Goal: Task Accomplishment & Management: Complete application form

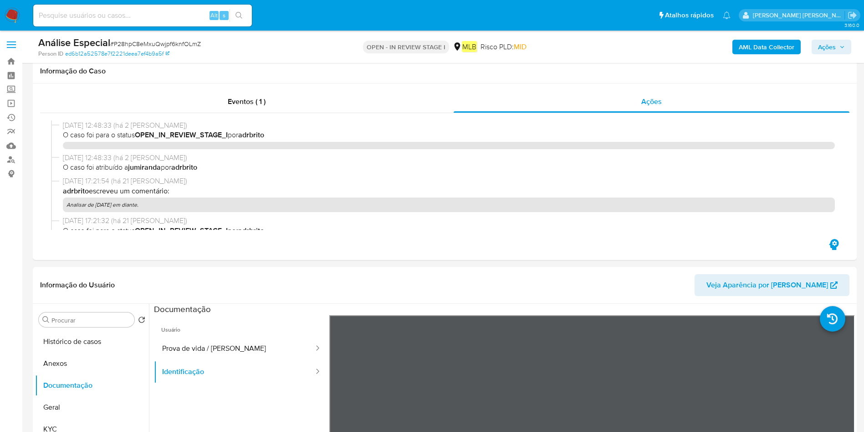
select select "10"
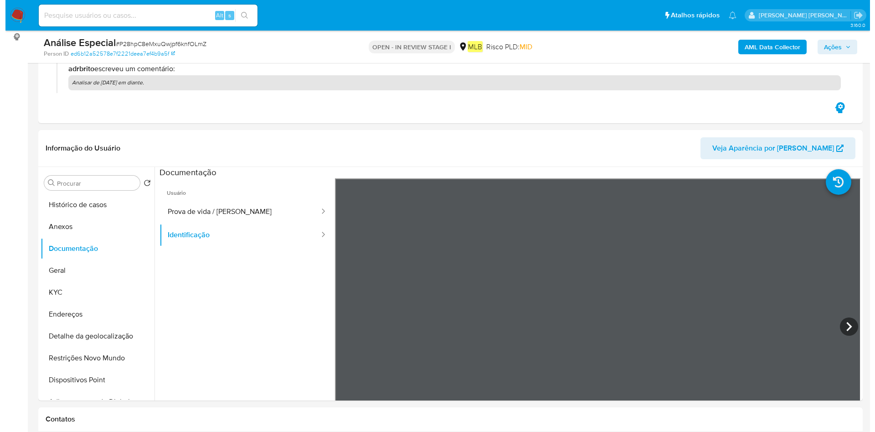
scroll to position [142, 0]
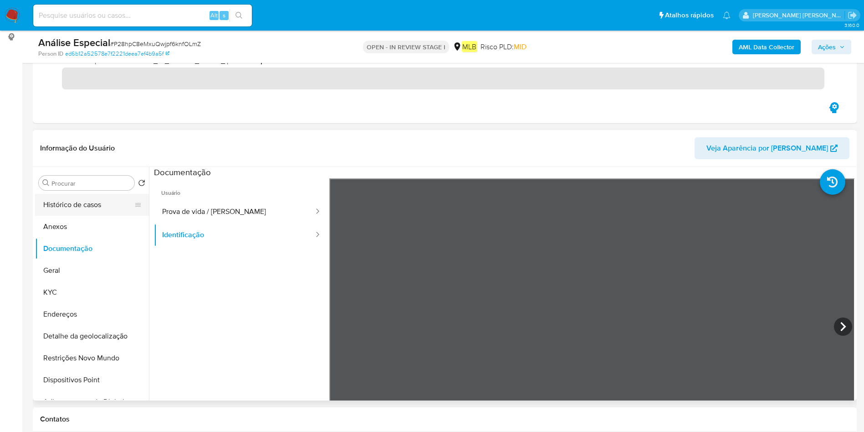
drag, startPoint x: 67, startPoint y: 221, endPoint x: 93, endPoint y: 212, distance: 27.8
click at [67, 221] on button "Anexos" at bounding box center [92, 227] width 114 height 22
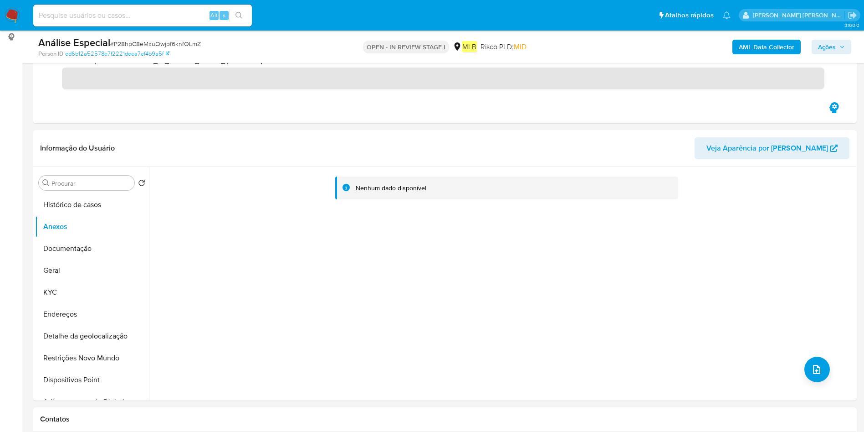
click at [761, 50] on b "AML Data Collector" at bounding box center [767, 47] width 56 height 15
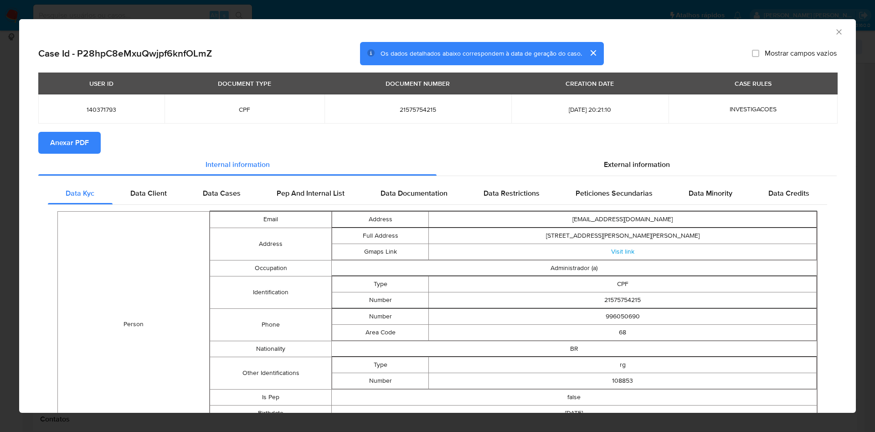
click at [86, 130] on div "USER ID DOCUMENT TYPE DOCUMENT NUMBER CREATION DATE CASE RULES 140371793 CPF 21…" at bounding box center [437, 101] width 798 height 59
click at [83, 143] on span "Anexar PDF" at bounding box center [69, 143] width 39 height 20
click at [228, 8] on div "AML Data Collector Case Id - P28hpC8eMxuQwjpf6knfOLmZ Os dados detalhados abaix…" at bounding box center [437, 216] width 875 height 432
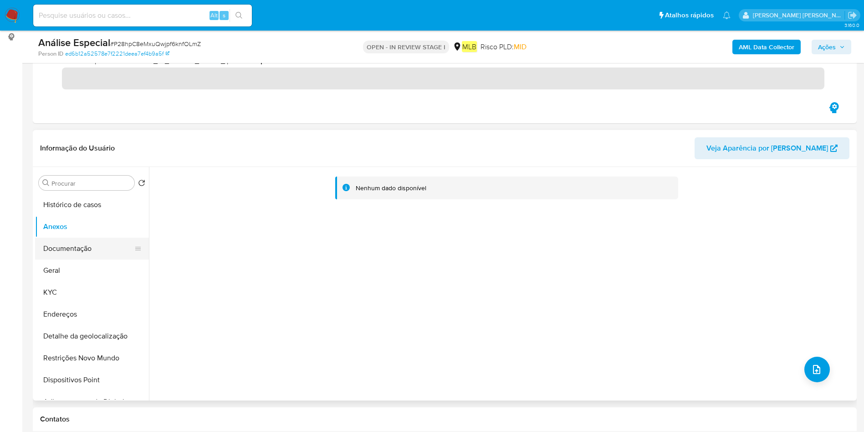
click at [69, 238] on button "Documentação" at bounding box center [88, 248] width 107 height 22
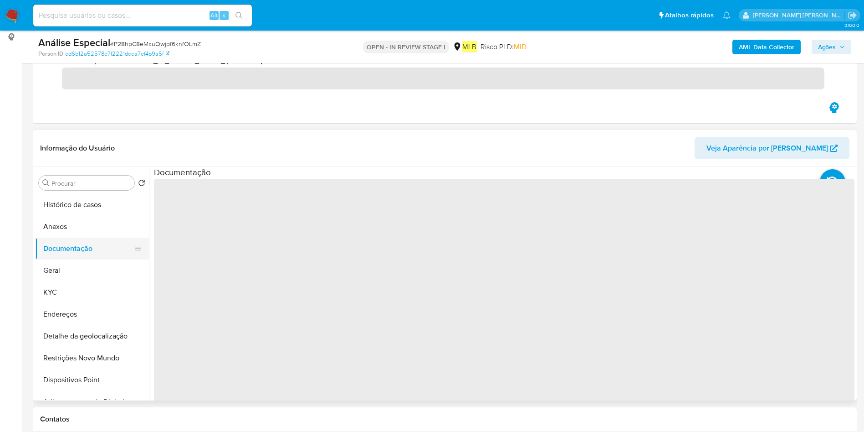
click at [68, 244] on button "Documentação" at bounding box center [88, 248] width 107 height 22
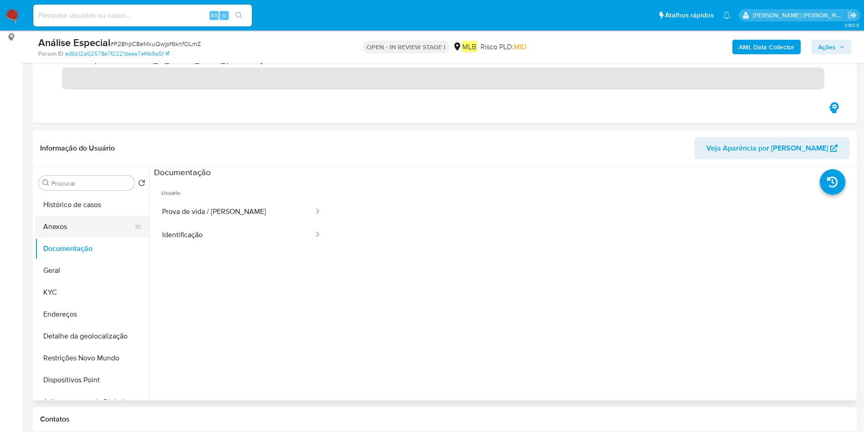
click at [81, 216] on button "Anexos" at bounding box center [88, 227] width 107 height 22
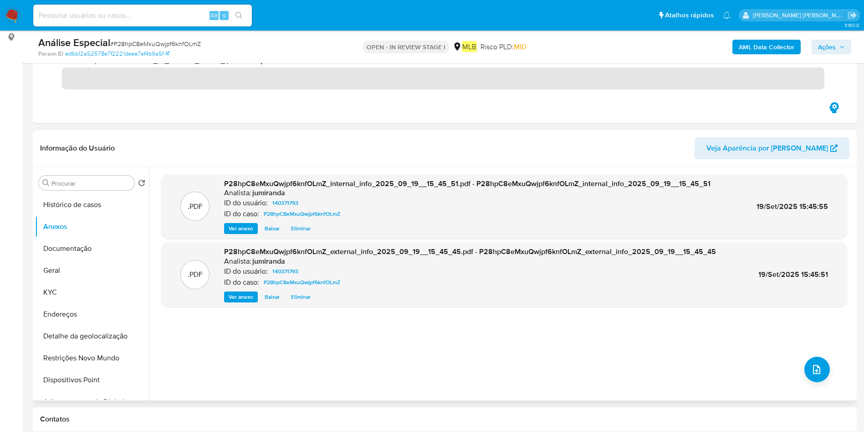
click at [828, 364] on div ".PDF P28hpC8eMxuQwjpf6knfOLmZ_internal_info_2025_09_19__15_45_51.pdf - P28hpC8e…" at bounding box center [504, 283] width 686 height 219
click at [820, 365] on button "upload-file" at bounding box center [818, 369] width 26 height 26
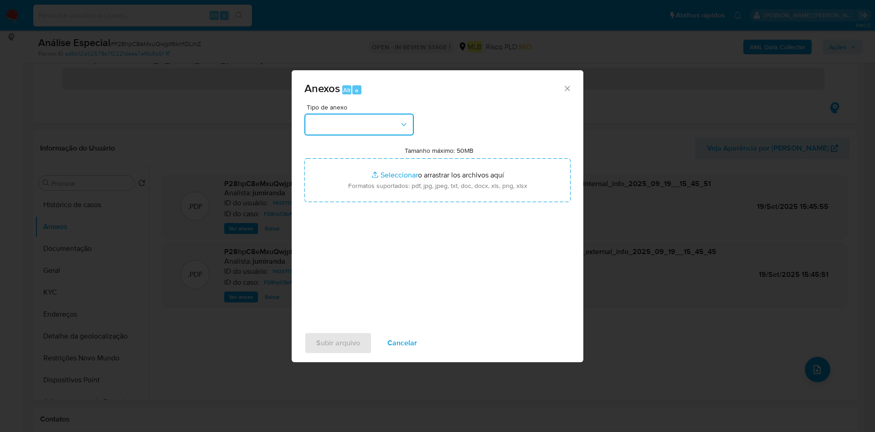
click at [380, 131] on button "button" at bounding box center [358, 124] width 109 height 22
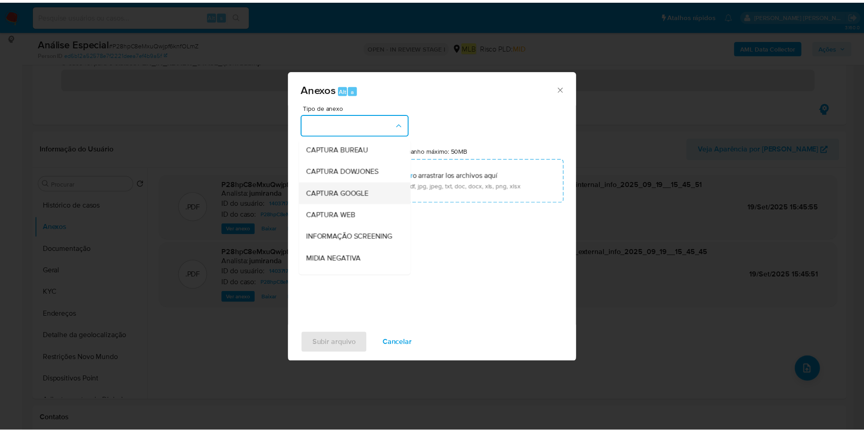
scroll to position [140, 0]
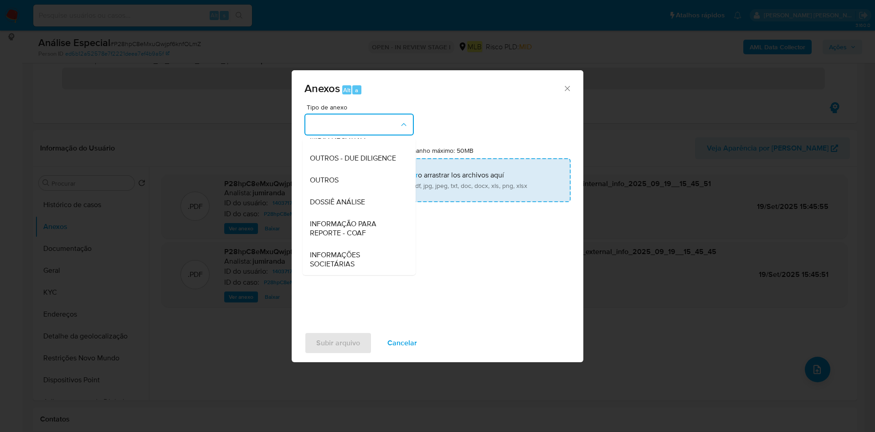
click at [345, 178] on div "OUTROS" at bounding box center [356, 180] width 93 height 22
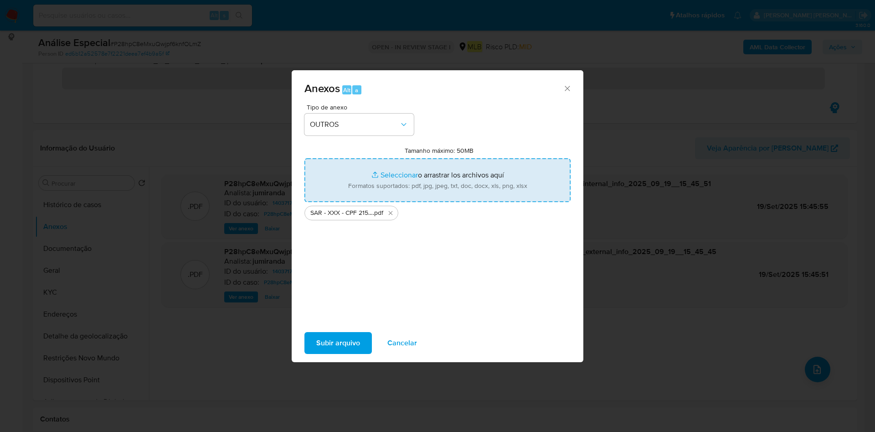
type input "C:\fakepath\Mulan 140371793_2025_09_18_09_03_06.xlsx"
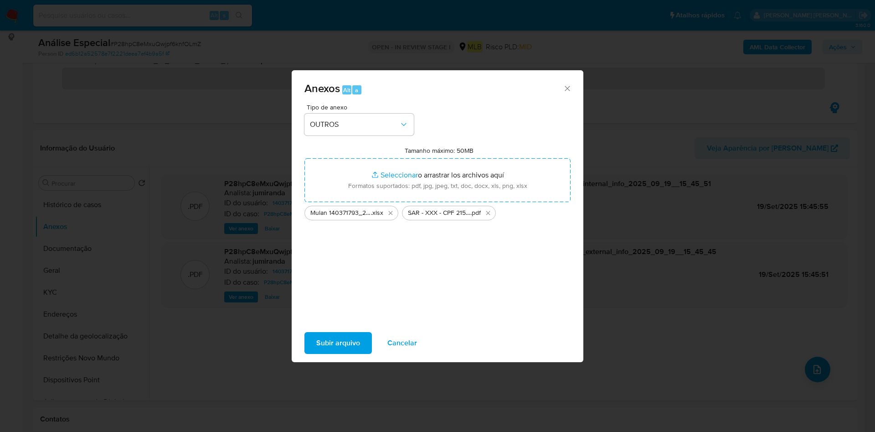
click at [338, 334] on span "Subir arquivo" at bounding box center [338, 343] width 44 height 20
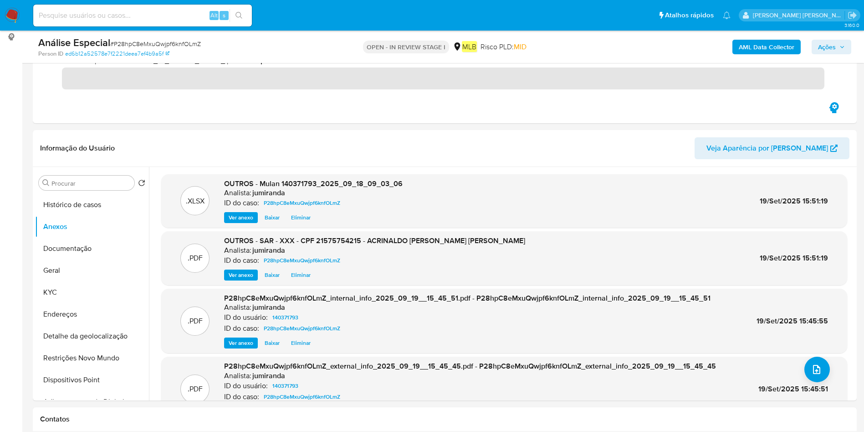
click at [847, 39] on div "AML Data Collector Ações" at bounding box center [717, 46] width 269 height 21
click at [824, 50] on span "Ações" at bounding box center [827, 47] width 18 height 15
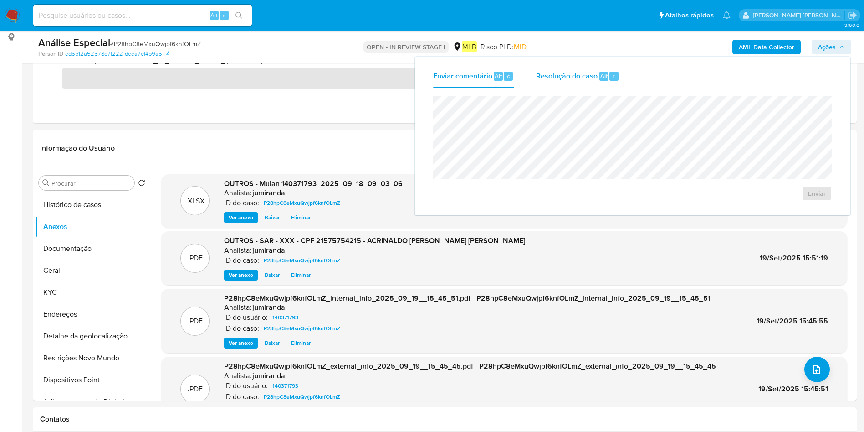
click at [571, 78] on span "Resolução do caso" at bounding box center [567, 75] width 62 height 10
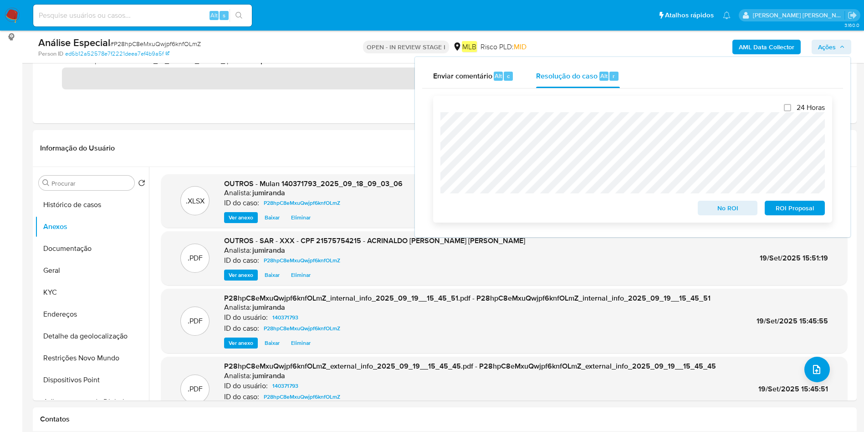
click at [792, 208] on span "ROI Proposal" at bounding box center [794, 207] width 47 height 13
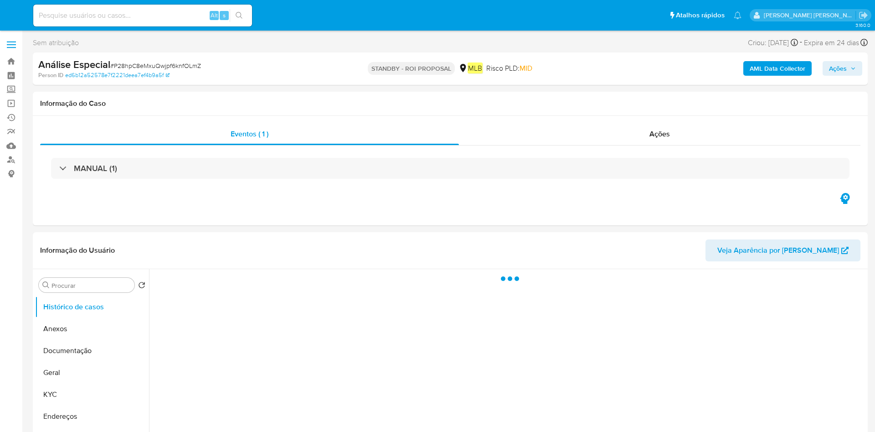
select select "10"
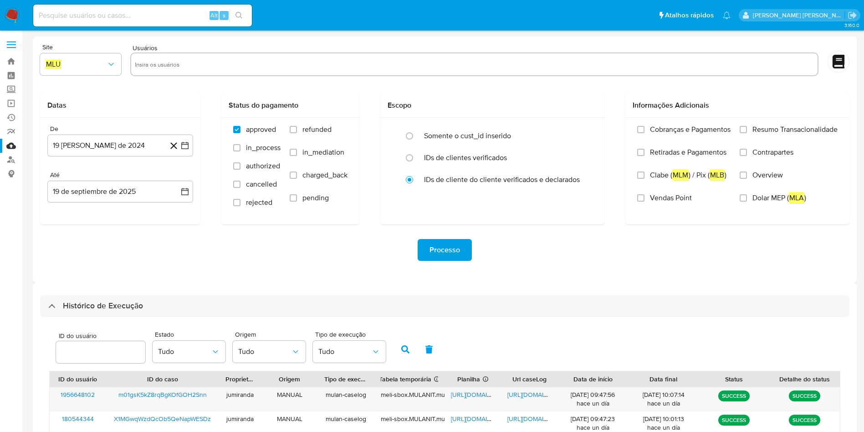
select select "10"
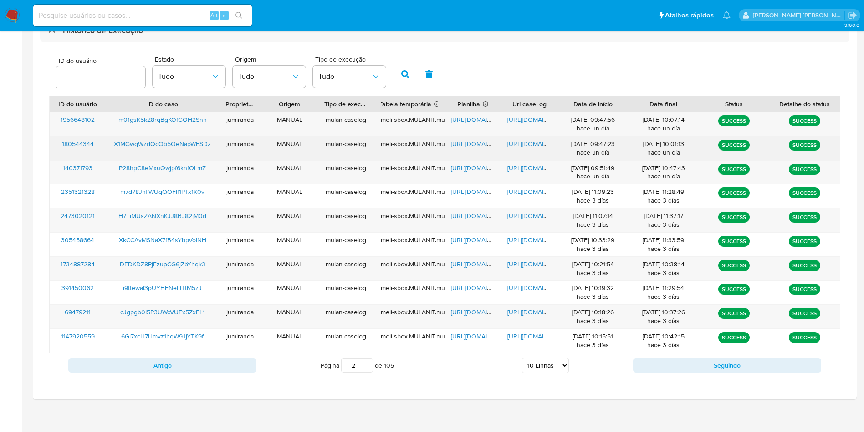
click at [471, 137] on div "1956648102 m01gsK5kZ8rqBgKOfGOH2Snn jumiranda MANUAL mulan-caselog meli-sbox.MU…" at bounding box center [444, 232] width 791 height 241
click at [471, 142] on span "https://docs.google.com/spreadsheets/d/1L3_mvNq-8l2Cz2RArBF4CVlQWLLxtOkULYj6ORS…" at bounding box center [482, 143] width 63 height 9
click at [527, 143] on span "https://docs.google.com/document/d/1ehkNOBVpoBZkEmUzVkkHjLS4ouKBm4rgWft7qiLF4Hw…" at bounding box center [539, 143] width 63 height 9
click at [195, 141] on span "X1MGwqWzdQcOb5QeNapWESDz" at bounding box center [162, 143] width 97 height 9
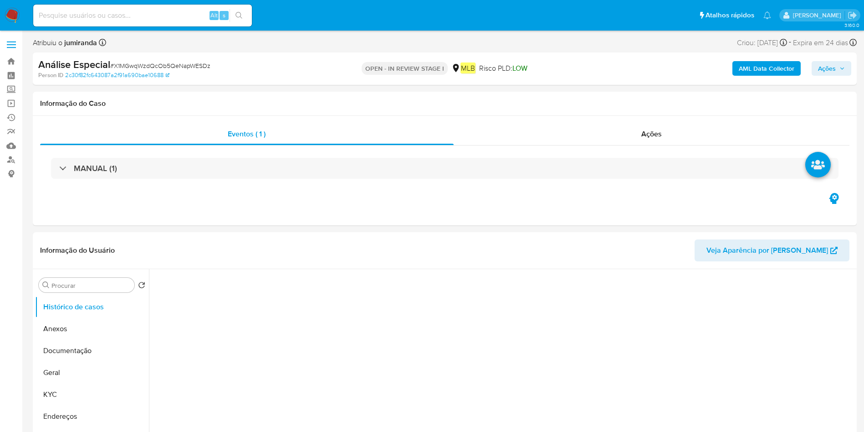
select select "10"
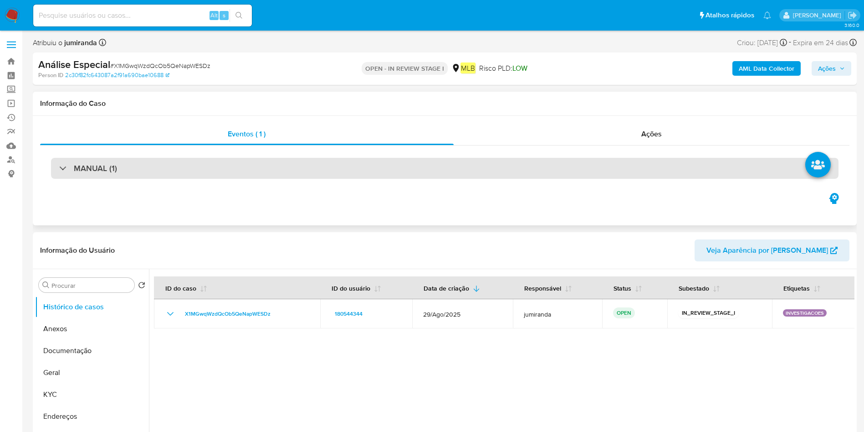
click at [251, 173] on div "MANUAL (1)" at bounding box center [445, 168] width 788 height 21
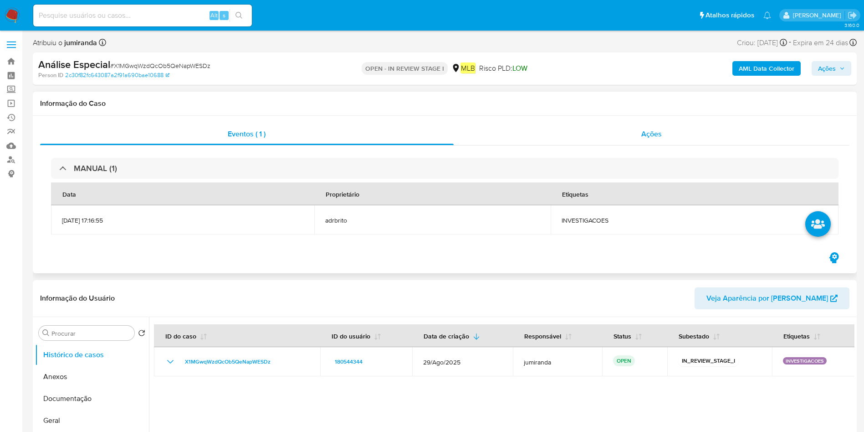
click at [669, 139] on div "Ações" at bounding box center [652, 134] width 396 height 22
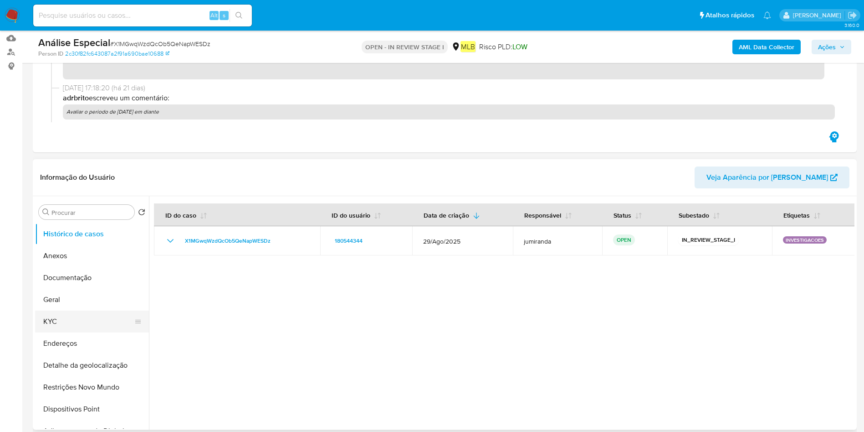
scroll to position [137, 0]
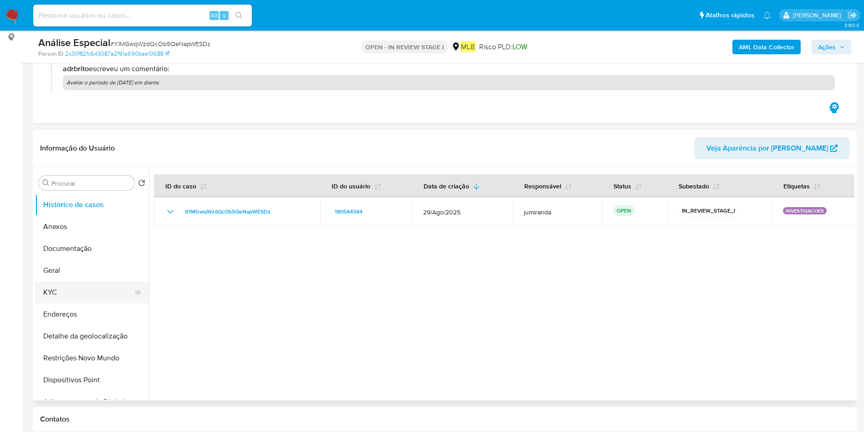
click at [96, 288] on button "KYC" at bounding box center [88, 292] width 107 height 22
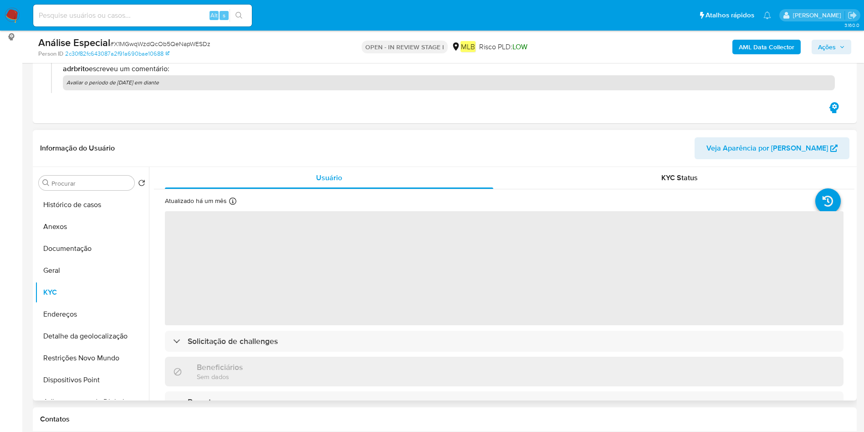
click at [465, 287] on span "‌" at bounding box center [504, 268] width 679 height 114
click at [463, 302] on span "‌" at bounding box center [504, 268] width 679 height 114
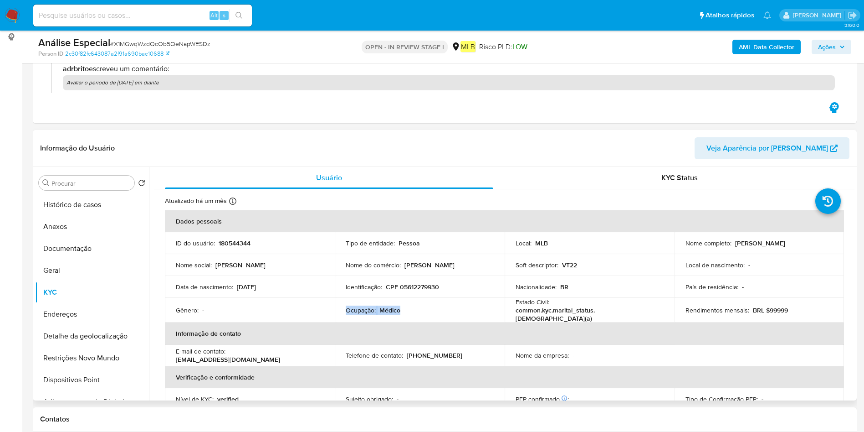
click at [463, 302] on td "Ocupação : Médico" at bounding box center [420, 310] width 170 height 25
click at [70, 254] on button "Documentação" at bounding box center [88, 248] width 107 height 22
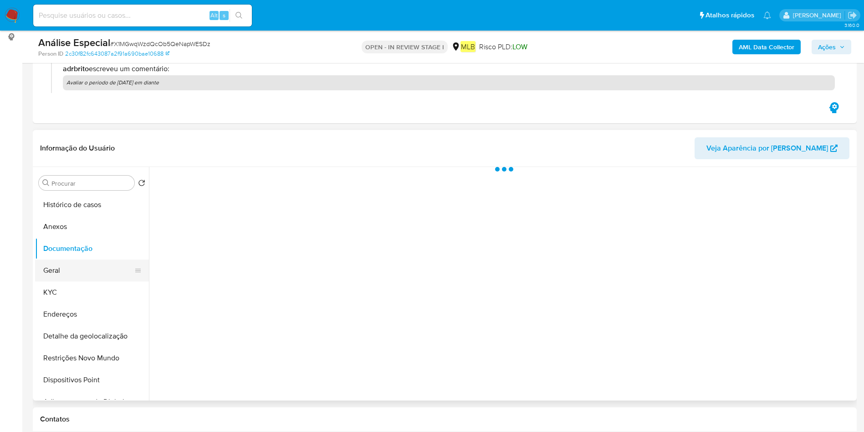
click at [65, 273] on button "Geral" at bounding box center [88, 270] width 107 height 22
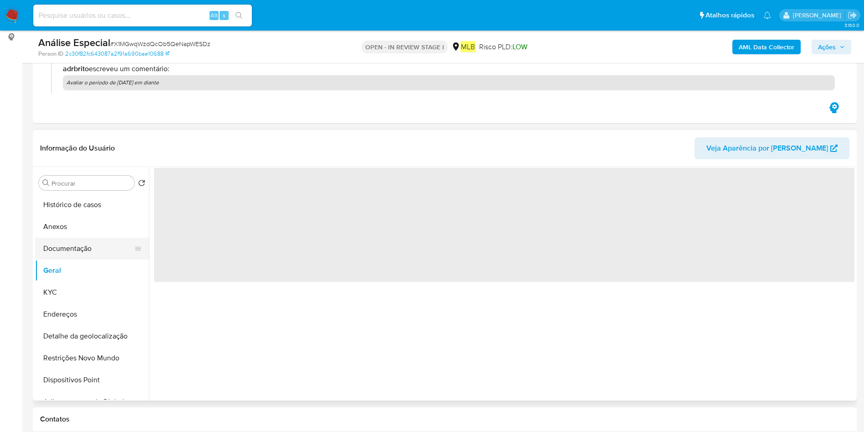
click at [79, 251] on button "Documentação" at bounding box center [88, 248] width 107 height 22
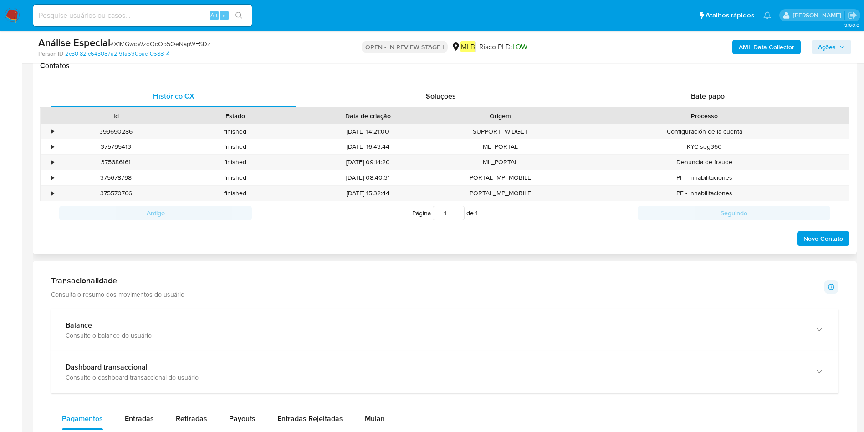
scroll to position [615, 0]
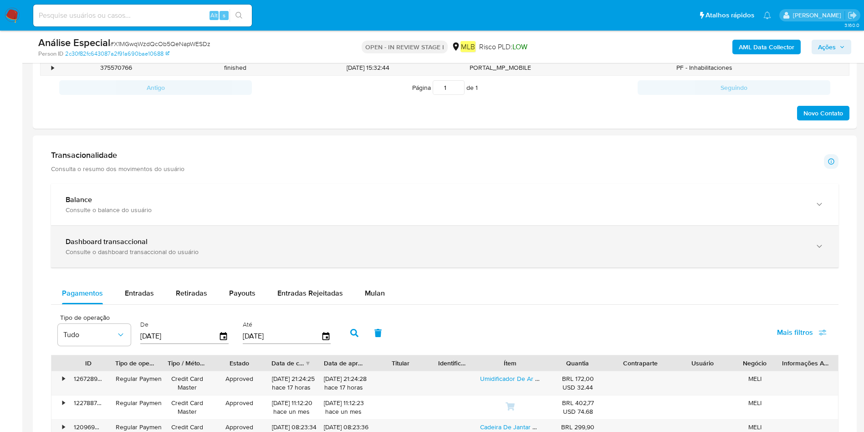
click at [180, 241] on div "Dashboard transaccional" at bounding box center [436, 241] width 740 height 9
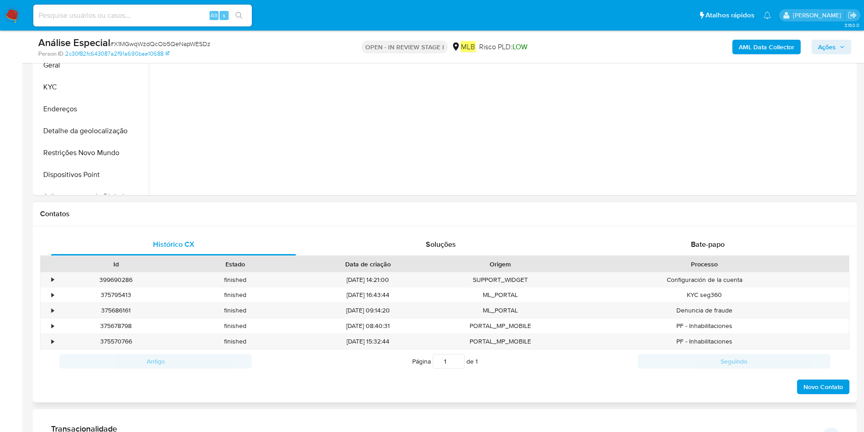
scroll to position [137, 0]
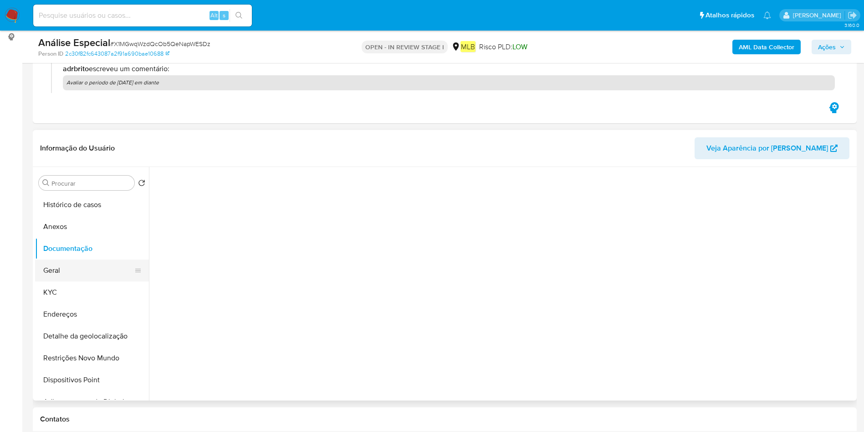
drag, startPoint x: 56, startPoint y: 265, endPoint x: 75, endPoint y: 268, distance: 19.3
click at [56, 267] on button "Geral" at bounding box center [88, 270] width 107 height 22
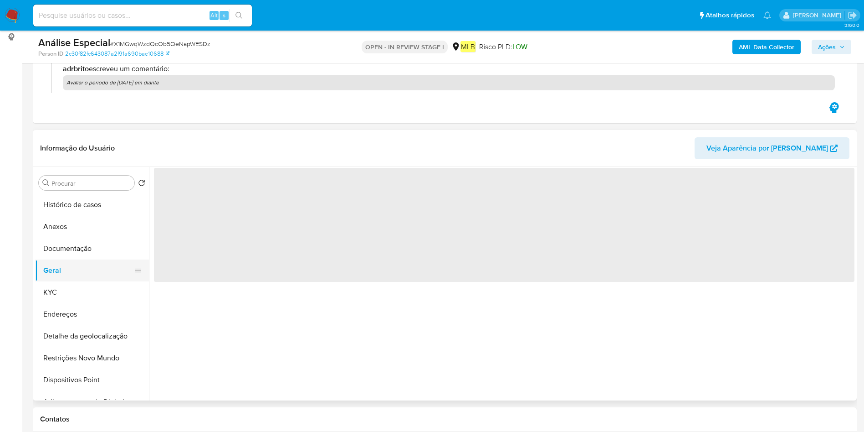
scroll to position [0, 0]
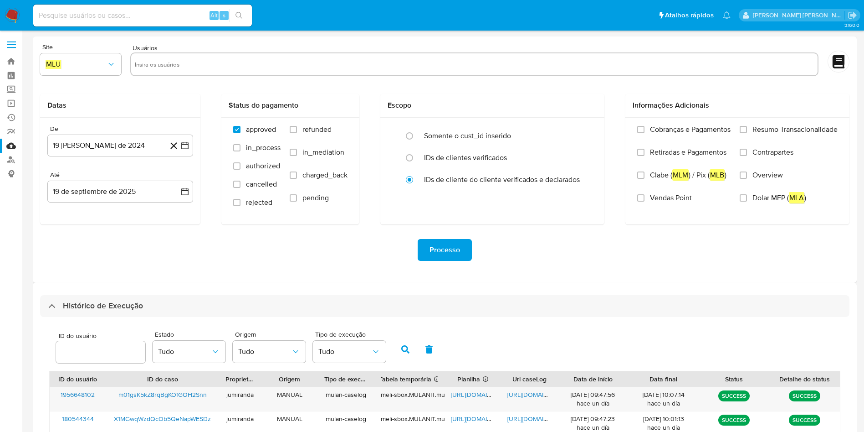
select select "10"
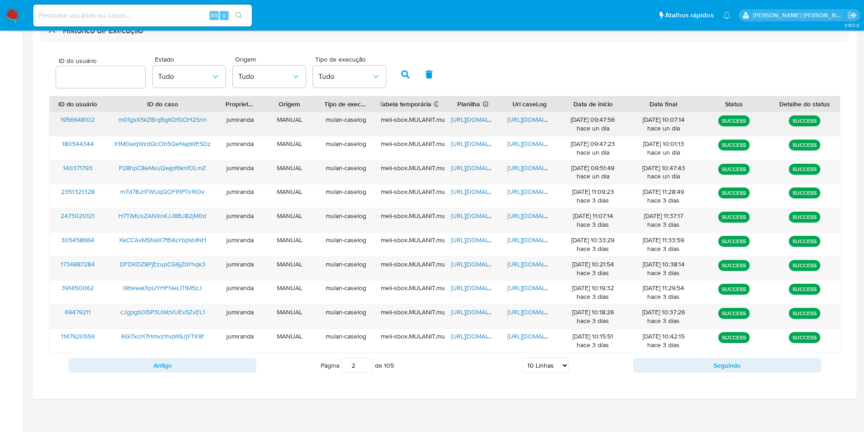
click at [463, 125] on div "https://docs.google.com/spreadsheets/d/1qO8gyFEInxKAo6QlJLd6WLcH6vR82sdy3fNS5oA…" at bounding box center [473, 124] width 57 height 24
click at [468, 118] on span "https://docs.google.com/spreadsheets/d/1qO8gyFEInxKAo6QlJLd6WLcH6vR82sdy3fNS5oA…" at bounding box center [482, 119] width 63 height 9
click at [512, 116] on span "https://docs.google.com/document/d/11QdPKYhCPOzz-R6uqRU3UWTghdsKxqkGwPhCiXP06nE…" at bounding box center [539, 119] width 63 height 9
click at [182, 118] on span "m01gsK5kZ8rqBgKOfGOH2Snn" at bounding box center [162, 119] width 88 height 9
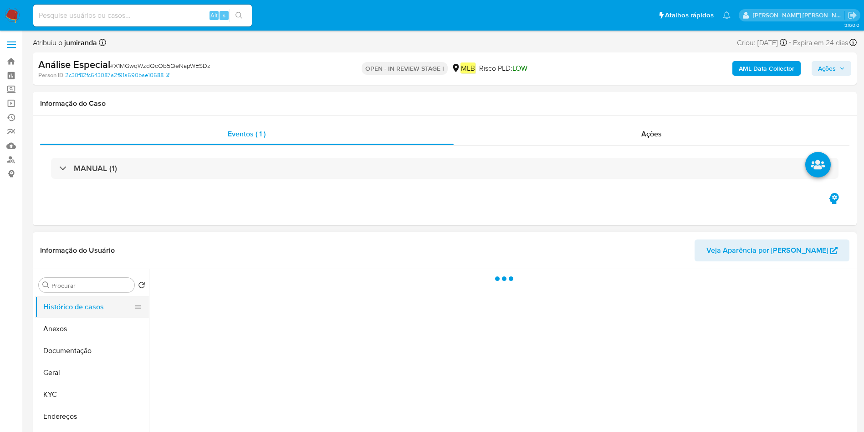
select select "10"
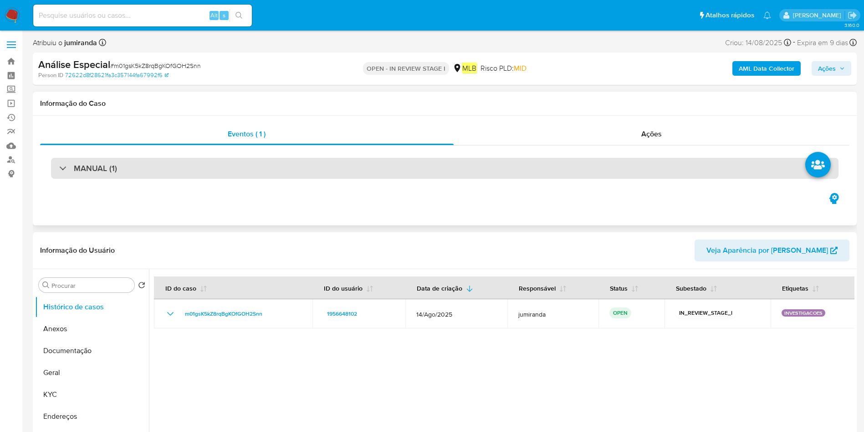
click at [283, 169] on div "MANUAL (1)" at bounding box center [445, 168] width 788 height 21
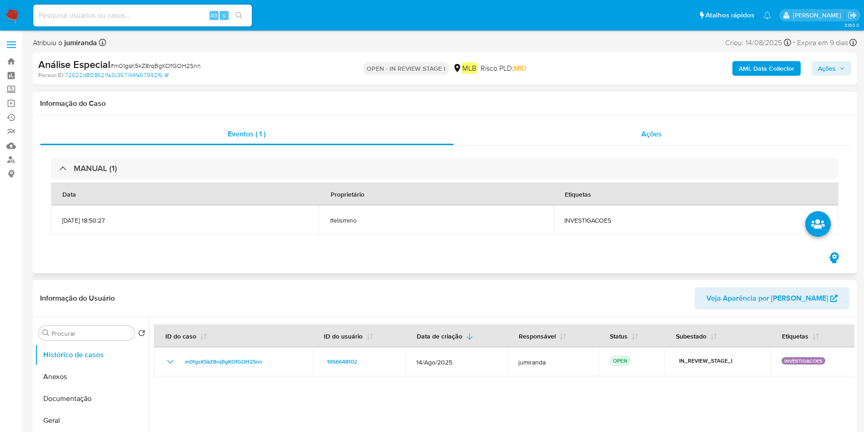
click at [650, 137] on span "Ações" at bounding box center [652, 133] width 21 height 10
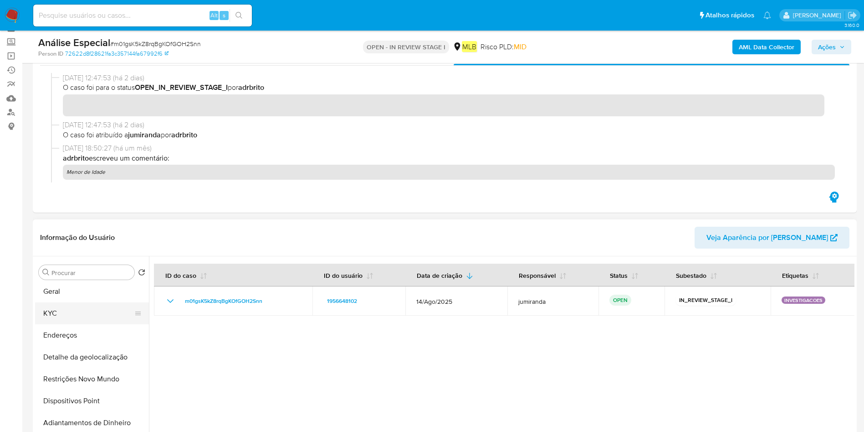
scroll to position [68, 0]
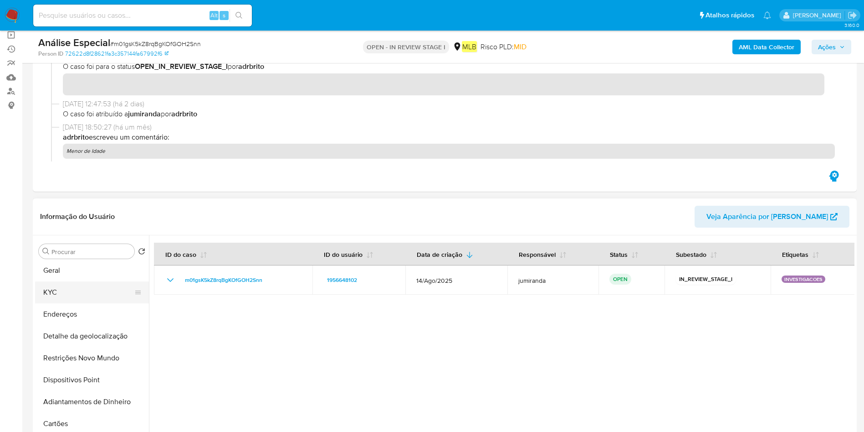
click at [104, 293] on button "KYC" at bounding box center [88, 292] width 107 height 22
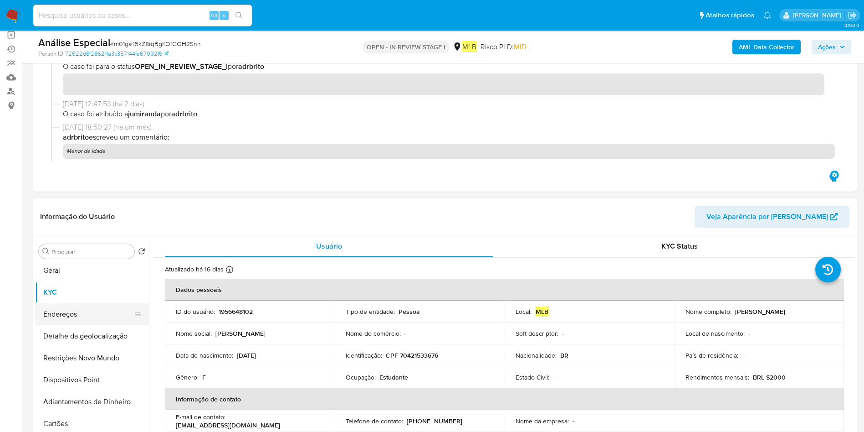
click at [77, 319] on button "Endereços" at bounding box center [88, 314] width 107 height 22
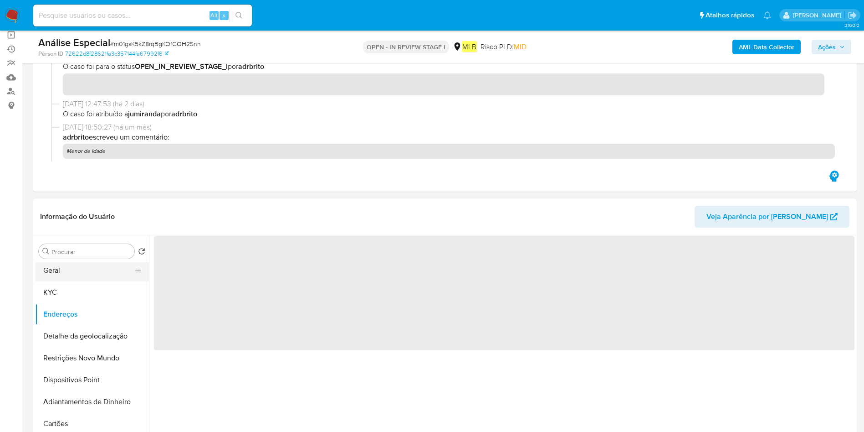
click at [85, 273] on button "Geral" at bounding box center [88, 270] width 107 height 22
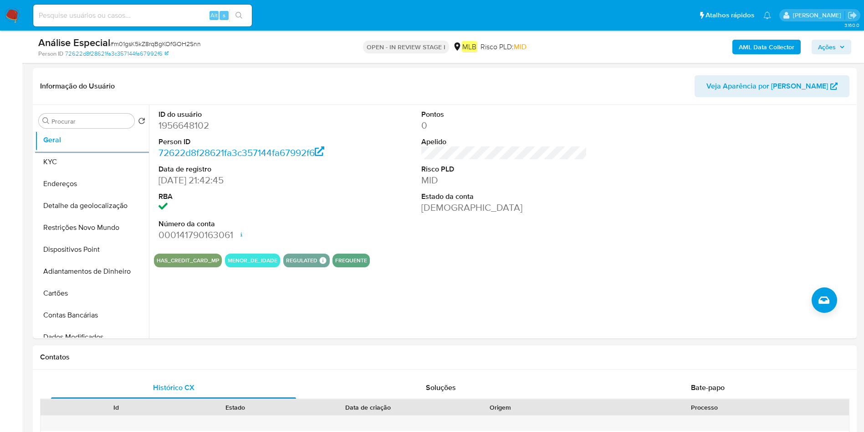
scroll to position [273, 0]
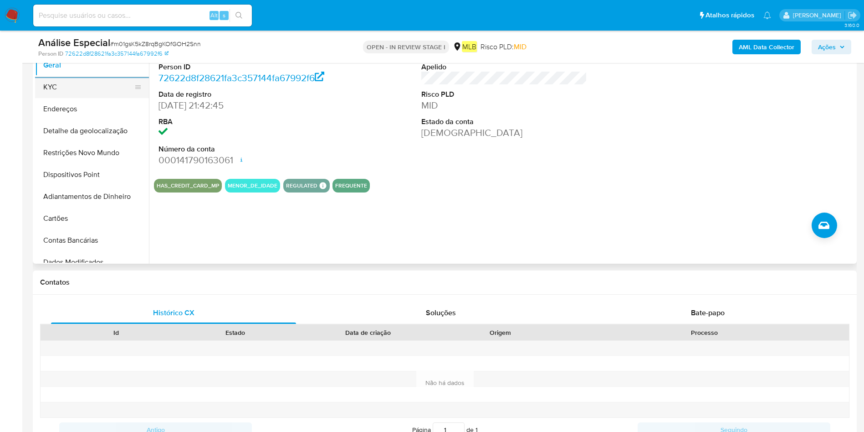
click at [111, 92] on button "KYC" at bounding box center [88, 87] width 107 height 22
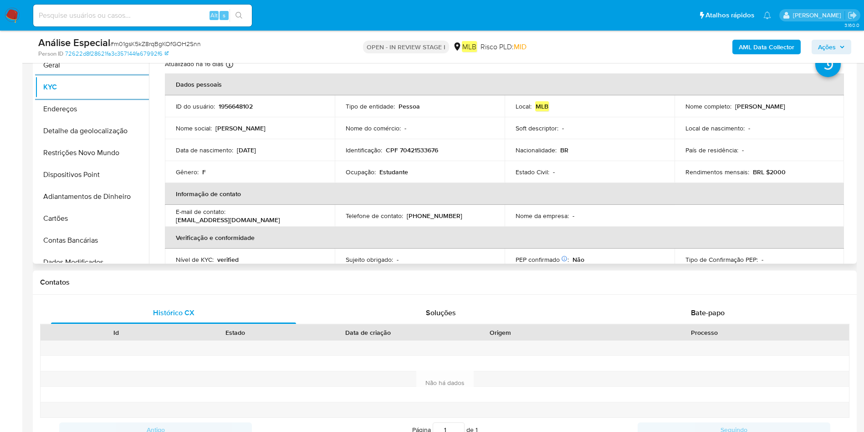
click at [364, 165] on td "Ocupação : Estudante" at bounding box center [420, 172] width 170 height 22
copy div "Ocupação : Estudante"
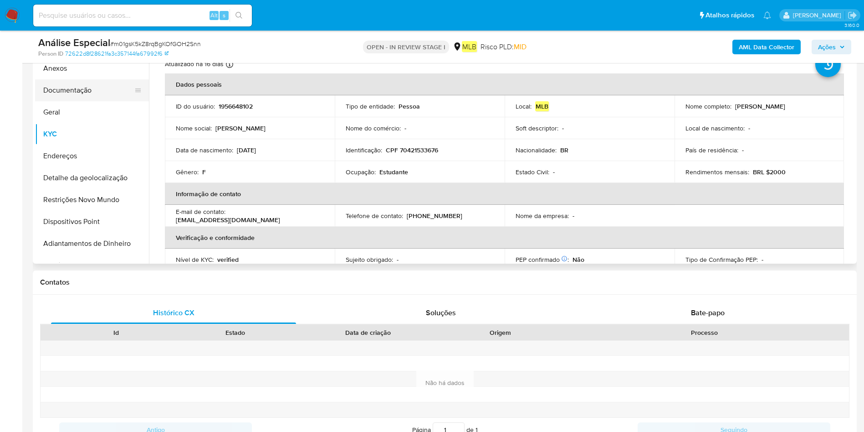
scroll to position [0, 0]
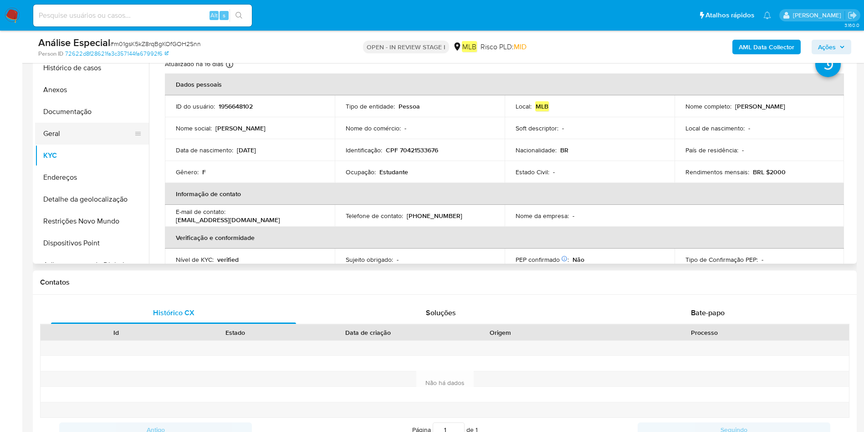
click at [87, 131] on button "Geral" at bounding box center [88, 134] width 107 height 22
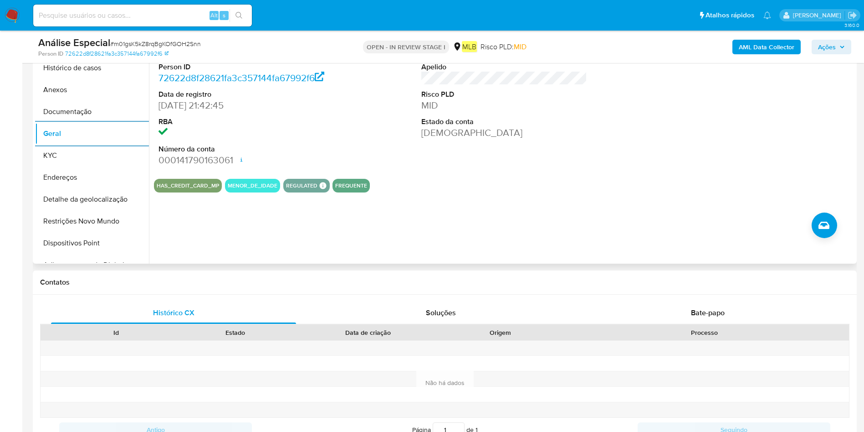
click at [244, 187] on button "MENOR_DE_IDADE" at bounding box center [253, 186] width 50 height 4
click at [91, 219] on button "Restrições Novo Mundo" at bounding box center [88, 221] width 107 height 22
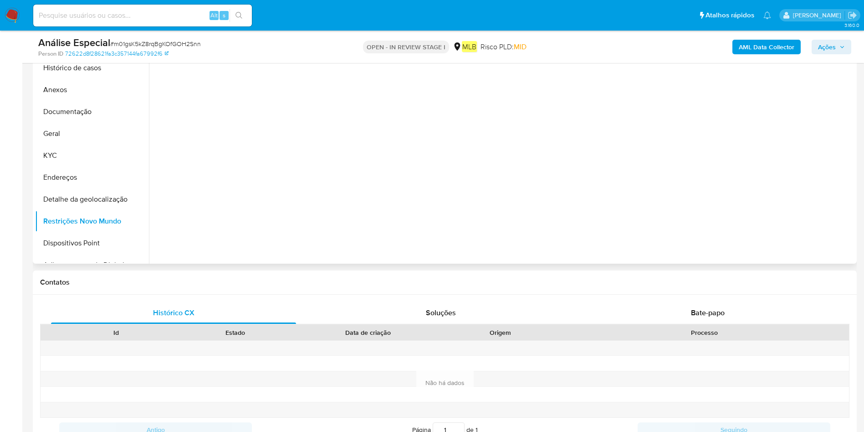
scroll to position [205, 0]
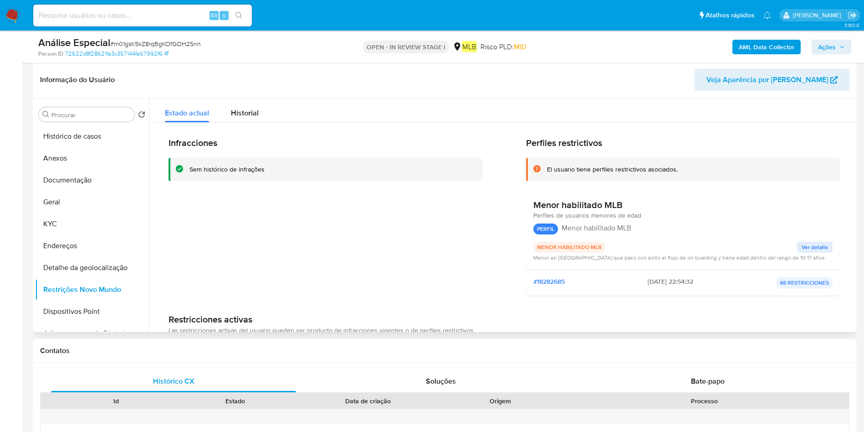
drag, startPoint x: 611, startPoint y: 203, endPoint x: 523, endPoint y: 206, distance: 88.4
click at [523, 206] on div "Infracciones Sem histórico de infrações Perfiles restrictivos El usuario tiene …" at bounding box center [505, 219] width 672 height 165
drag, startPoint x: 564, startPoint y: 210, endPoint x: 634, endPoint y: 217, distance: 70.5
click at [634, 217] on span "Perfiles de usuarios menores de edad" at bounding box center [588, 215] width 108 height 9
drag, startPoint x: 640, startPoint y: 203, endPoint x: 519, endPoint y: 201, distance: 120.3
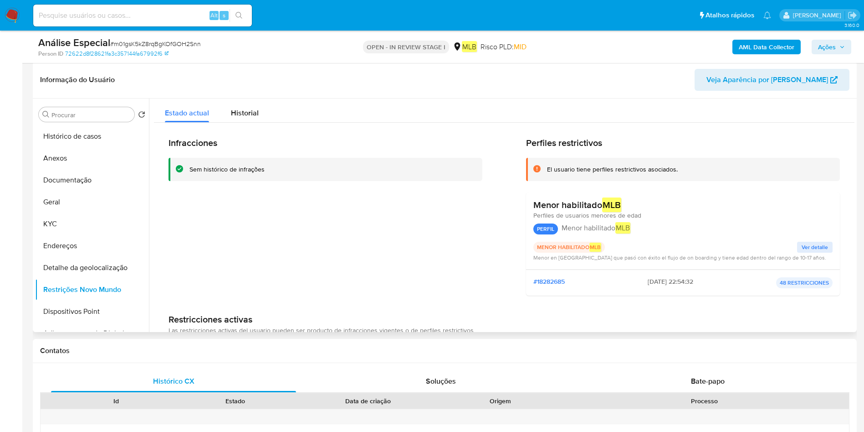
click at [519, 201] on div "Infracciones Sem histórico de infrações Perfiles restrictivos El usuario tiene …" at bounding box center [505, 219] width 672 height 165
click at [92, 169] on button "Documentação" at bounding box center [88, 180] width 107 height 22
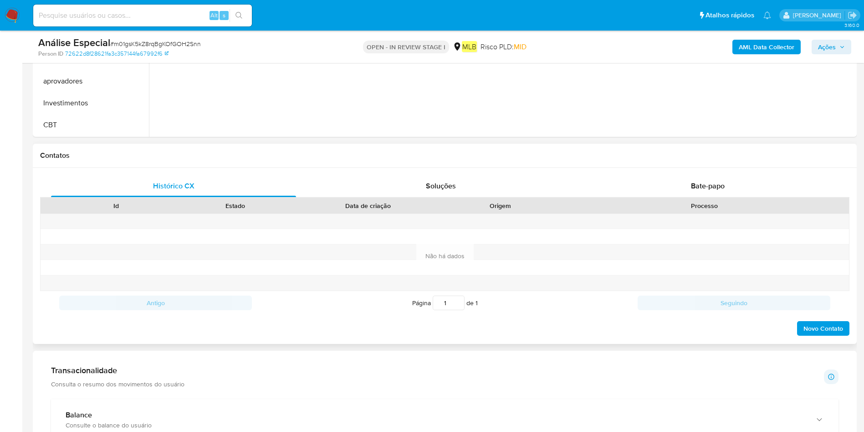
scroll to position [273, 0]
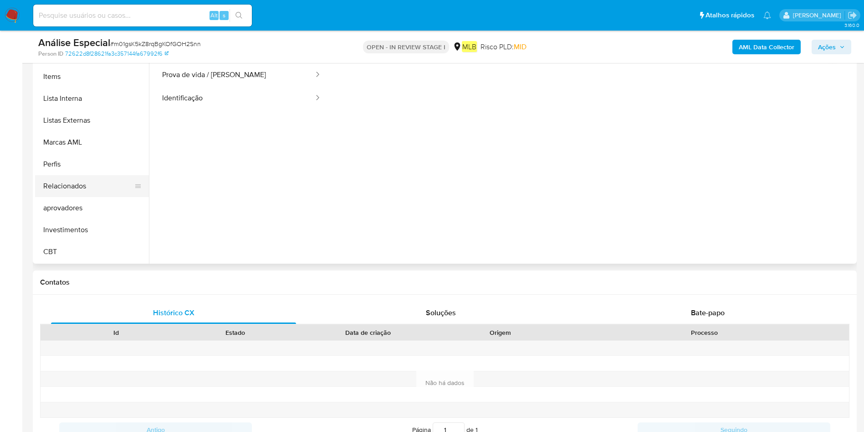
click at [107, 193] on button "Relacionados" at bounding box center [88, 186] width 107 height 22
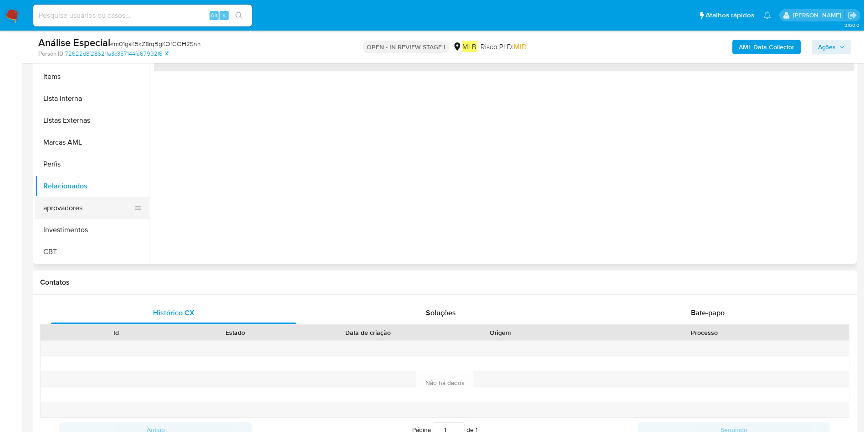
click at [98, 205] on button "aprovadores" at bounding box center [88, 208] width 107 height 22
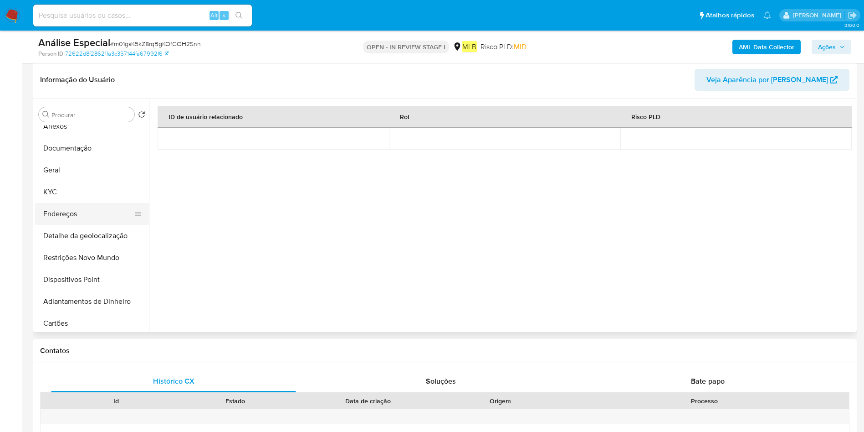
scroll to position [0, 0]
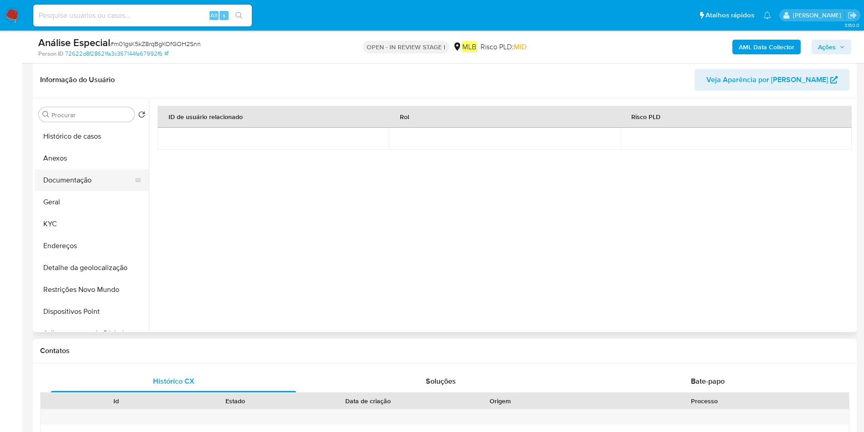
click at [100, 180] on button "Documentação" at bounding box center [88, 180] width 107 height 22
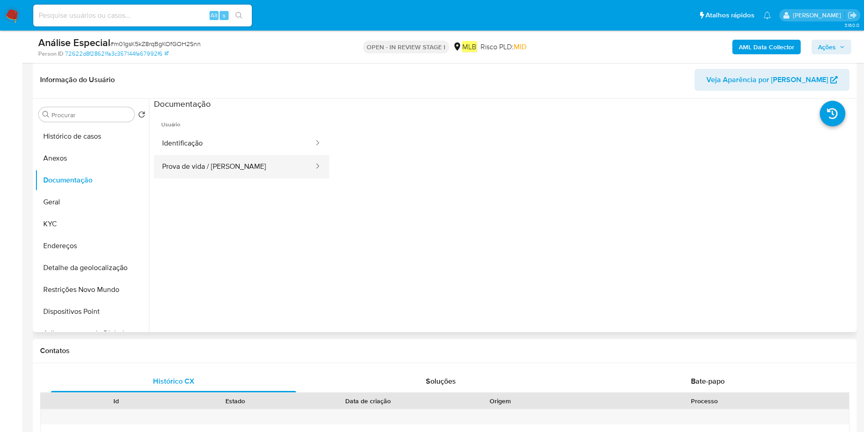
click at [203, 158] on button "Prova de vida / [PERSON_NAME]" at bounding box center [234, 166] width 161 height 23
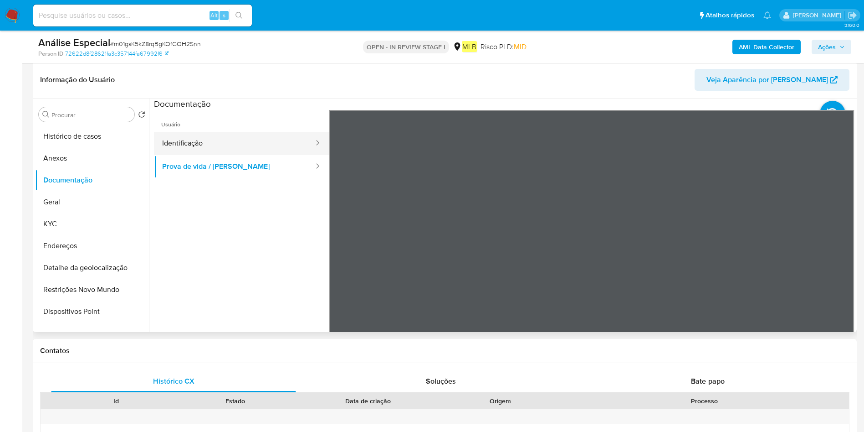
click at [252, 144] on button "Identificação" at bounding box center [234, 143] width 161 height 23
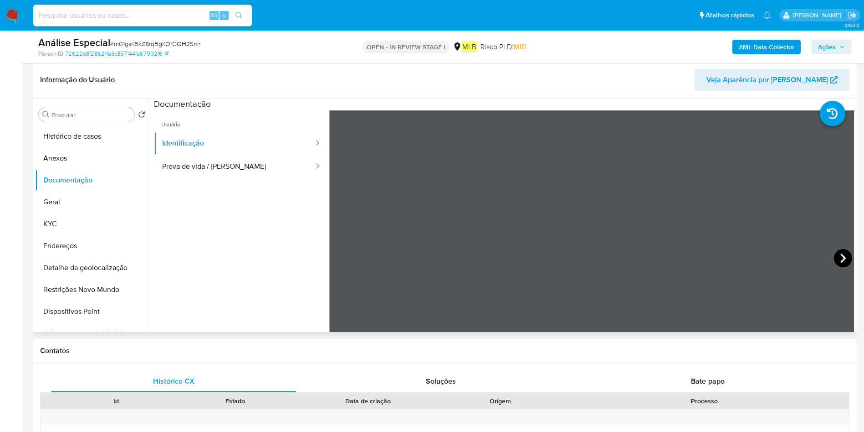
click at [837, 257] on icon at bounding box center [843, 258] width 18 height 18
click at [77, 194] on button "Geral" at bounding box center [88, 202] width 107 height 22
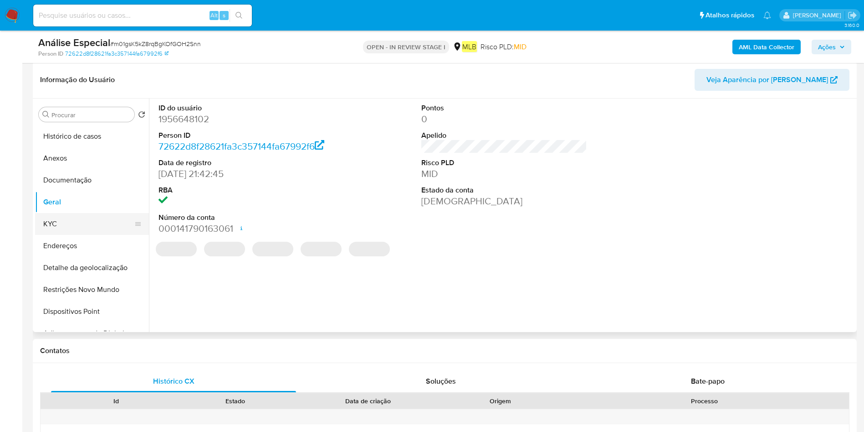
click at [80, 229] on button "KYC" at bounding box center [88, 224] width 107 height 22
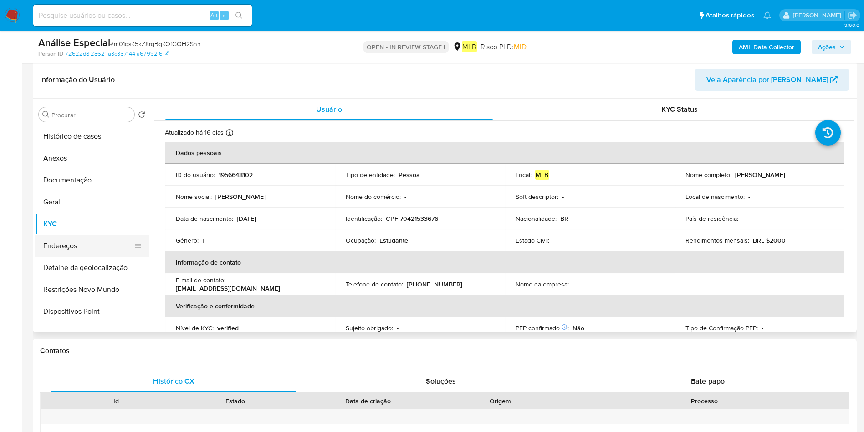
click at [87, 250] on button "Endereços" at bounding box center [88, 246] width 107 height 22
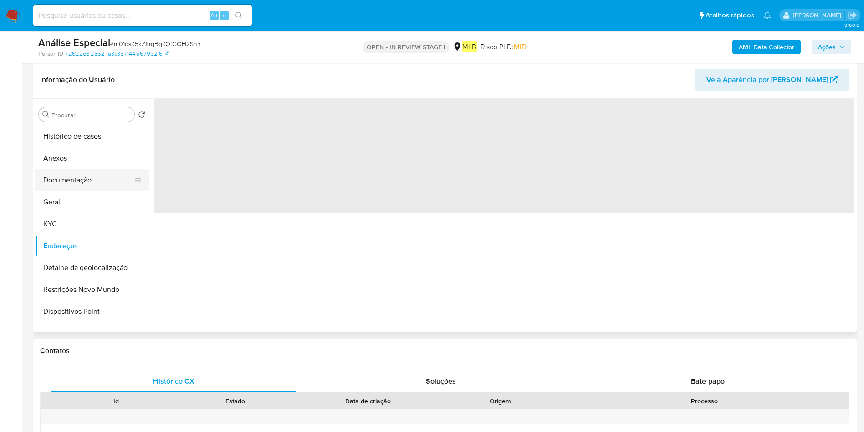
click at [71, 177] on button "Documentação" at bounding box center [88, 180] width 107 height 22
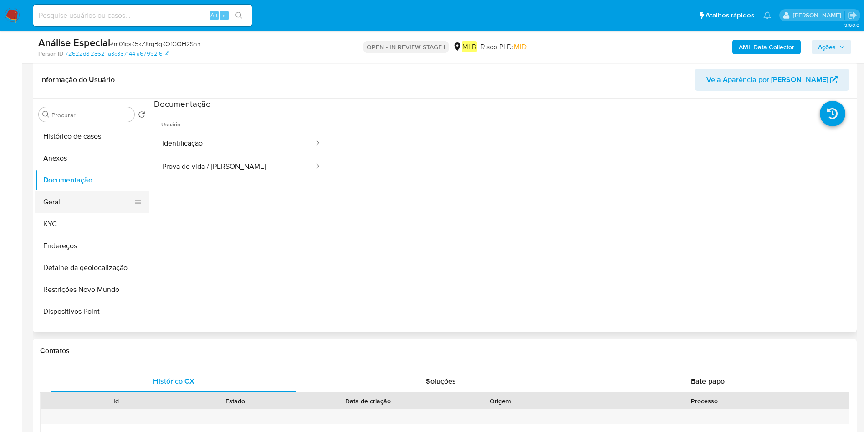
click at [68, 201] on button "Geral" at bounding box center [88, 202] width 107 height 22
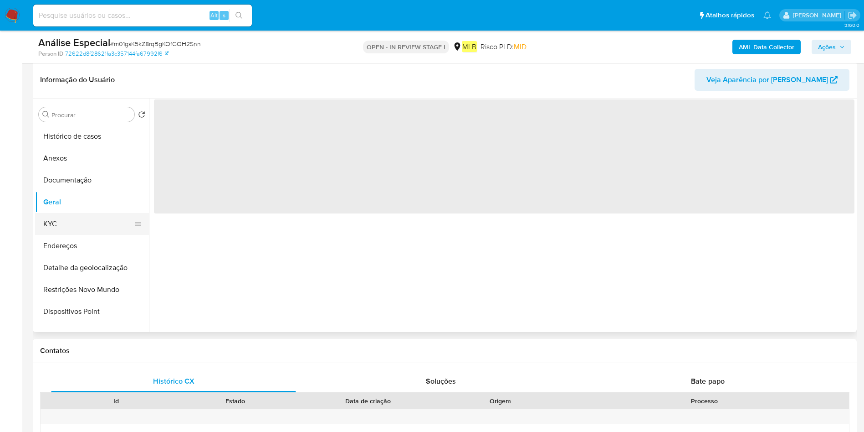
click at [88, 227] on button "KYC" at bounding box center [88, 224] width 107 height 22
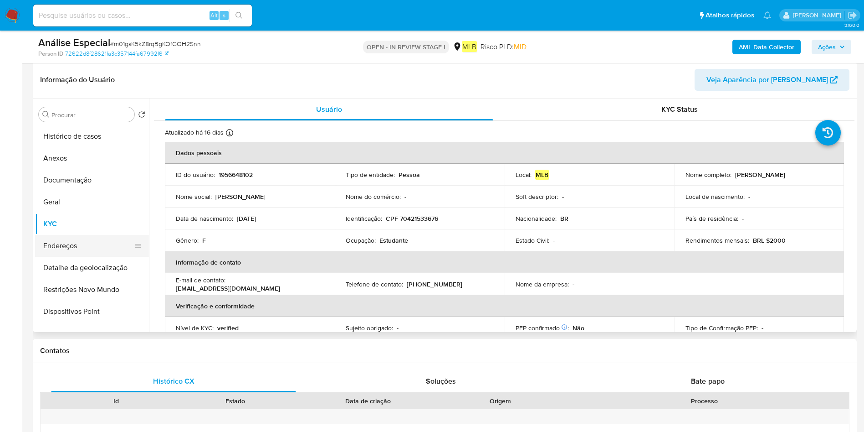
click at [78, 244] on button "Endereços" at bounding box center [88, 246] width 107 height 22
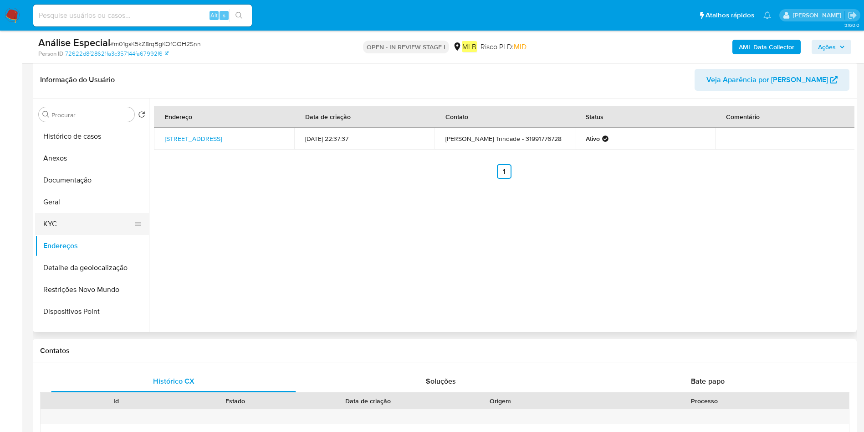
click at [79, 221] on button "KYC" at bounding box center [88, 224] width 107 height 22
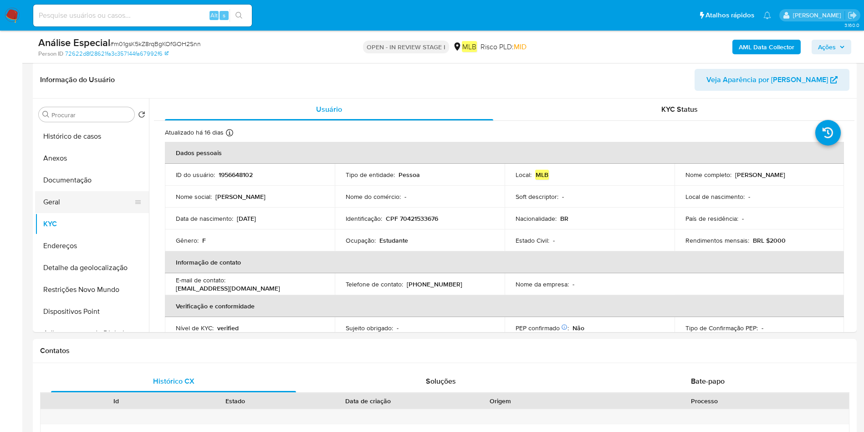
click at [74, 200] on button "Geral" at bounding box center [88, 202] width 107 height 22
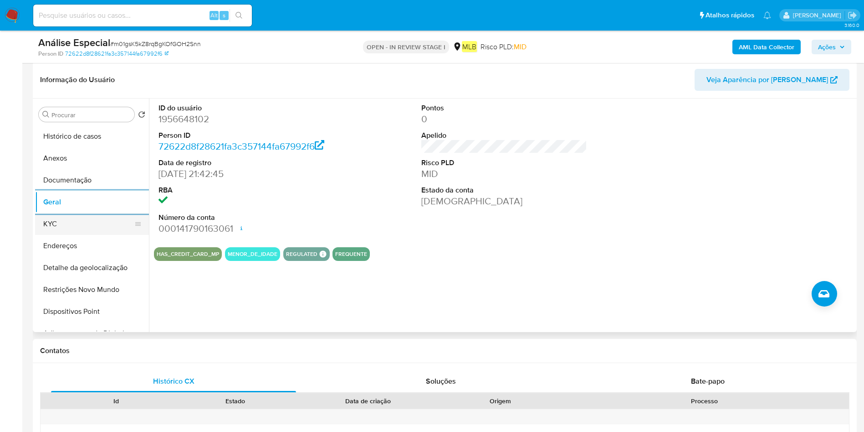
click at [92, 221] on button "KYC" at bounding box center [88, 224] width 107 height 22
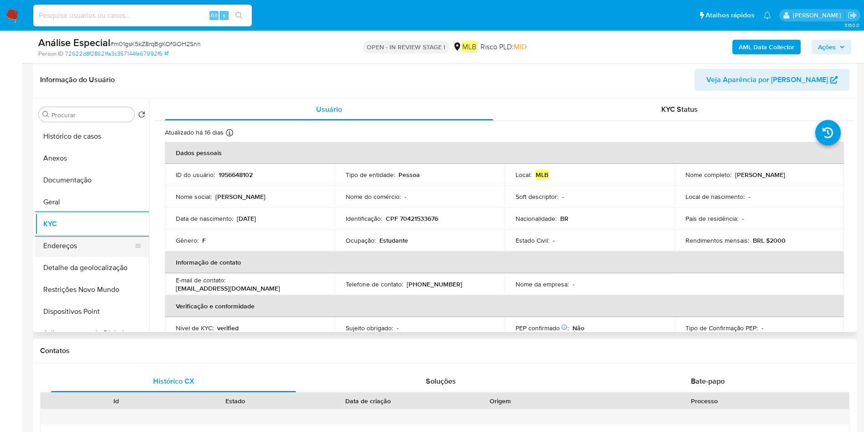
click at [100, 249] on button "Endereços" at bounding box center [88, 246] width 107 height 22
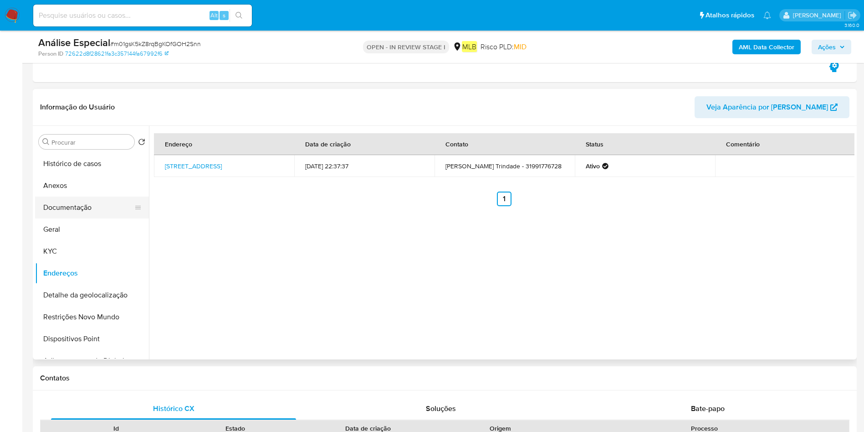
scroll to position [137, 0]
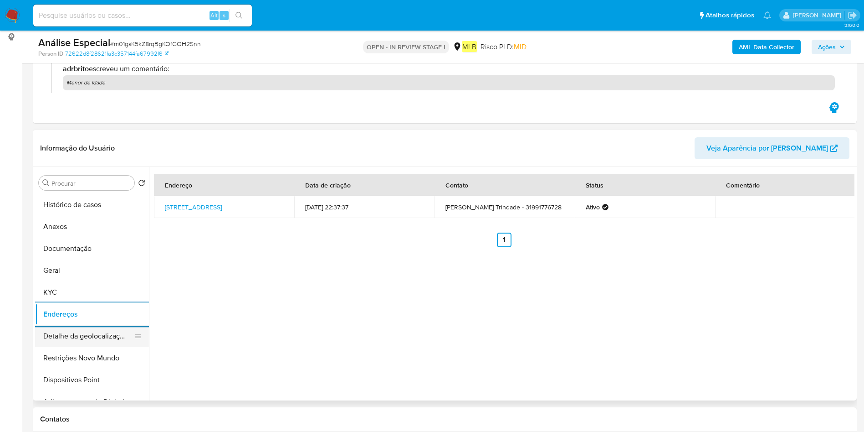
click at [69, 334] on button "Detalhe da geolocalização" at bounding box center [88, 336] width 107 height 22
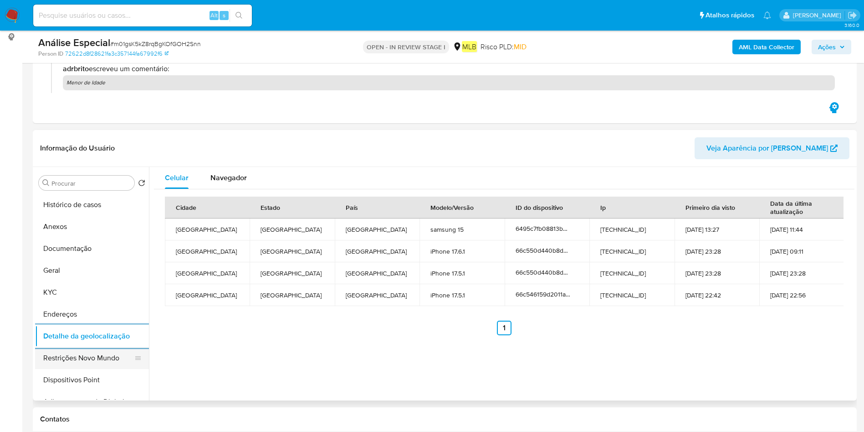
click at [99, 350] on button "Restrições Novo Mundo" at bounding box center [88, 358] width 107 height 22
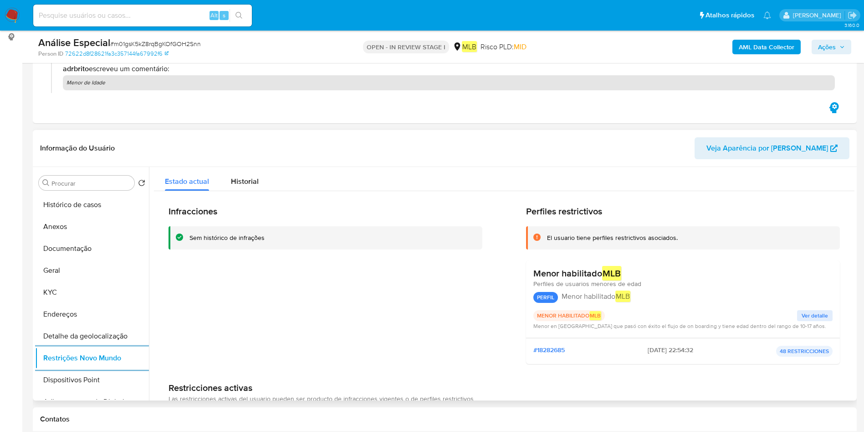
drag, startPoint x: 80, startPoint y: 379, endPoint x: 562, endPoint y: 330, distance: 485.0
click at [80, 379] on button "Dispositivos Point" at bounding box center [92, 380] width 114 height 22
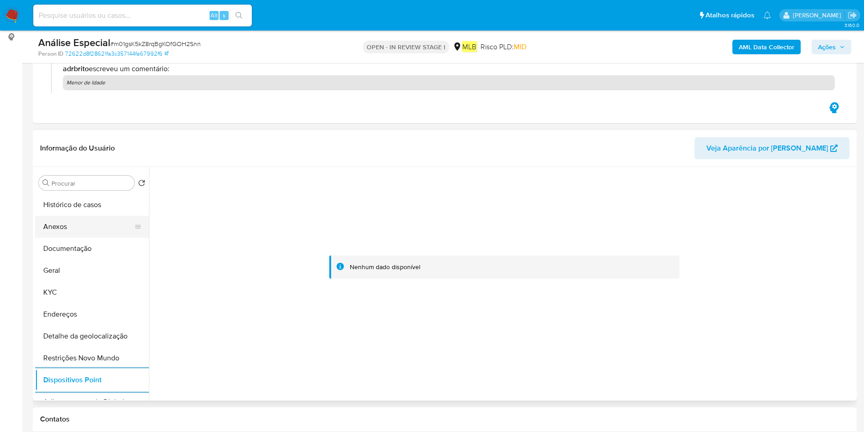
click at [95, 226] on button "Anexos" at bounding box center [88, 227] width 107 height 22
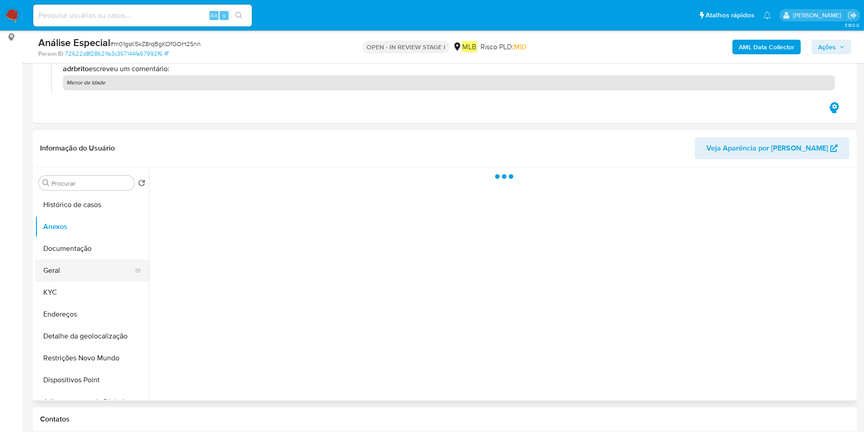
click at [91, 262] on button "Geral" at bounding box center [88, 270] width 107 height 22
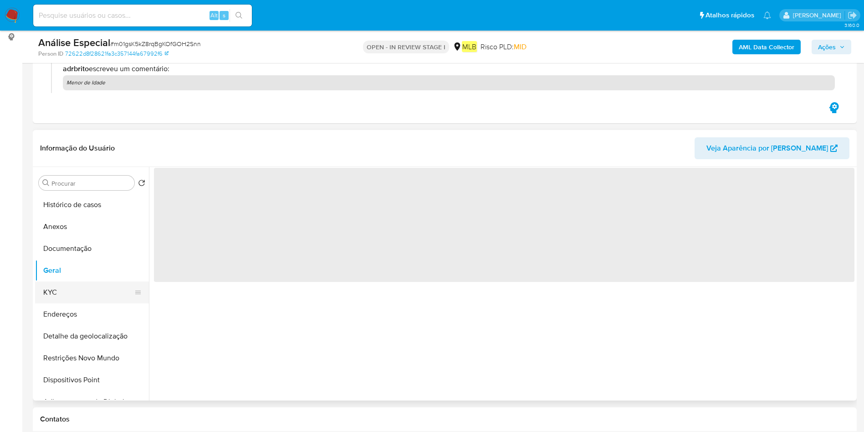
click at [90, 291] on button "KYC" at bounding box center [88, 292] width 107 height 22
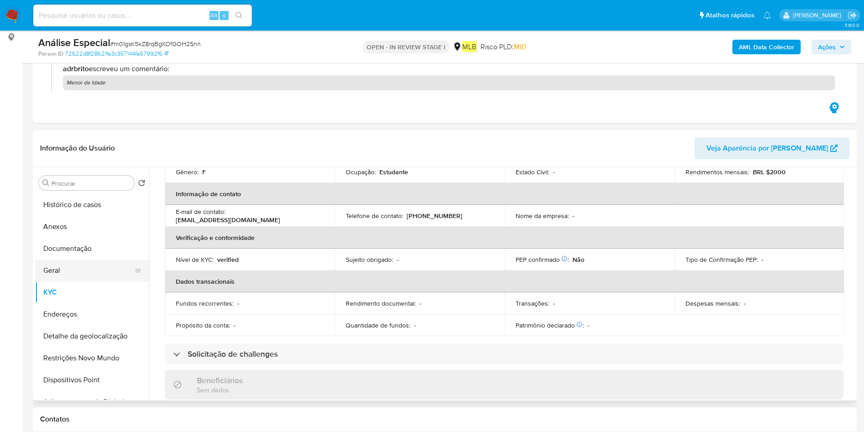
click at [60, 271] on button "Geral" at bounding box center [88, 270] width 107 height 22
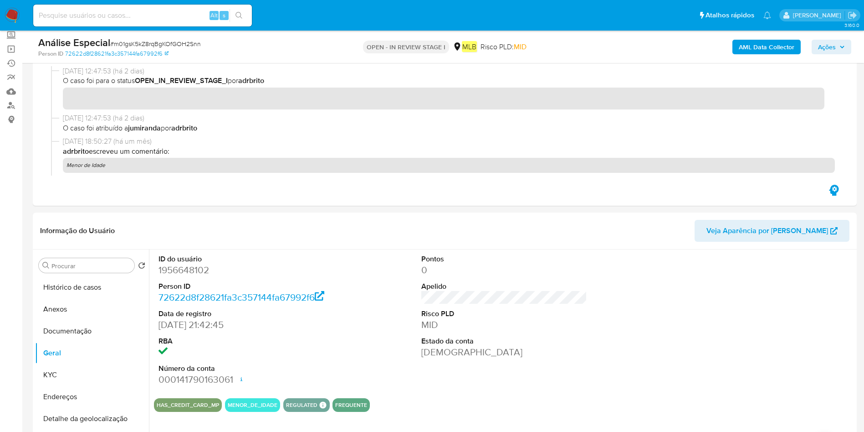
scroll to position [0, 0]
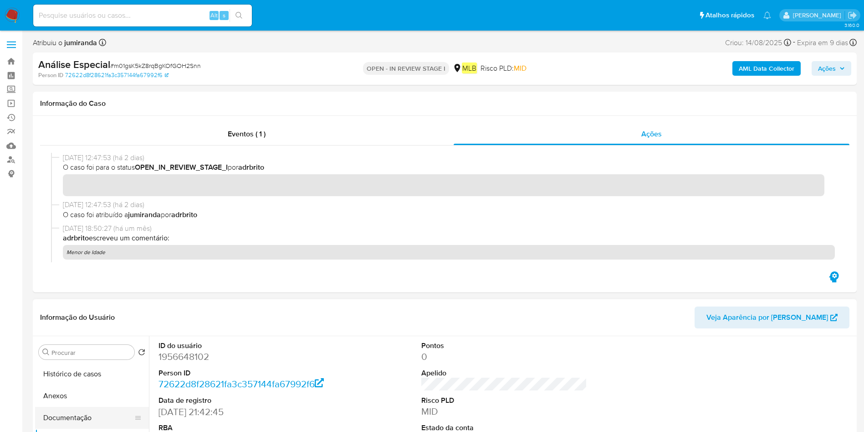
click at [79, 414] on button "Documentação" at bounding box center [88, 417] width 107 height 22
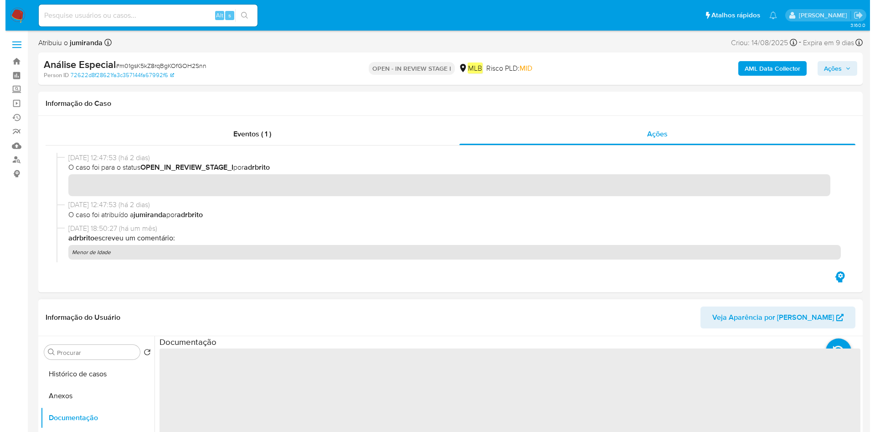
scroll to position [137, 0]
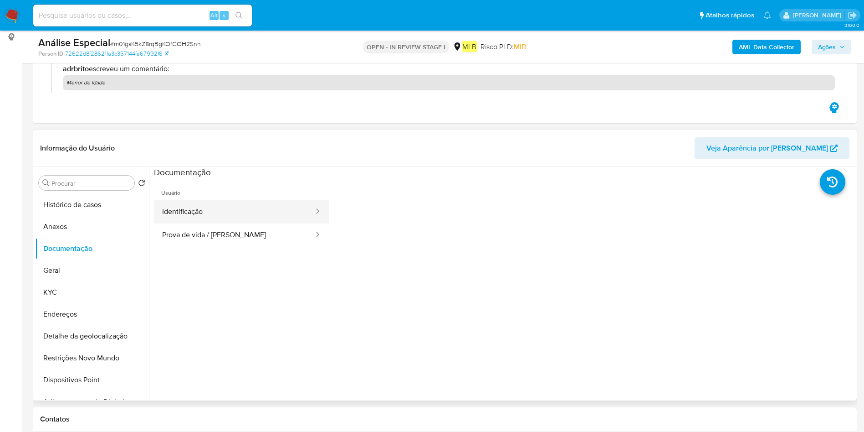
click at [261, 218] on button "Identificação" at bounding box center [234, 211] width 161 height 23
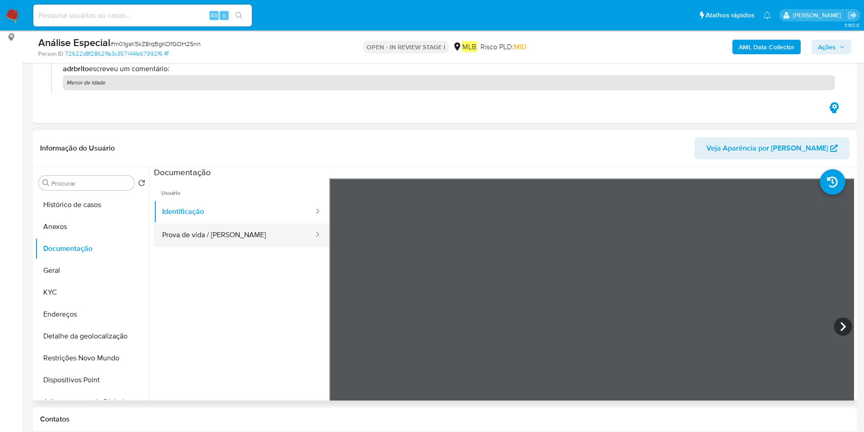
click at [246, 239] on button "Prova de vida / [PERSON_NAME]" at bounding box center [234, 234] width 161 height 23
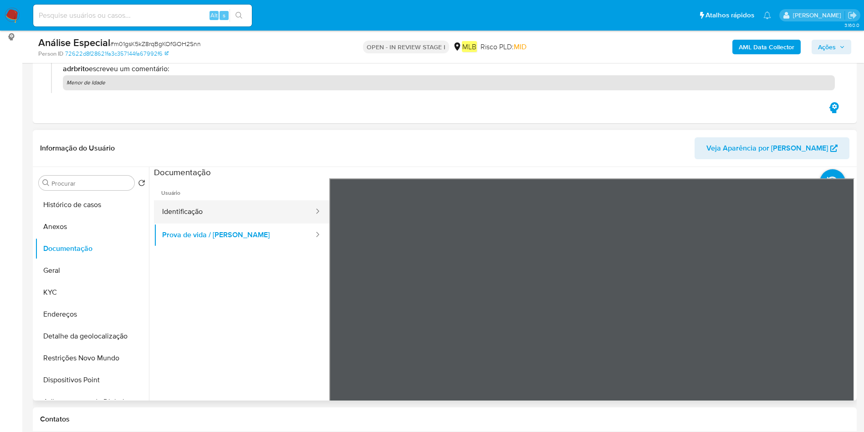
click at [234, 204] on button "Identificação" at bounding box center [234, 211] width 161 height 23
click at [836, 323] on icon at bounding box center [843, 326] width 18 height 18
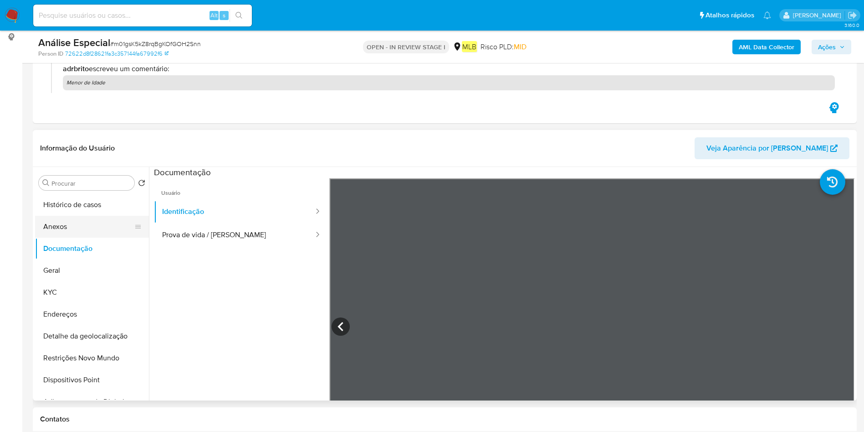
drag, startPoint x: 56, startPoint y: 221, endPoint x: 112, endPoint y: 227, distance: 56.4
click at [56, 221] on button "Anexos" at bounding box center [88, 227] width 107 height 22
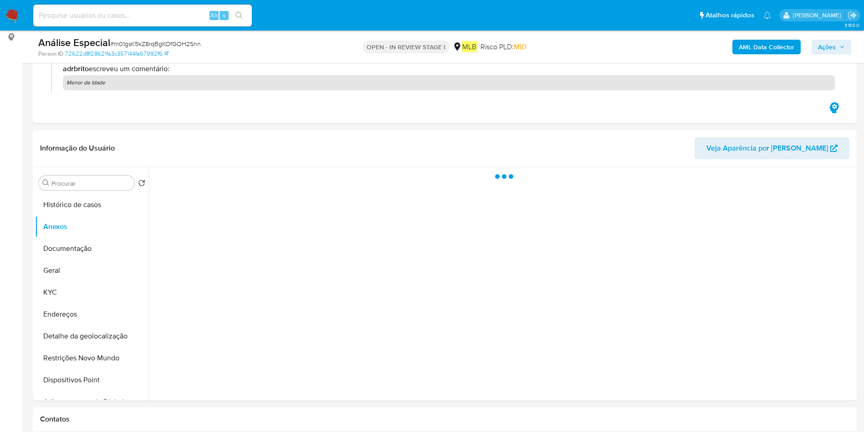
click at [782, 43] on b "AML Data Collector" at bounding box center [767, 47] width 56 height 15
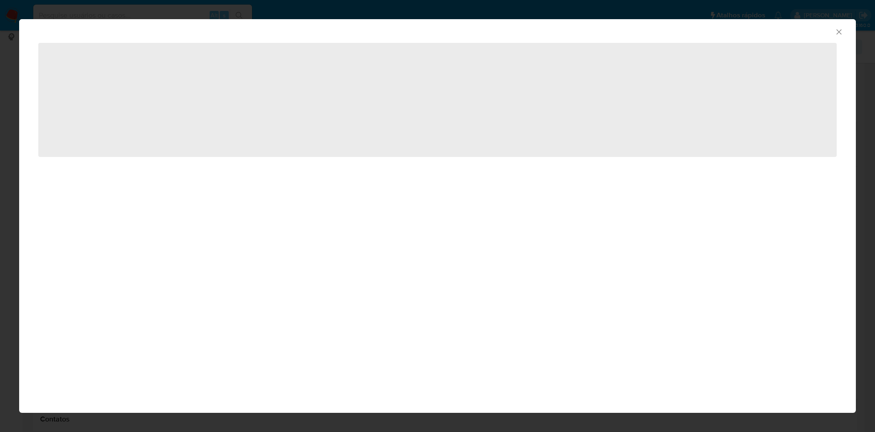
click at [841, 28] on icon "Fechar a janela" at bounding box center [838, 31] width 9 height 9
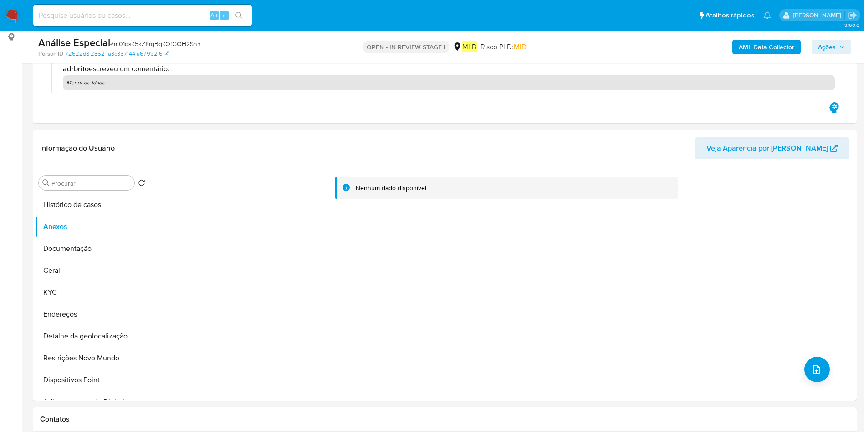
click at [778, 48] on b "AML Data Collector" at bounding box center [767, 47] width 56 height 15
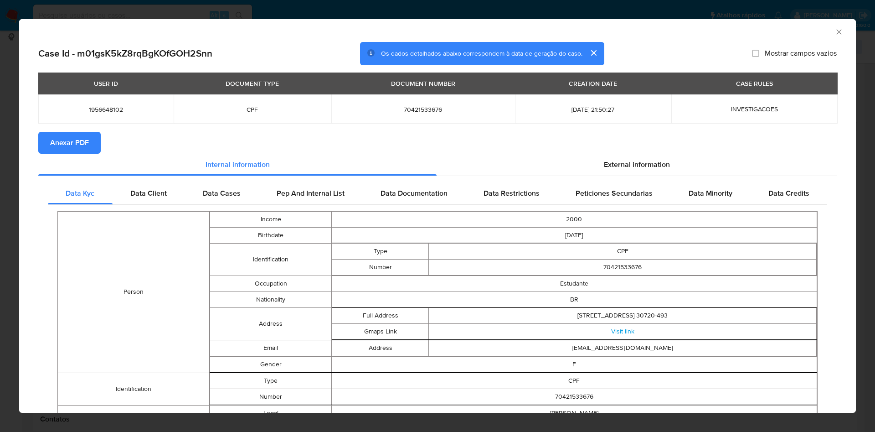
click at [63, 133] on span "Anexar PDF" at bounding box center [69, 143] width 39 height 20
click at [834, 32] on icon "Fechar a janela" at bounding box center [838, 31] width 9 height 9
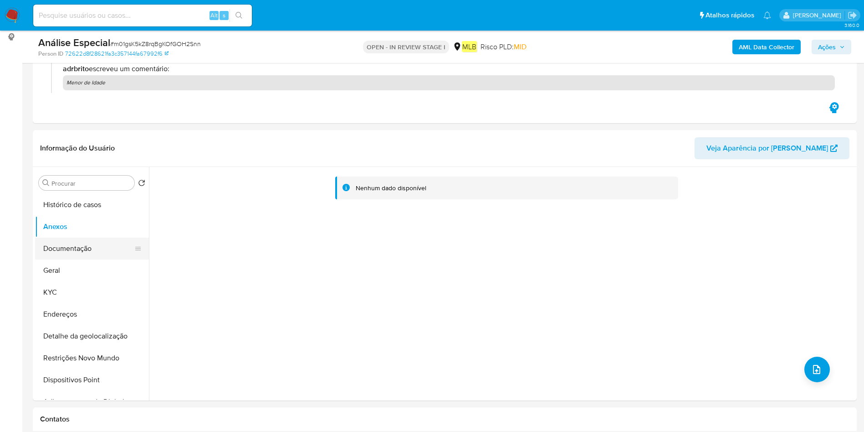
click at [94, 250] on button "Documentação" at bounding box center [88, 248] width 107 height 22
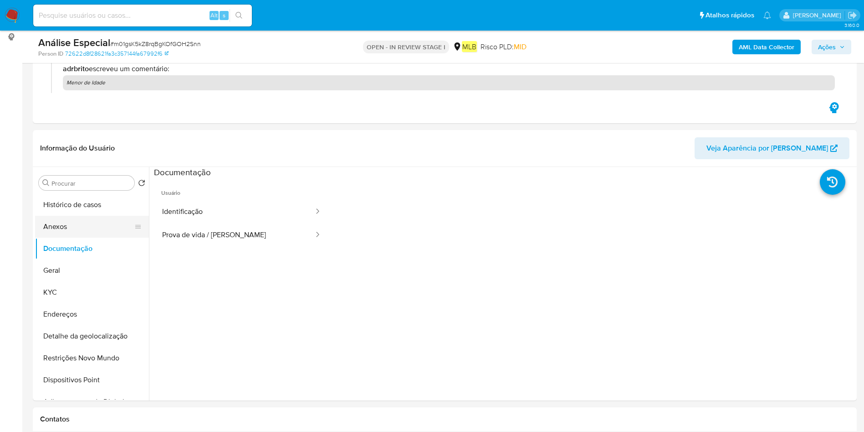
click at [87, 231] on button "Anexos" at bounding box center [88, 227] width 107 height 22
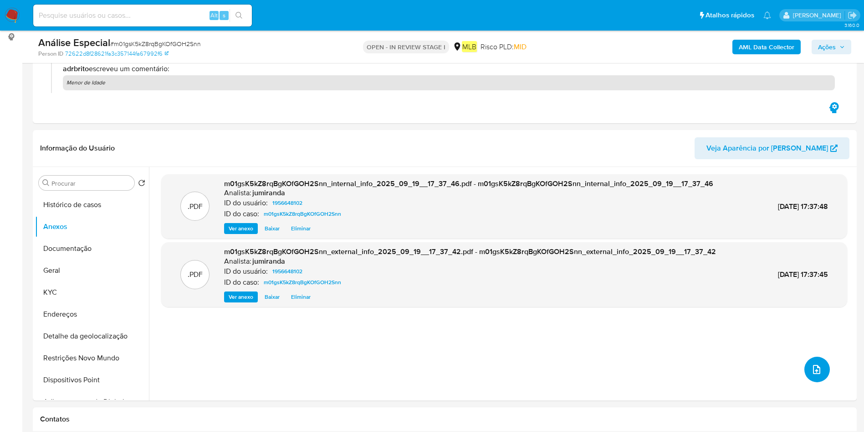
click at [812, 380] on button "upload-file" at bounding box center [818, 369] width 26 height 26
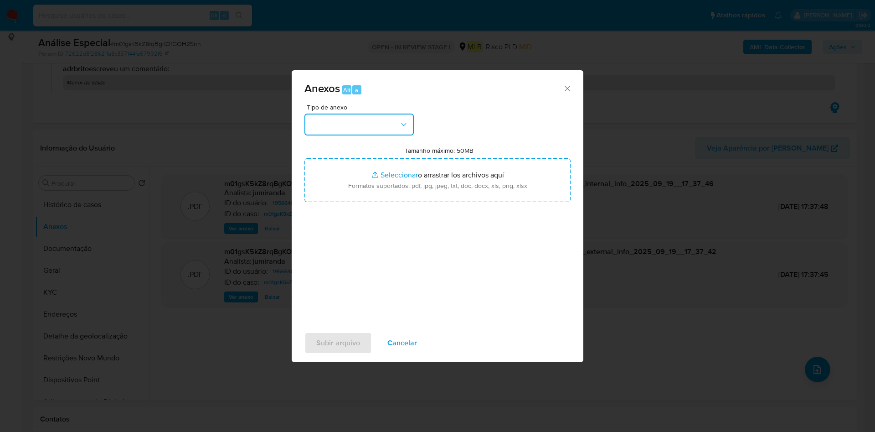
click at [381, 119] on button "button" at bounding box center [358, 124] width 109 height 22
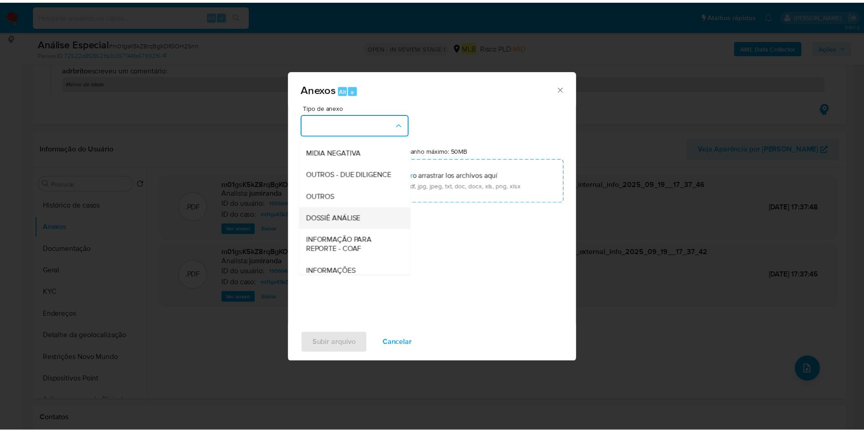
scroll to position [140, 0]
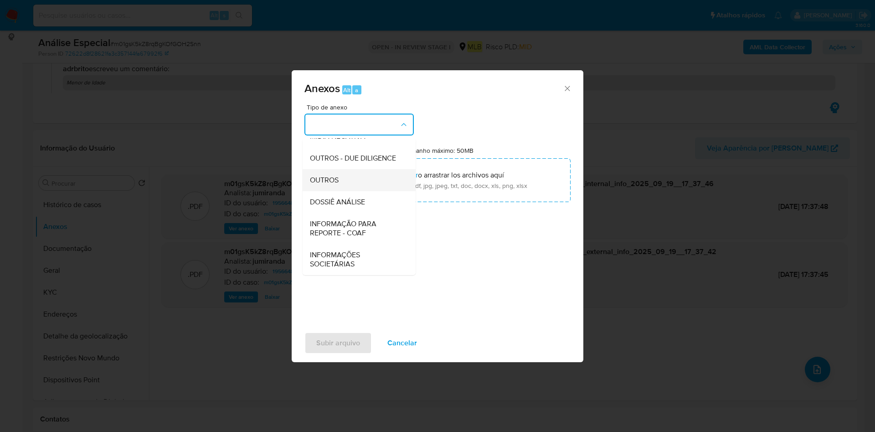
click at [340, 182] on div "OUTROS" at bounding box center [356, 180] width 93 height 22
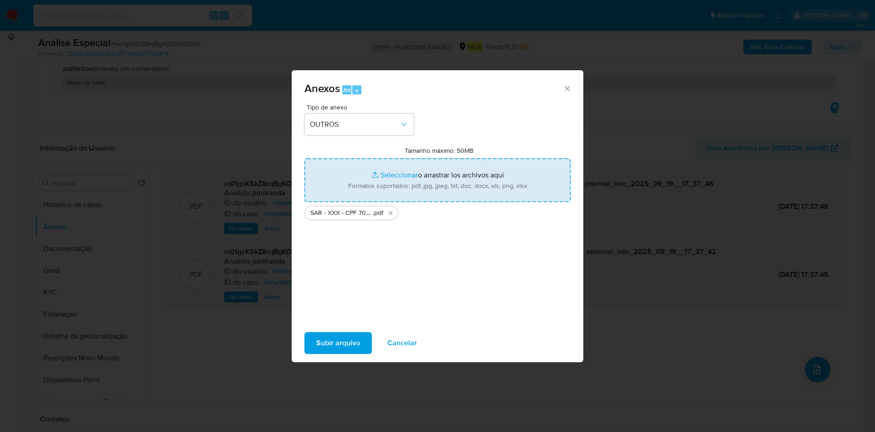
type input "C:\fakepath\Mulan 1956648102_2025_09_18_08_57_45.xlsx"
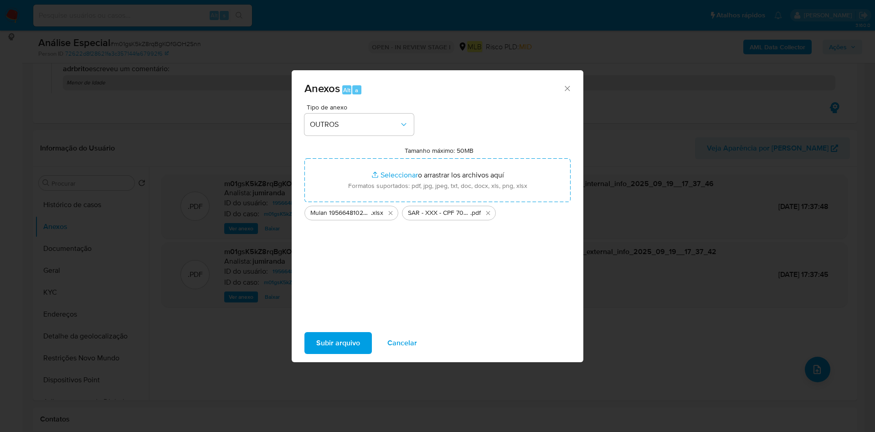
click at [327, 339] on span "Subir arquivo" at bounding box center [338, 343] width 44 height 20
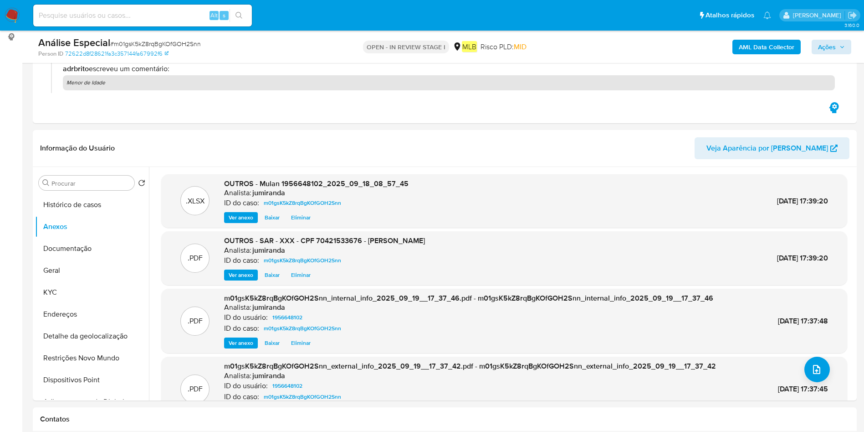
drag, startPoint x: 807, startPoint y: 45, endPoint x: 817, endPoint y: 46, distance: 10.5
click at [807, 45] on div "AML Data Collector Ações" at bounding box center [717, 46] width 269 height 21
click at [820, 44] on span "Ações" at bounding box center [827, 47] width 18 height 15
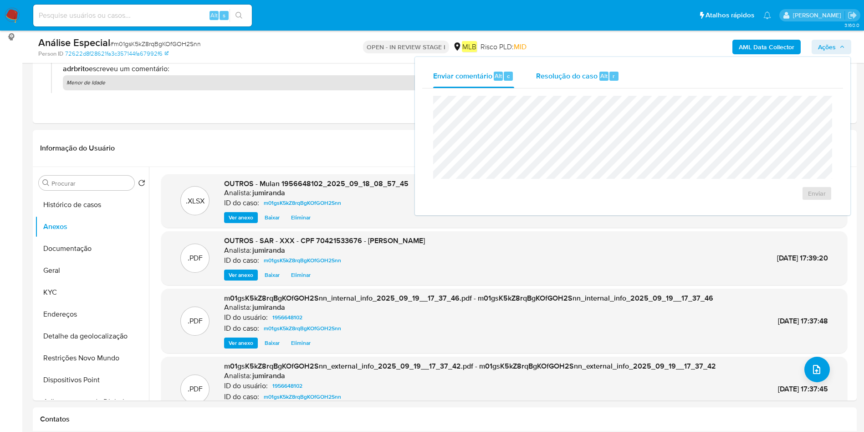
click at [581, 71] on div "Resolução do caso Alt r" at bounding box center [577, 76] width 83 height 24
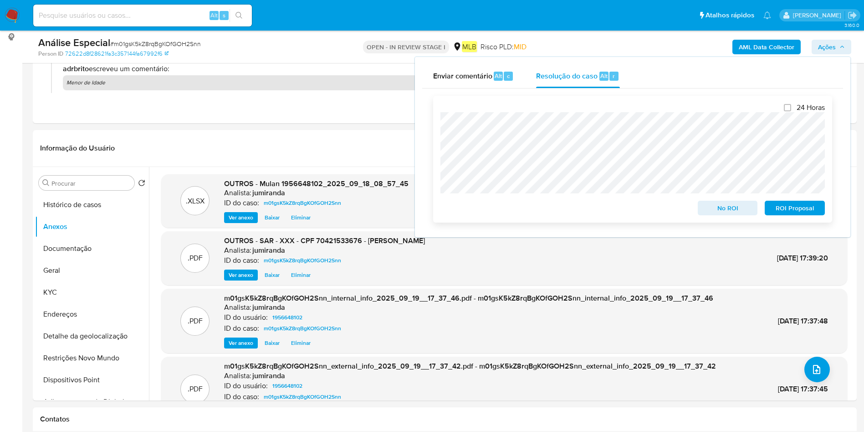
click at [807, 206] on span "ROI Proposal" at bounding box center [794, 207] width 47 height 13
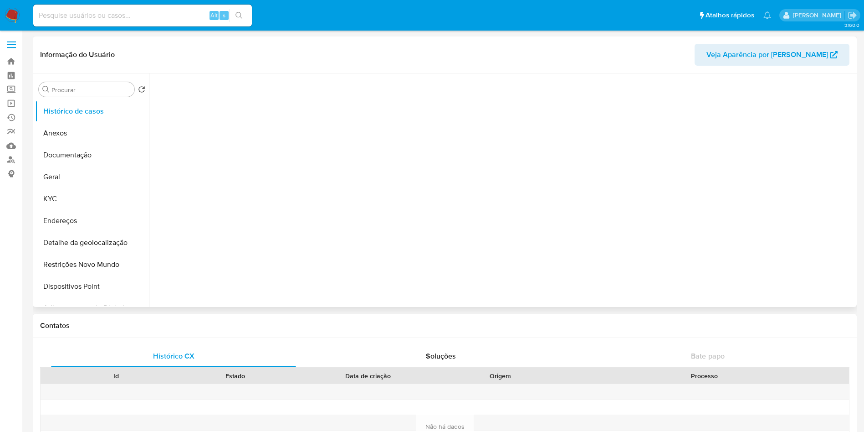
select select "10"
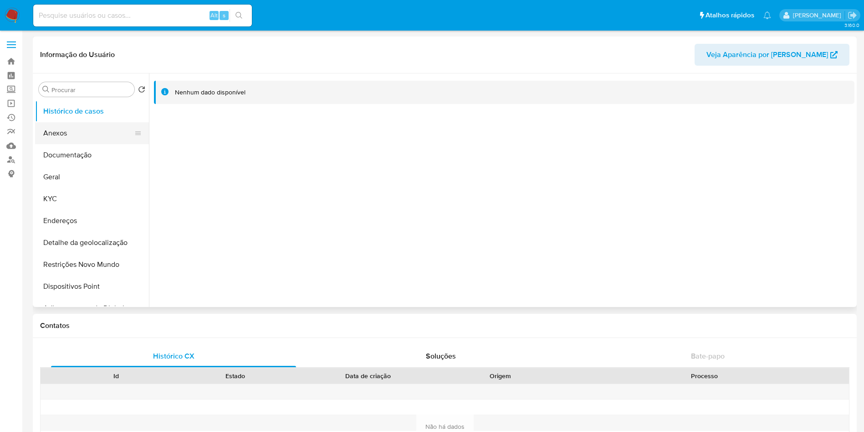
click at [80, 136] on button "Anexos" at bounding box center [88, 133] width 107 height 22
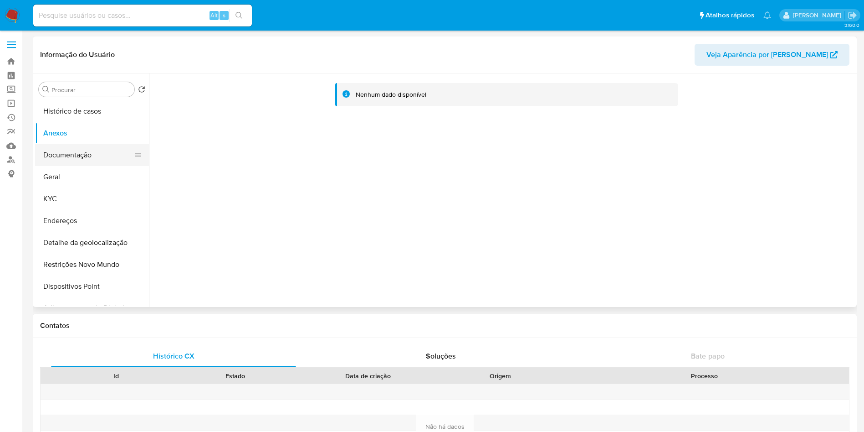
click at [89, 159] on button "Documentação" at bounding box center [88, 155] width 107 height 22
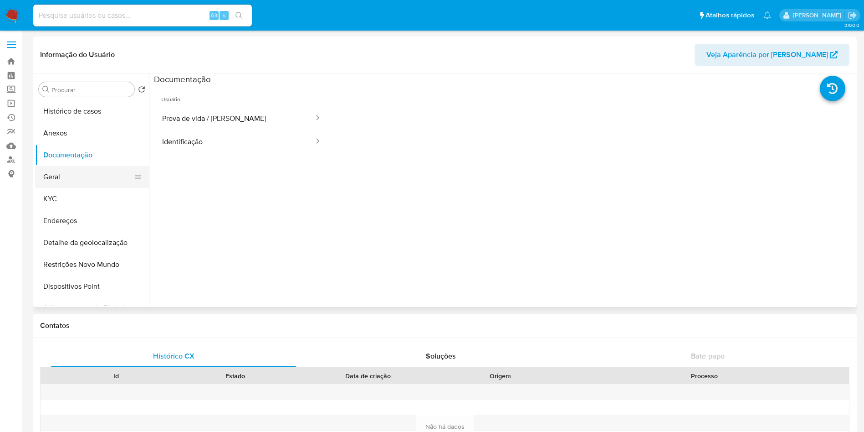
click at [83, 174] on button "Geral" at bounding box center [88, 177] width 107 height 22
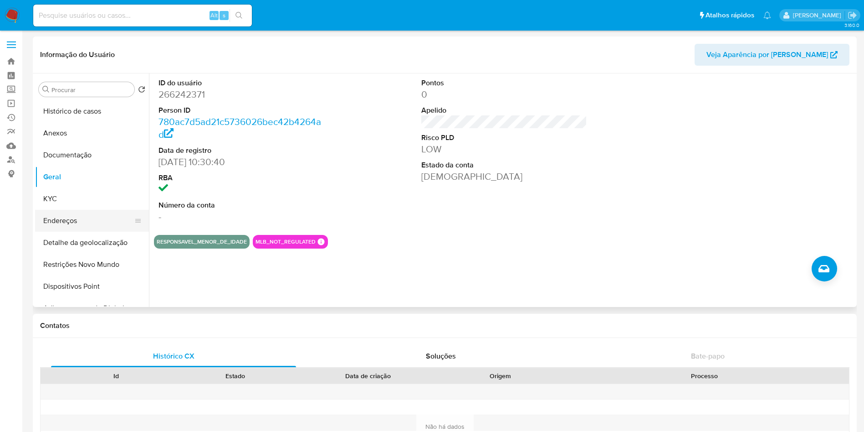
click at [91, 210] on button "Endereços" at bounding box center [88, 221] width 107 height 22
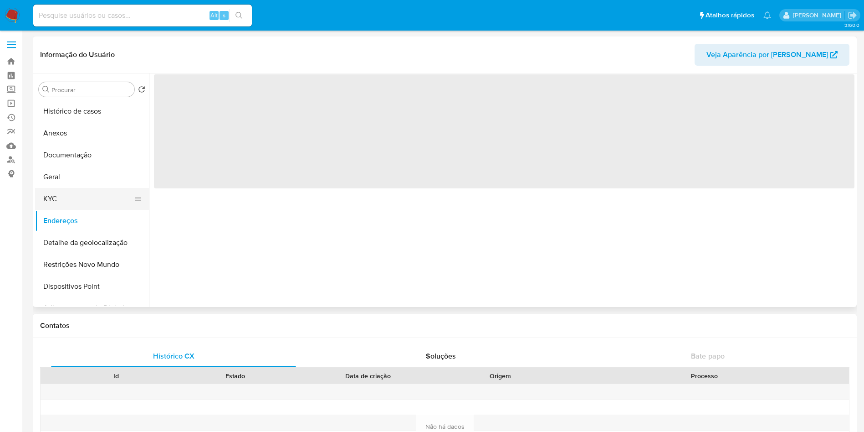
click at [91, 200] on button "KYC" at bounding box center [88, 199] width 107 height 22
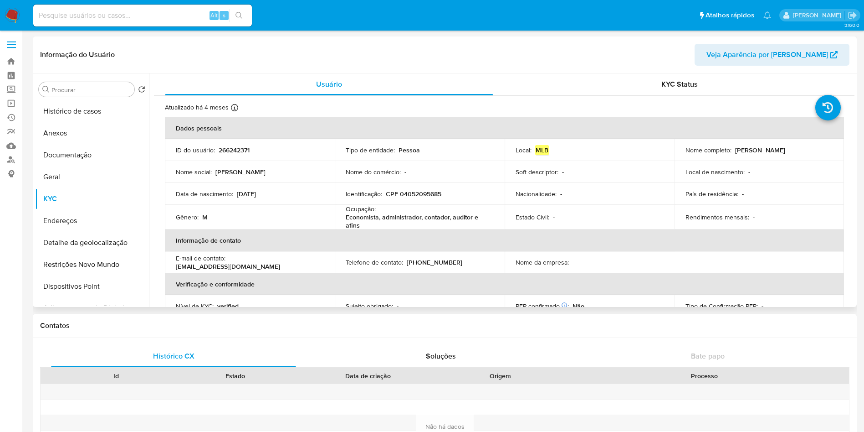
click at [428, 195] on p "CPF 04052095685" at bounding box center [414, 194] width 56 height 8
copy p "04052095685"
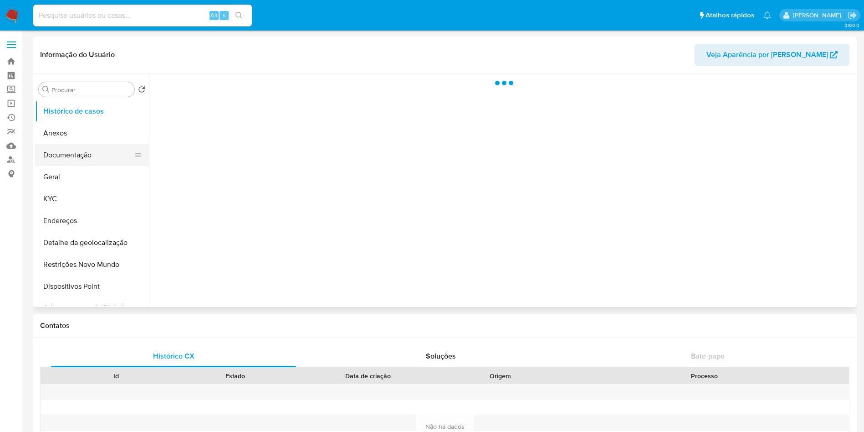
click at [71, 162] on button "Documentação" at bounding box center [88, 155] width 107 height 22
select select "10"
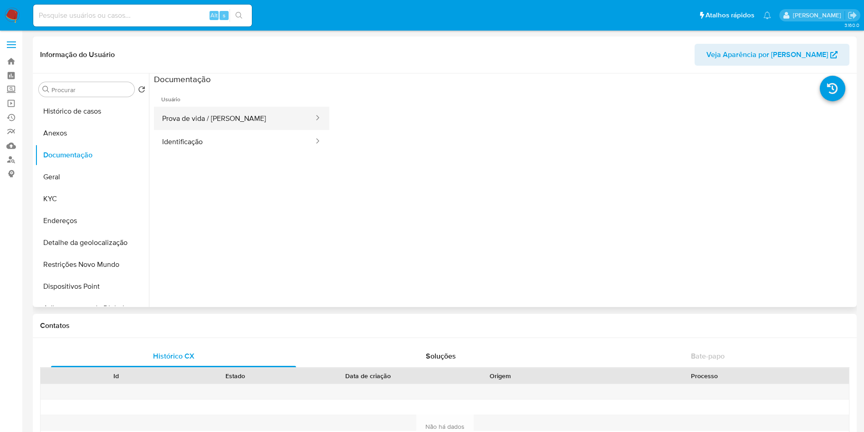
click at [232, 119] on button "Prova de vida / Selfie" at bounding box center [234, 118] width 161 height 23
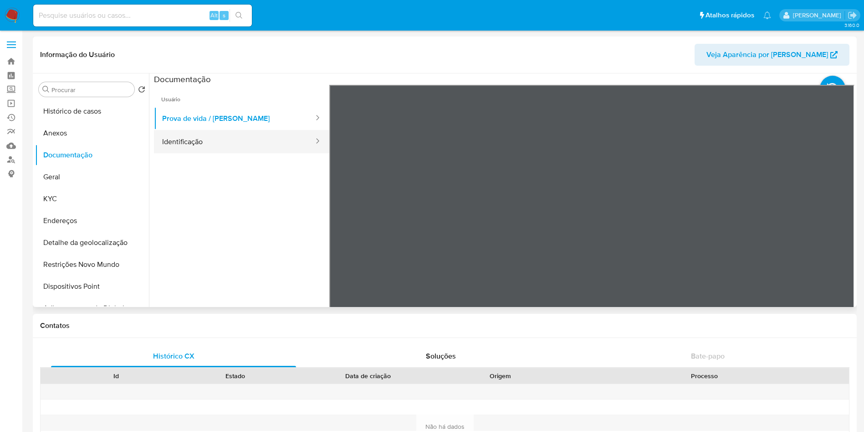
click at [265, 144] on button "Identificação" at bounding box center [234, 141] width 161 height 23
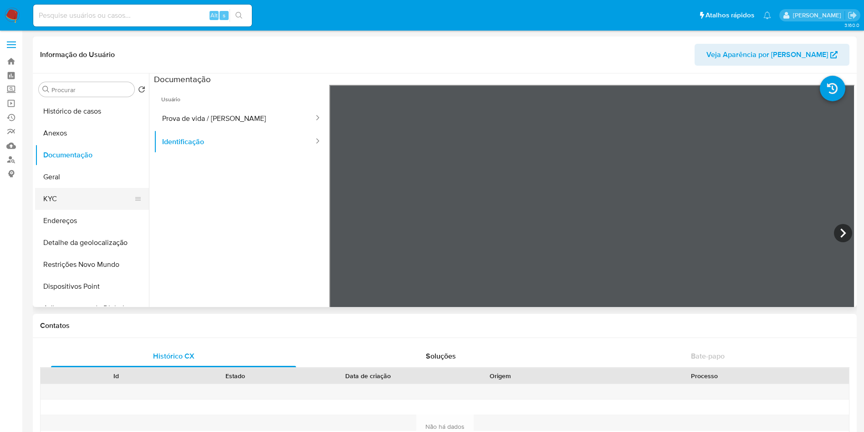
click at [71, 198] on button "KYC" at bounding box center [88, 199] width 107 height 22
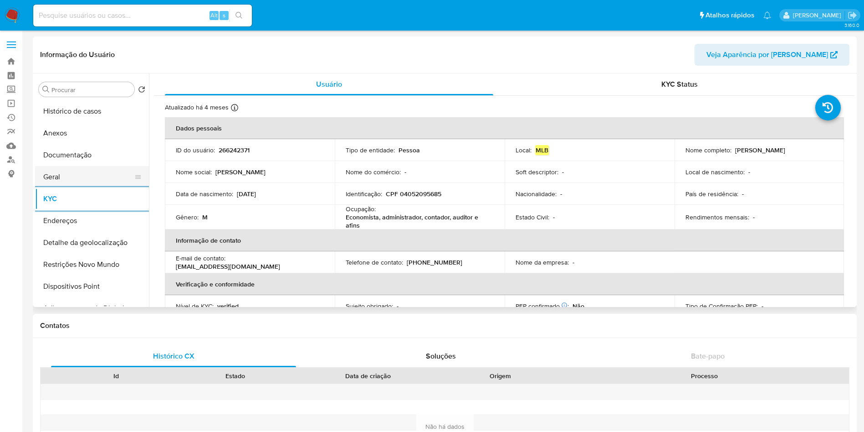
click at [74, 173] on button "Geral" at bounding box center [88, 177] width 107 height 22
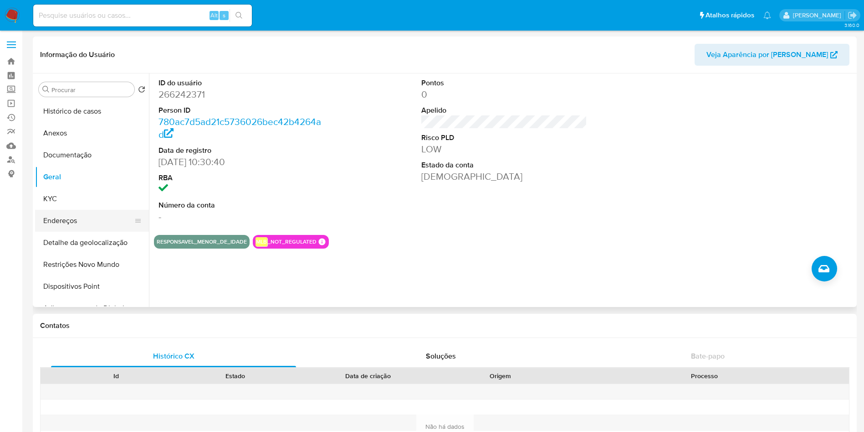
click at [70, 212] on button "Endereços" at bounding box center [88, 221] width 107 height 22
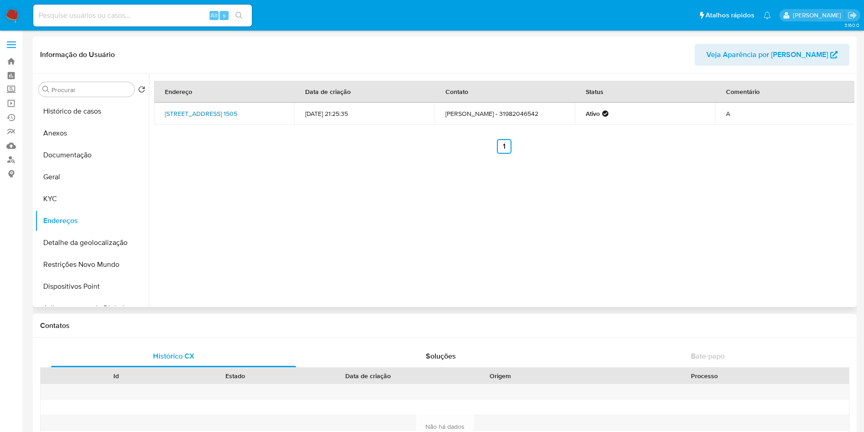
drag, startPoint x: 160, startPoint y: 108, endPoint x: 270, endPoint y: 108, distance: 109.8
click at [270, 108] on td "Rua Castigliano 1505, Belo Horizonte, Minas Gerais, 30720310, Brasil 1505" at bounding box center [224, 114] width 140 height 22
copy link "Rua Castigliano 1505, Belo Horizonte,"
drag, startPoint x: 60, startPoint y: 156, endPoint x: 123, endPoint y: 166, distance: 64.6
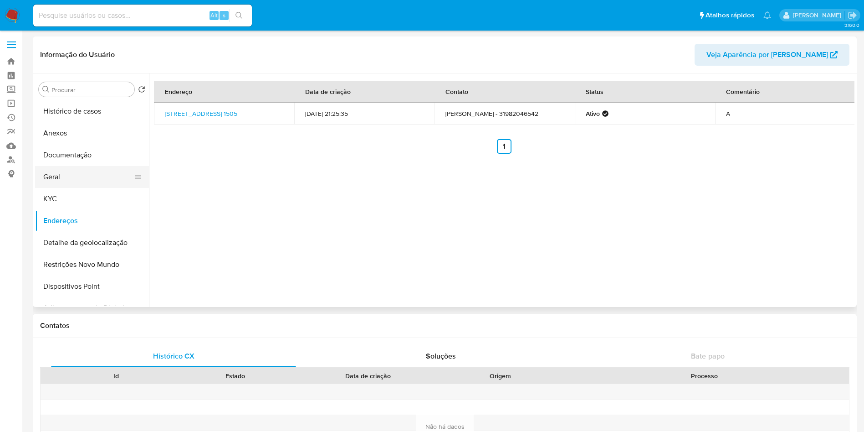
click at [60, 157] on button "Documentação" at bounding box center [92, 155] width 114 height 22
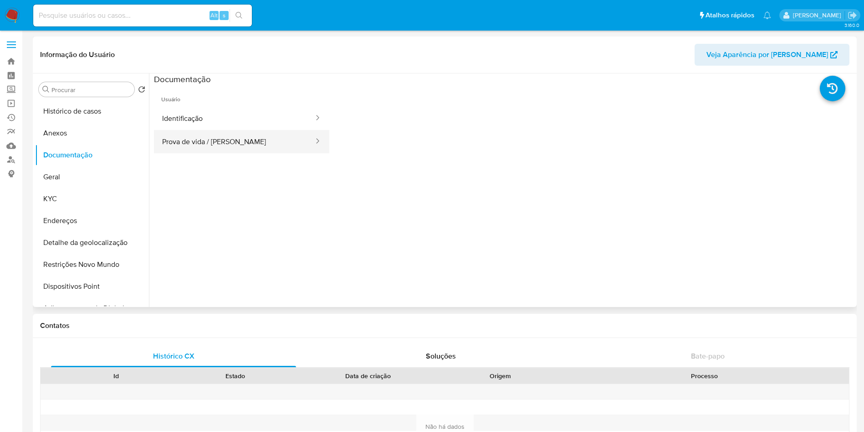
click at [257, 134] on button "Prova de vida / Selfie" at bounding box center [234, 141] width 161 height 23
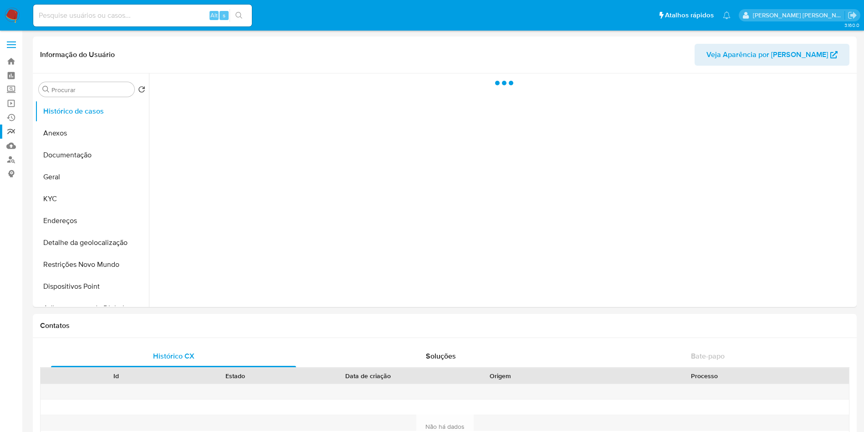
select select "10"
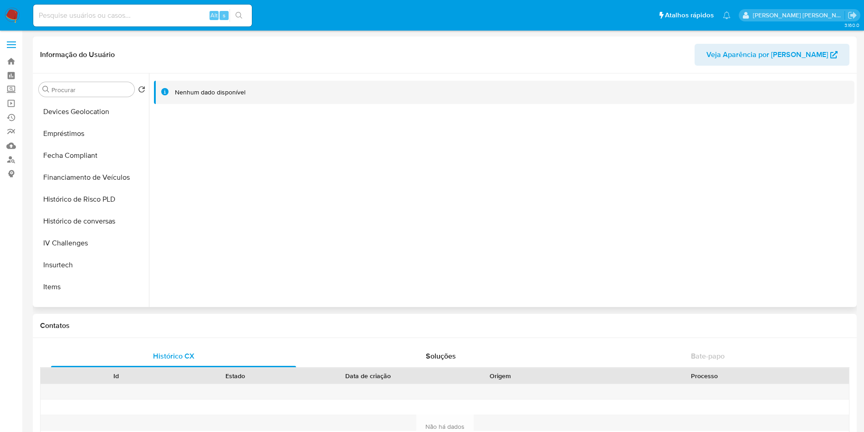
scroll to position [451, 0]
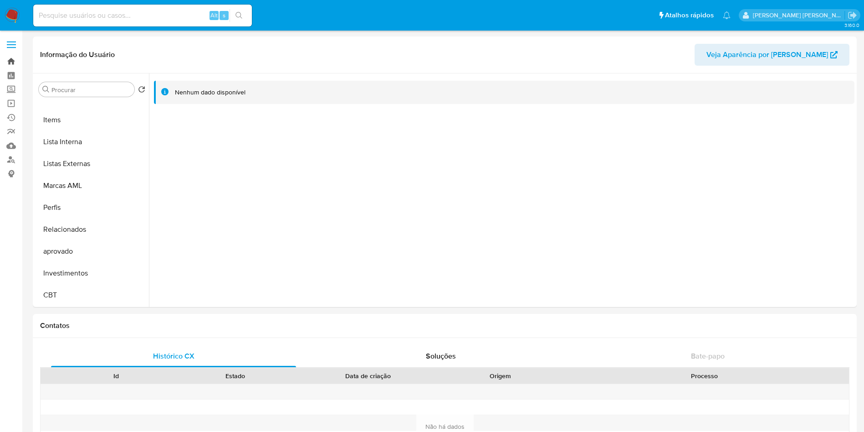
click at [11, 60] on link "Bandeja" at bounding box center [54, 61] width 108 height 14
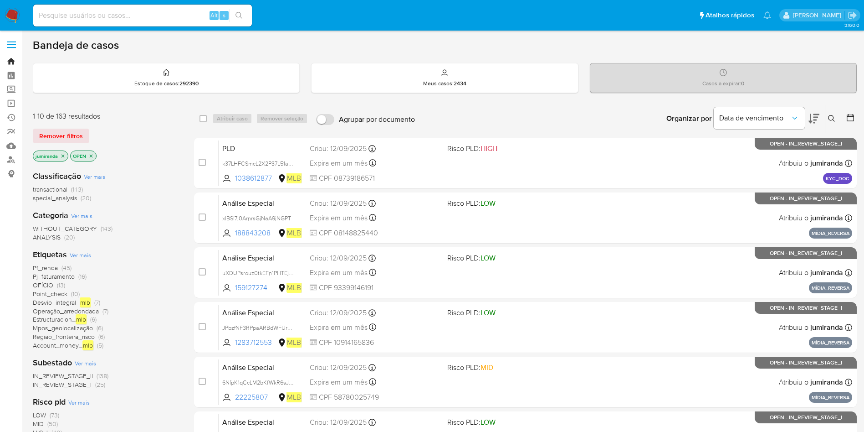
click at [10, 56] on link "Bandeja" at bounding box center [54, 61] width 108 height 14
click at [63, 155] on icon "close-filter" at bounding box center [62, 155] width 5 height 5
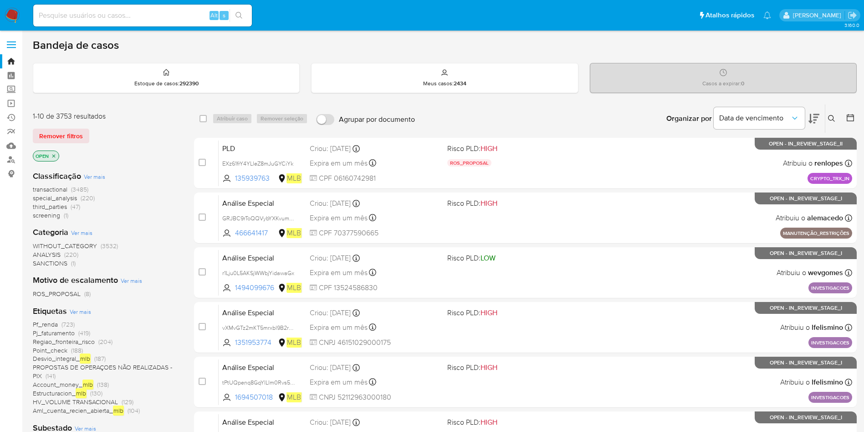
click at [51, 156] on icon "close-filter" at bounding box center [53, 155] width 5 height 5
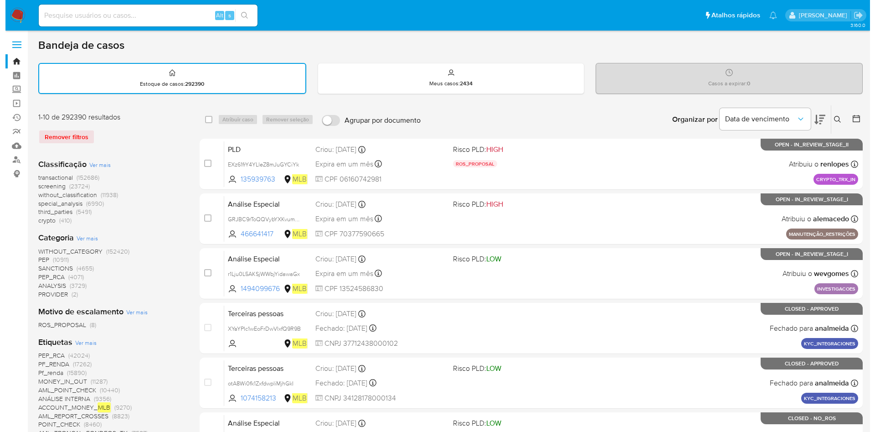
scroll to position [68, 0]
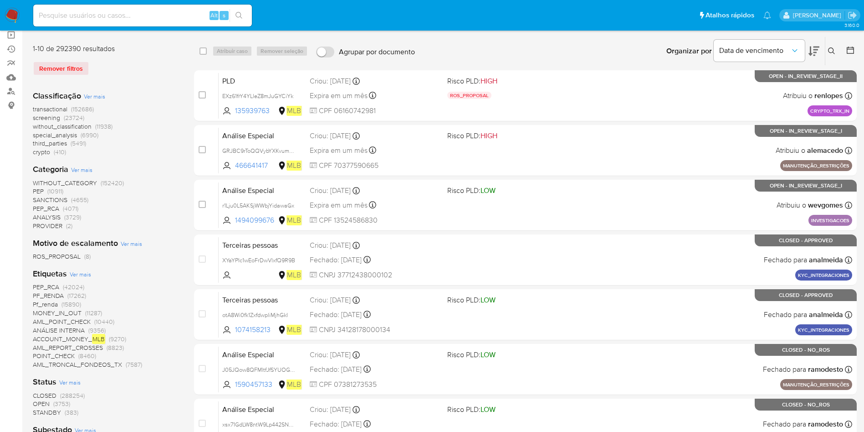
click at [92, 273] on div "Etiquetas Ver mais PEP_RCA (42024) PF_RENDA (17262) Pf_renda (15890) MONEY_IN_O…" at bounding box center [106, 318] width 147 height 101
click at [91, 273] on div "Etiquetas Ver mais PEP_RCA (42024) PF_RENDA (17262) Pf_renda (15890) MONEY_IN_O…" at bounding box center [106, 318] width 147 height 101
click at [88, 272] on span "Ver mais" at bounding box center [80, 274] width 21 height 8
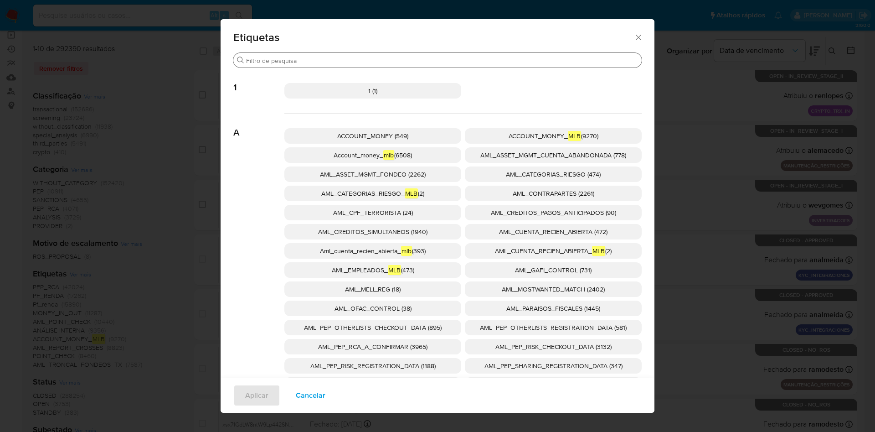
click at [299, 59] on input "Buscar" at bounding box center [442, 61] width 392 height 8
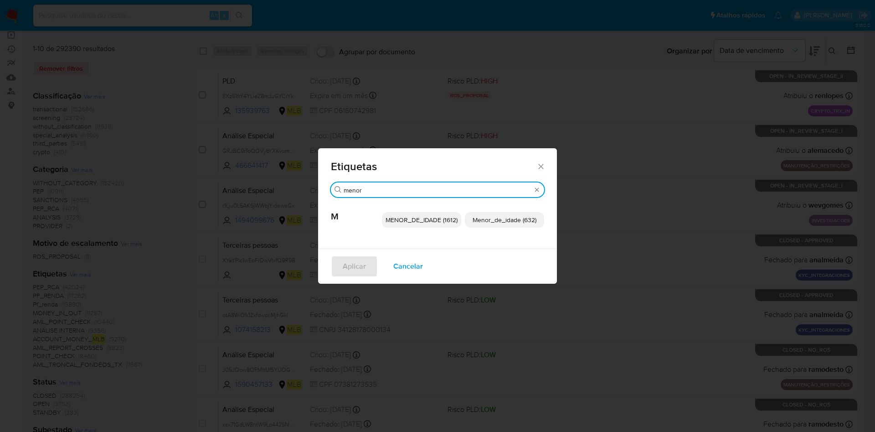
type input "menor"
click at [426, 219] on span "MENOR_DE_IDADE (1612)" at bounding box center [421, 219] width 72 height 9
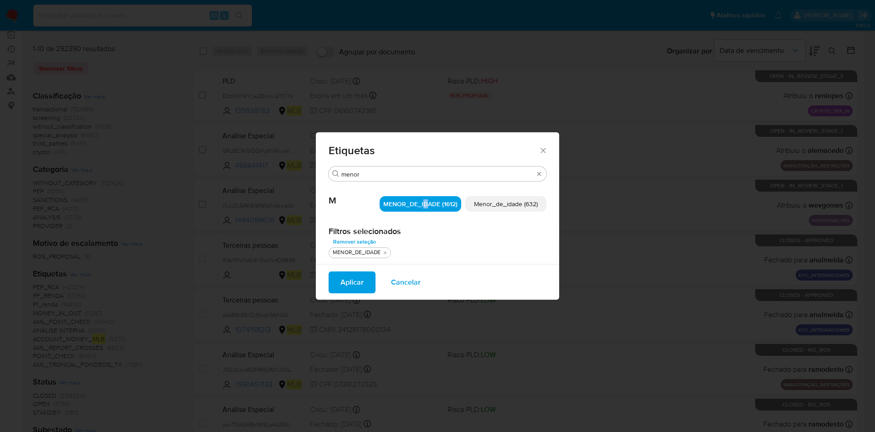
click at [360, 280] on span "Aplicar" at bounding box center [351, 282] width 23 height 20
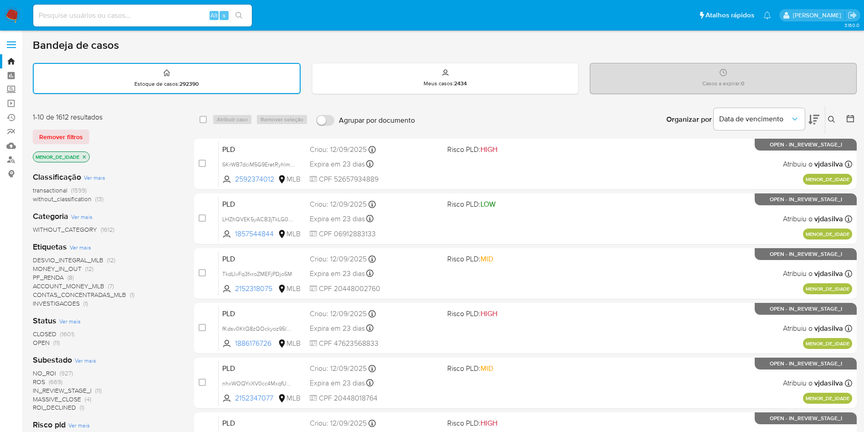
click at [51, 329] on span "CLOSED" at bounding box center [45, 333] width 24 height 9
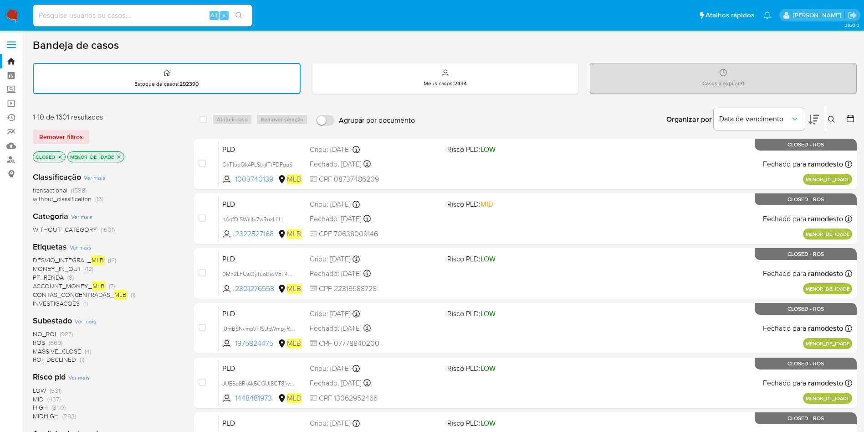
click at [35, 340] on span "ROS" at bounding box center [39, 342] width 12 height 9
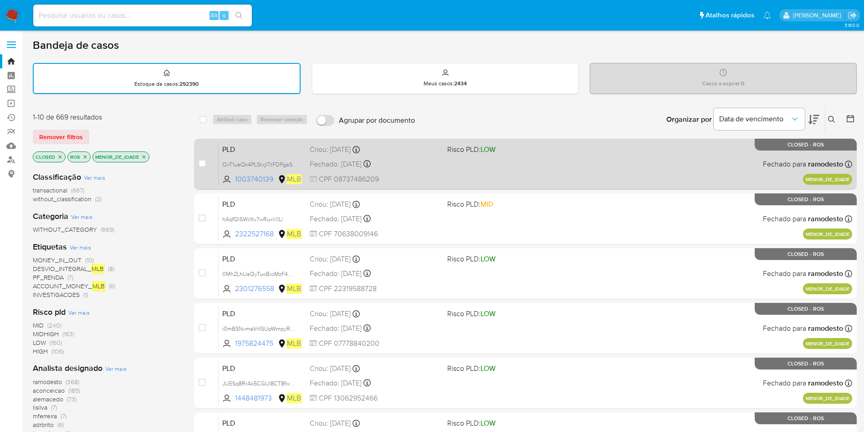
click at [627, 157] on div "PLD OxT1ueQk4PLStxjITtFDPgaS 1003740139 MLB Risco PLD: LOW Criou: 10/09/2025 Cr…" at bounding box center [536, 164] width 634 height 46
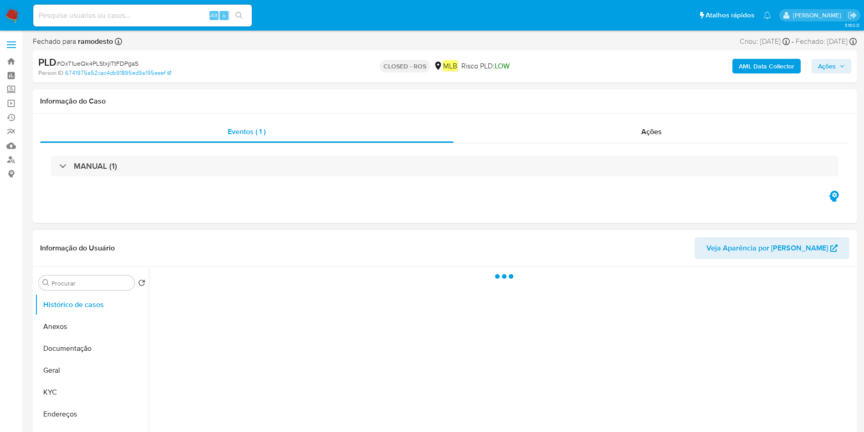
select select "10"
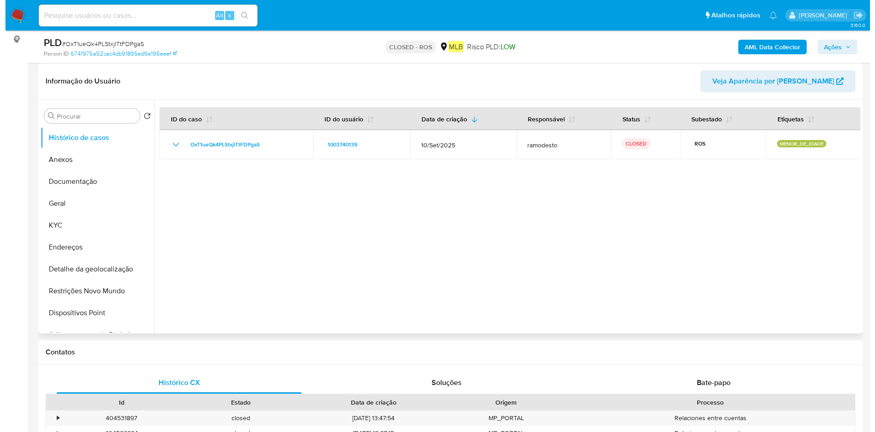
scroll to position [137, 0]
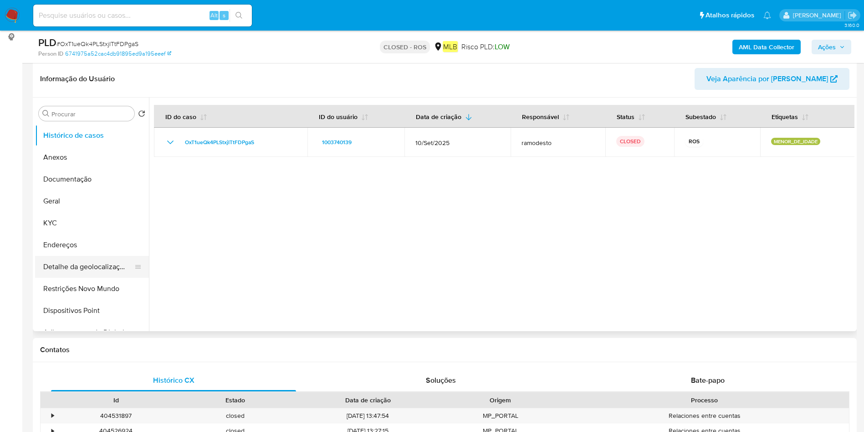
drag, startPoint x: 81, startPoint y: 221, endPoint x: 145, endPoint y: 255, distance: 72.4
click at [81, 221] on button "KYC" at bounding box center [92, 223] width 114 height 22
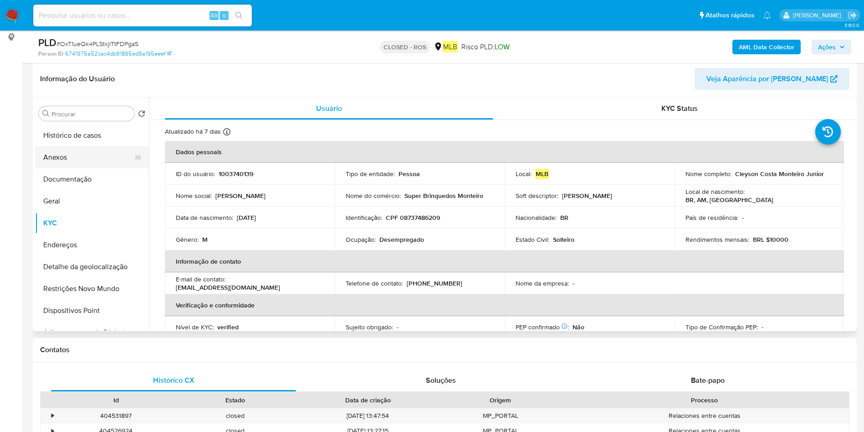
click at [69, 152] on button "Anexos" at bounding box center [88, 157] width 107 height 22
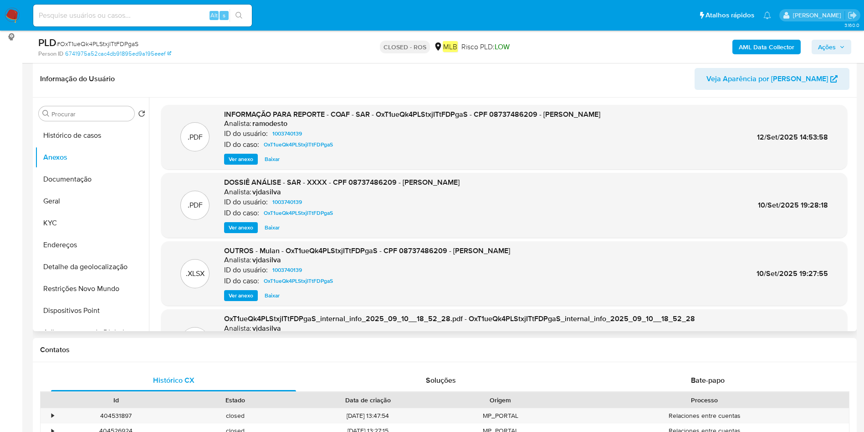
click at [247, 158] on span "Ver anexo" at bounding box center [241, 158] width 25 height 9
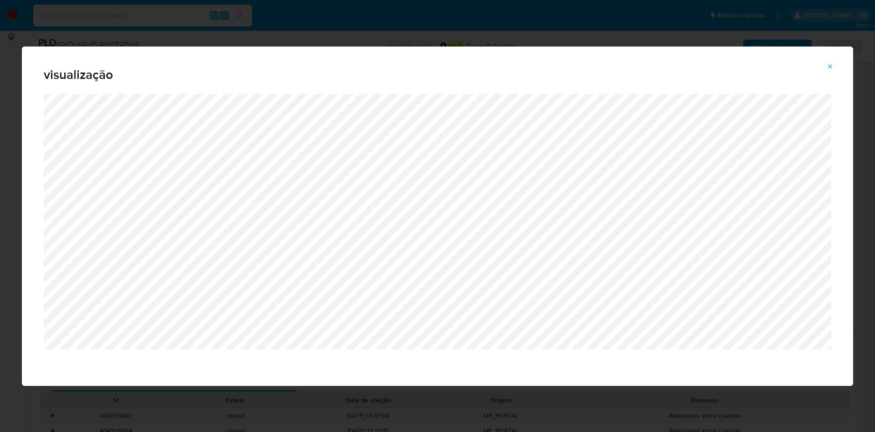
click at [425, 36] on div "visualização" at bounding box center [437, 216] width 875 height 432
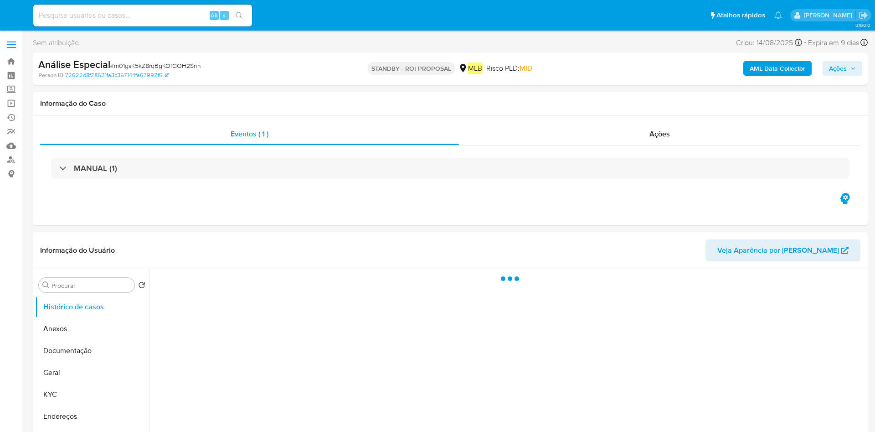
select select "10"
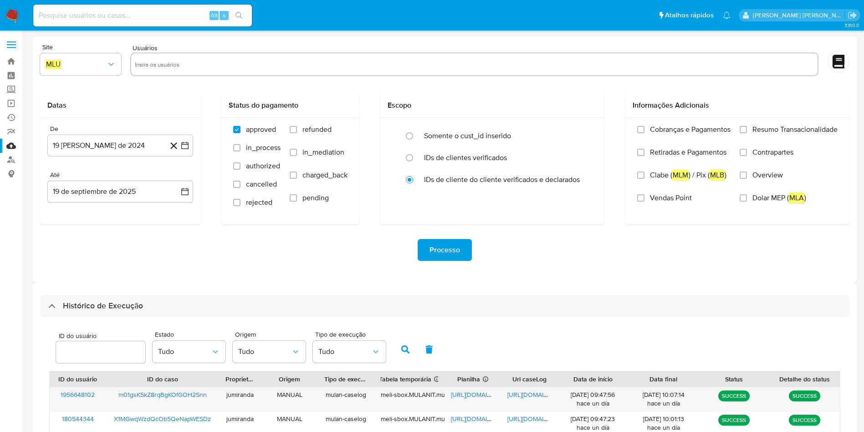
select select "10"
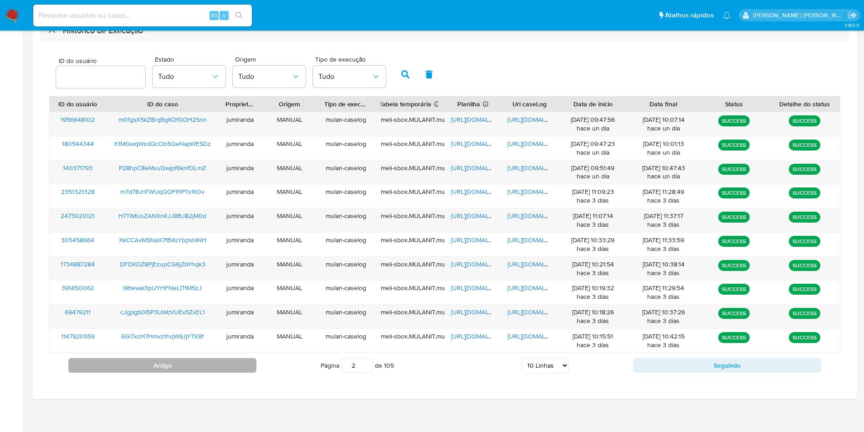
click at [231, 358] on button "Antigo" at bounding box center [162, 365] width 188 height 15
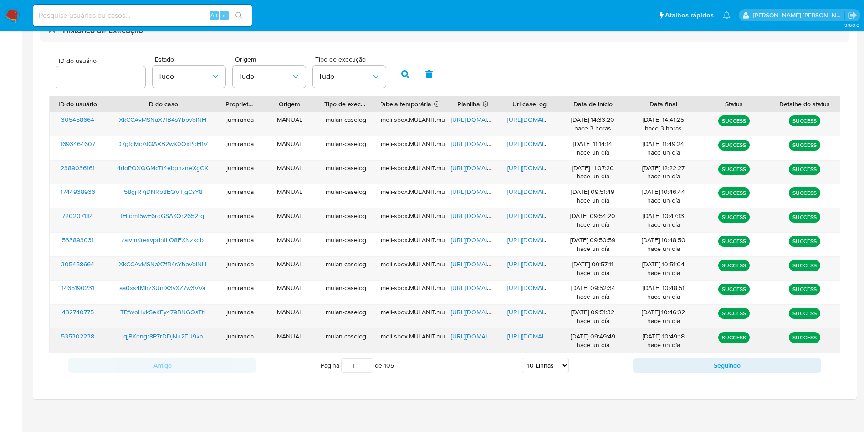
click at [474, 337] on span "[URL][DOMAIN_NAME]" at bounding box center [482, 335] width 63 height 9
click at [537, 339] on span "[URL][DOMAIN_NAME]" at bounding box center [539, 335] width 63 height 9
click at [173, 336] on span "iqjRKengr8P7rDDjNu2EU9kn" at bounding box center [162, 335] width 81 height 9
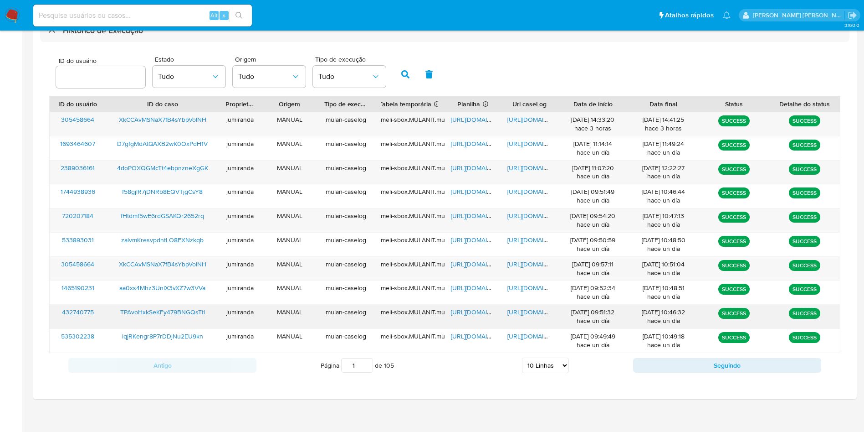
click at [469, 315] on span "[URL][DOMAIN_NAME]" at bounding box center [482, 311] width 63 height 9
click at [527, 312] on span "[URL][DOMAIN_NAME]" at bounding box center [539, 311] width 63 height 9
click at [131, 310] on span "TPAvoHxkSeKFy479BNGQsTtl" at bounding box center [162, 311] width 85 height 9
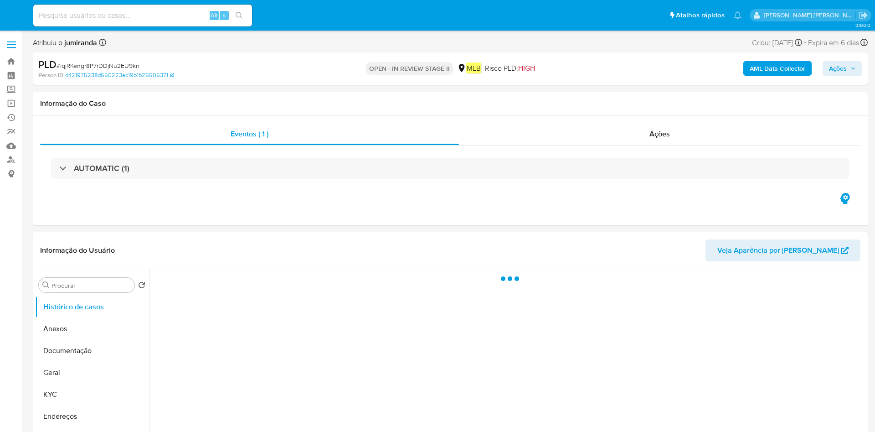
select select "10"
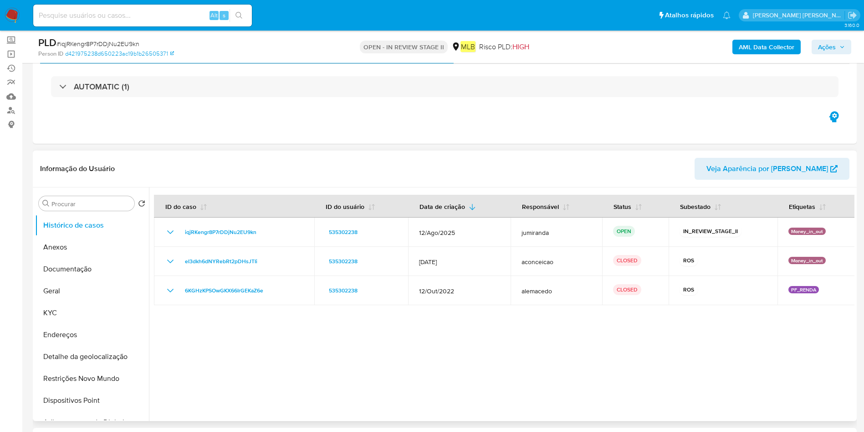
scroll to position [68, 0]
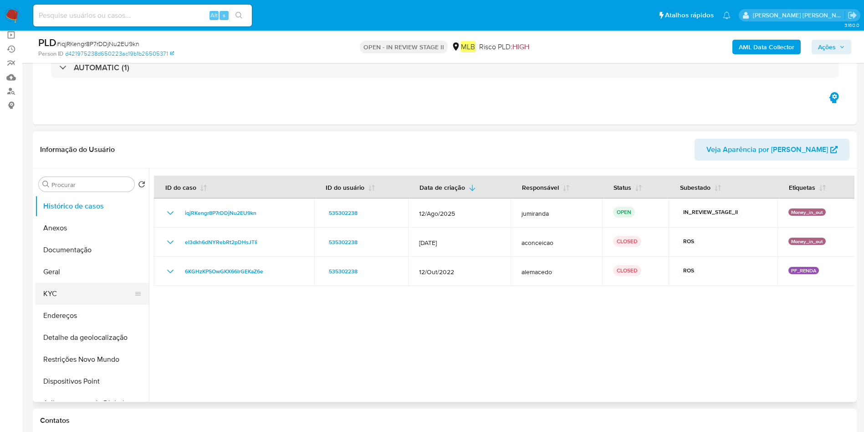
click at [78, 288] on button "KYC" at bounding box center [88, 294] width 107 height 22
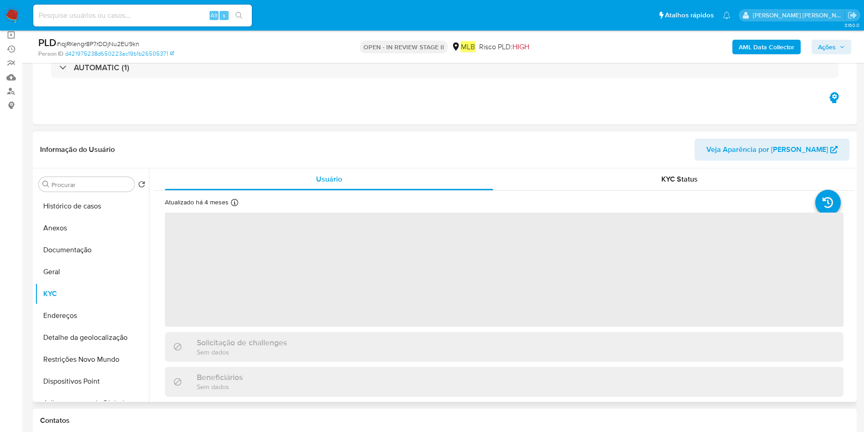
click at [400, 332] on div "Solicitação de challenges Sem dados" at bounding box center [504, 347] width 679 height 30
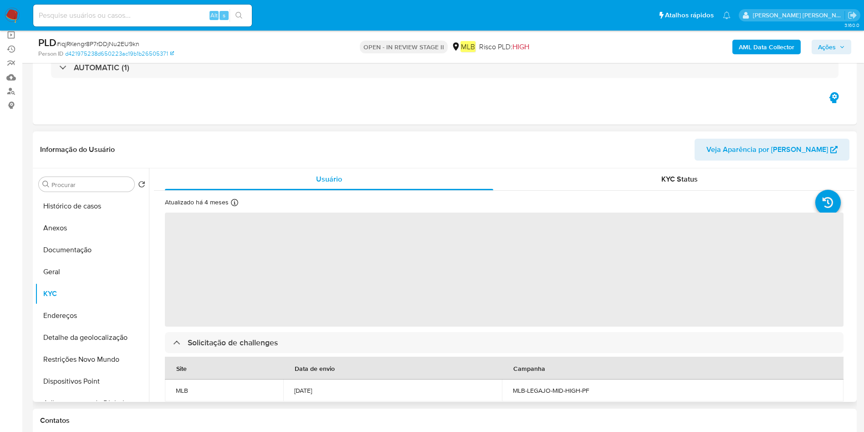
click at [449, 320] on span "‌" at bounding box center [504, 269] width 679 height 114
click at [449, 319] on span "‌" at bounding box center [504, 269] width 679 height 114
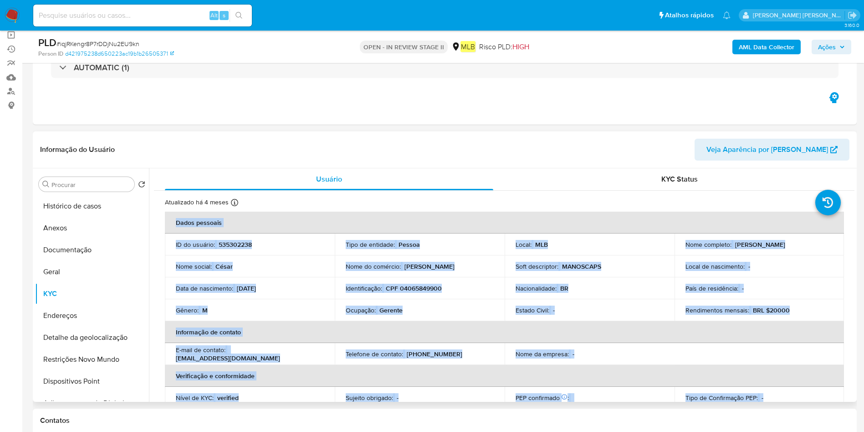
click at [449, 308] on div "Ocupação : Gerente" at bounding box center [420, 310] width 148 height 8
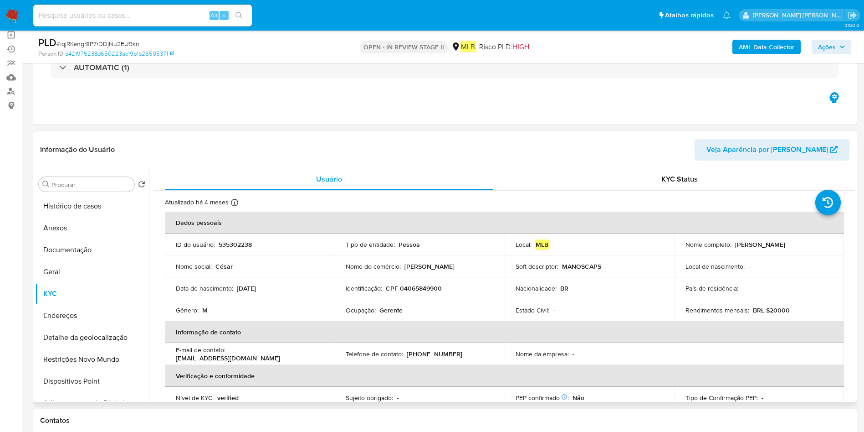
click at [371, 312] on p "Ocupação :" at bounding box center [361, 310] width 30 height 8
copy div "Ocupação : Gerente"
click at [80, 267] on button "Geral" at bounding box center [88, 272] width 107 height 22
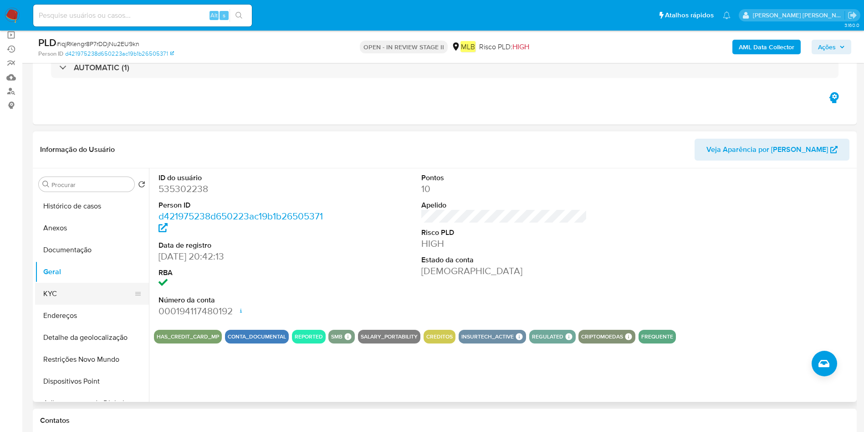
click at [78, 296] on button "KYC" at bounding box center [88, 294] width 107 height 22
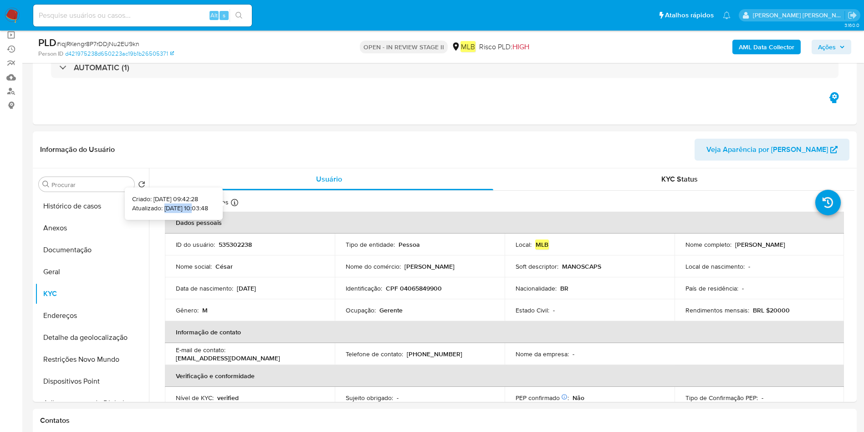
drag, startPoint x: 181, startPoint y: 206, endPoint x: 150, endPoint y: 207, distance: 31.5
click at [150, 207] on p "Atualizado: 22/05/2025 10:03:48" at bounding box center [170, 208] width 76 height 9
copy p "22/05/2025"
click at [62, 273] on button "Geral" at bounding box center [88, 272] width 107 height 22
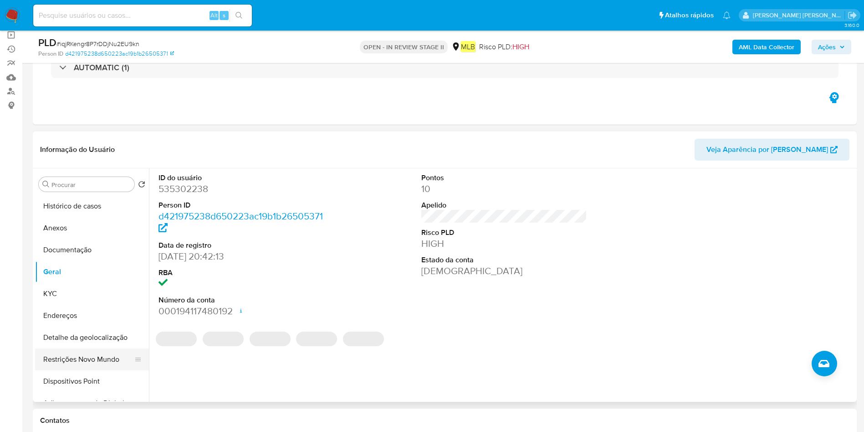
click at [78, 357] on button "Restrições Novo Mundo" at bounding box center [88, 359] width 107 height 22
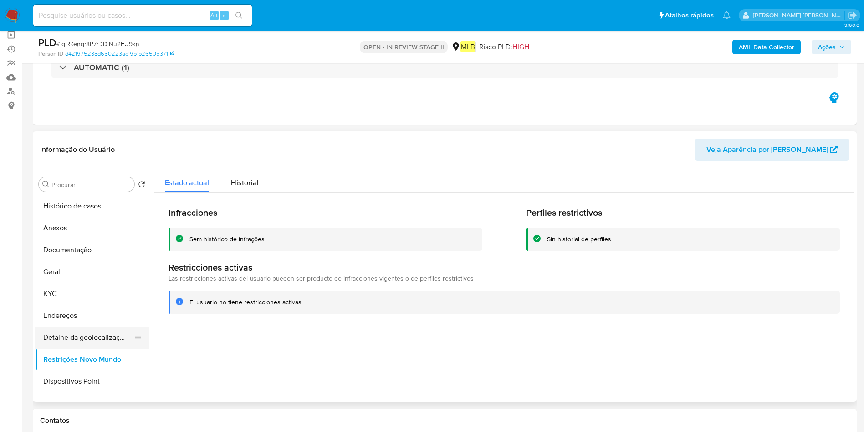
click at [78, 333] on button "Detalhe da geolocalização" at bounding box center [88, 337] width 107 height 22
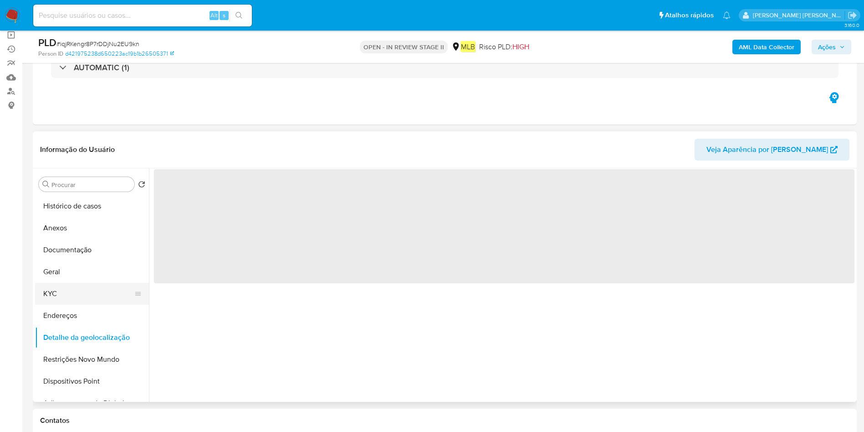
click at [80, 297] on button "KYC" at bounding box center [88, 294] width 107 height 22
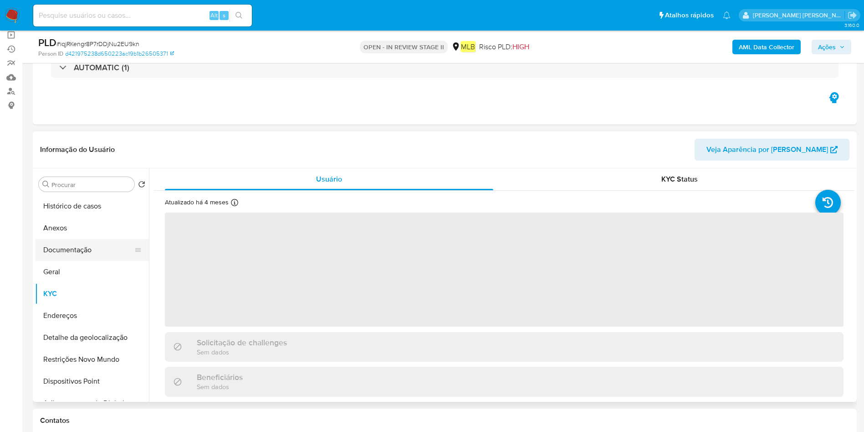
click at [82, 244] on button "Documentação" at bounding box center [88, 250] width 107 height 22
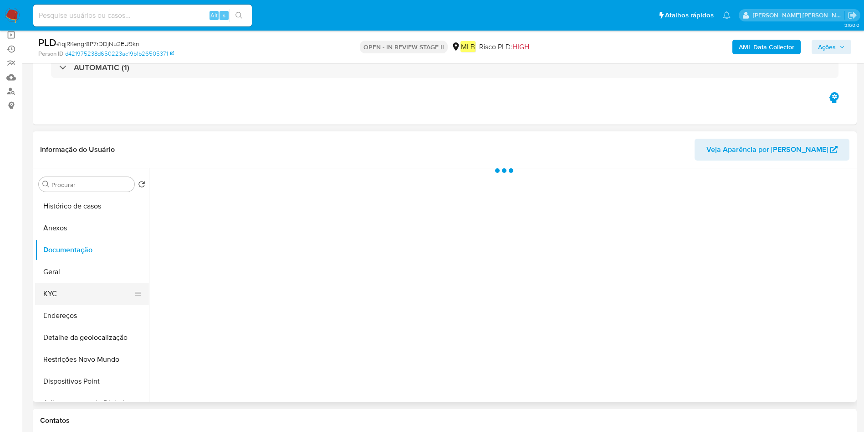
click at [87, 284] on button "KYC" at bounding box center [88, 294] width 107 height 22
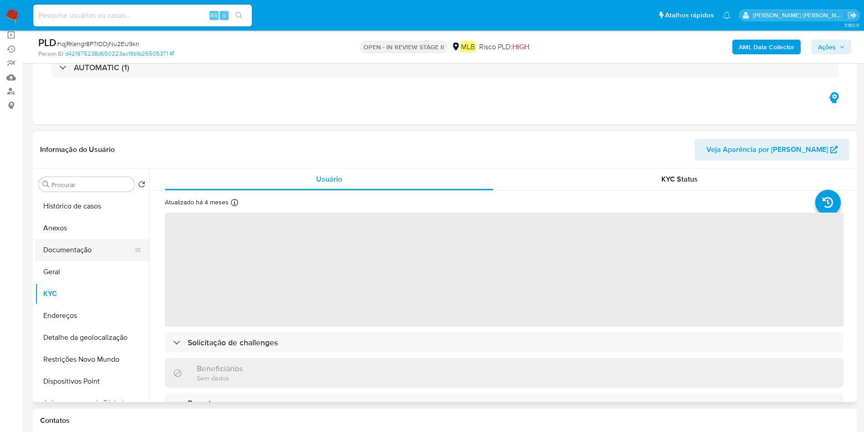
click at [90, 257] on button "Documentação" at bounding box center [88, 250] width 107 height 22
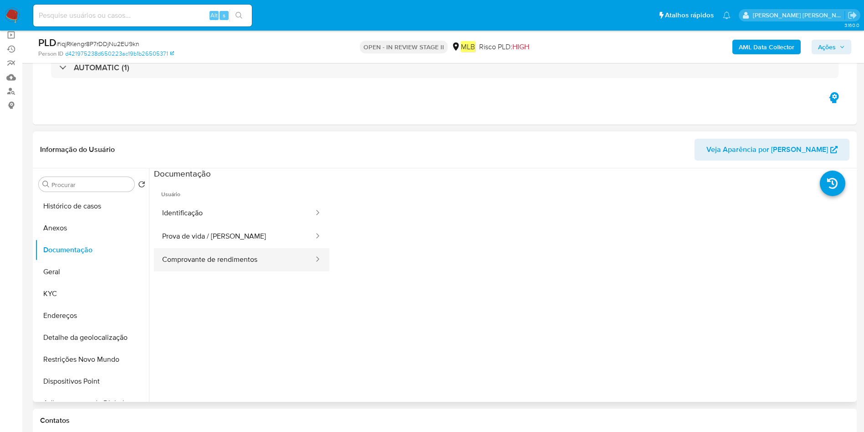
click at [213, 263] on button "Comprovante de rendimentos" at bounding box center [234, 259] width 161 height 23
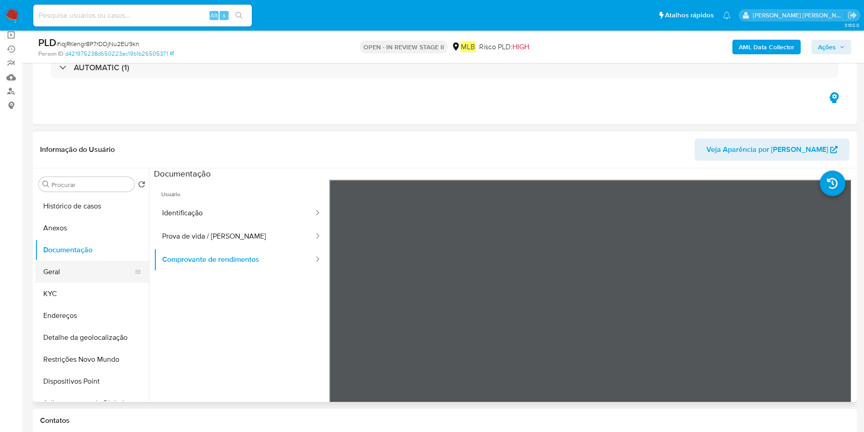
click at [75, 269] on button "Geral" at bounding box center [88, 272] width 107 height 22
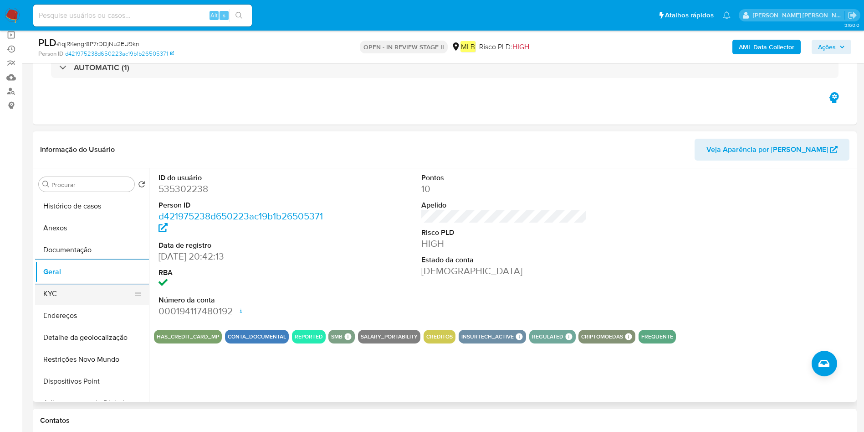
click at [90, 297] on button "KYC" at bounding box center [88, 294] width 107 height 22
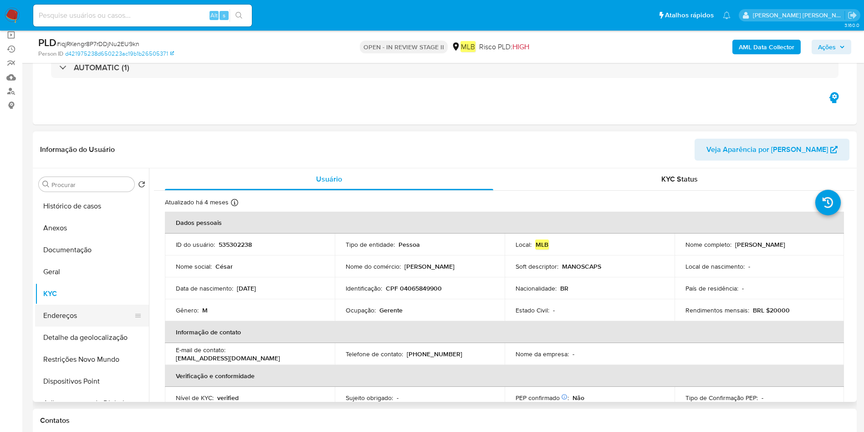
click at [80, 314] on button "Endereços" at bounding box center [88, 315] width 107 height 22
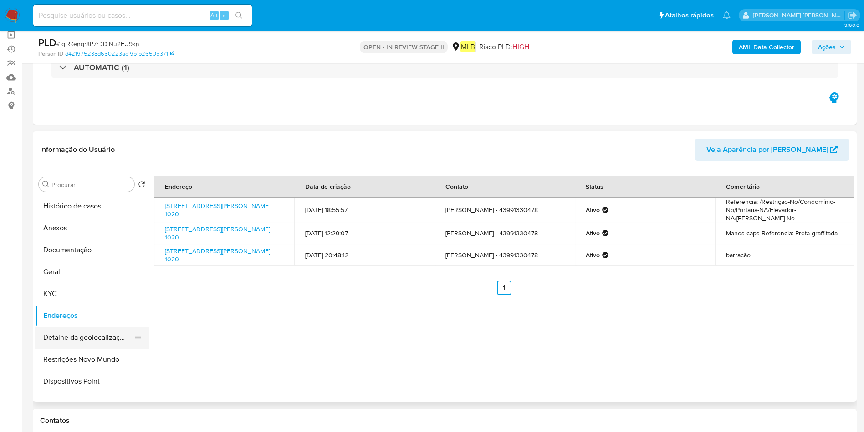
click at [69, 336] on button "Detalhe da geolocalização" at bounding box center [88, 337] width 107 height 22
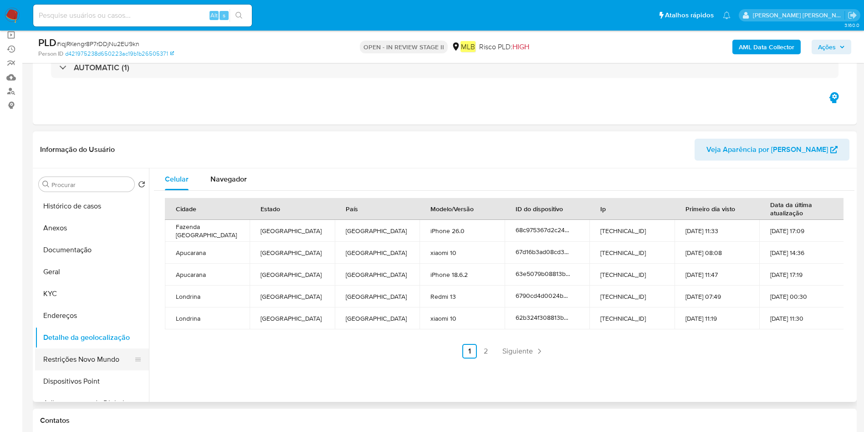
click at [71, 368] on button "Restrições Novo Mundo" at bounding box center [88, 359] width 107 height 22
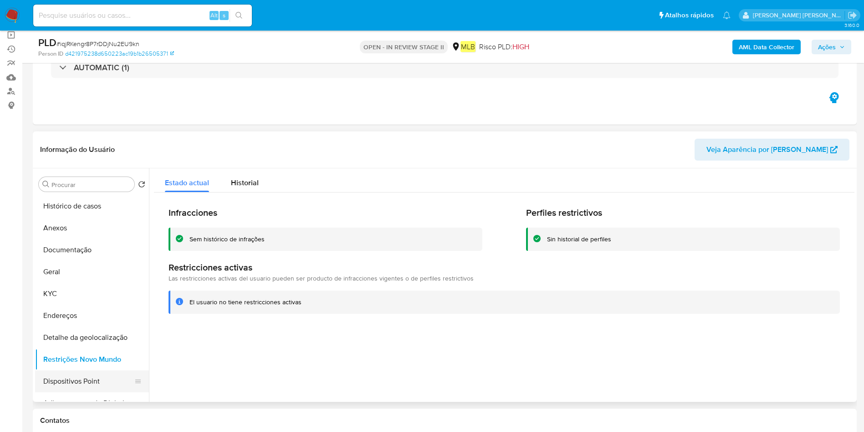
click at [77, 376] on button "Dispositivos Point" at bounding box center [88, 381] width 107 height 22
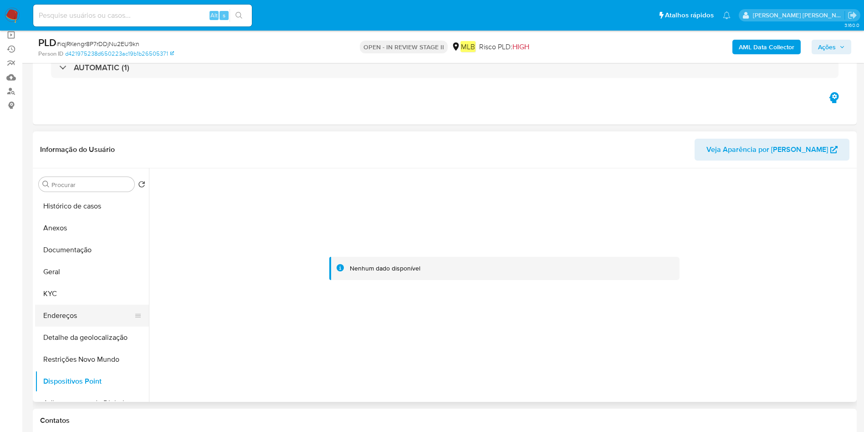
click at [73, 314] on button "Endereços" at bounding box center [88, 315] width 107 height 22
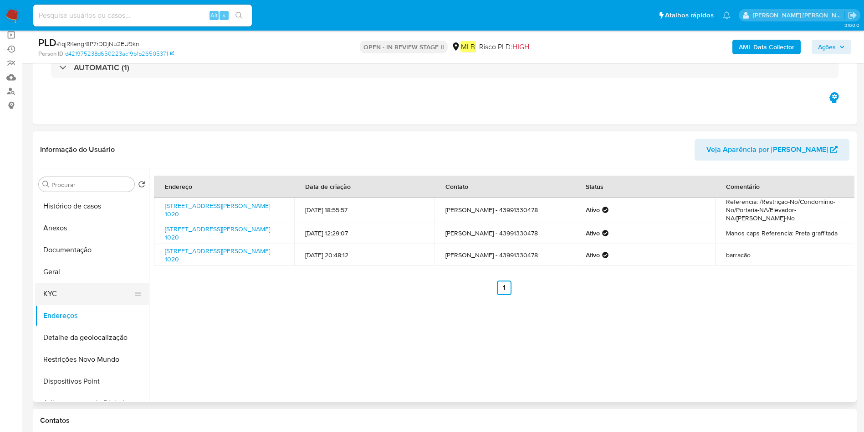
drag, startPoint x: 92, startPoint y: 294, endPoint x: 140, endPoint y: 293, distance: 48.3
click at [92, 294] on button "KYC" at bounding box center [88, 294] width 107 height 22
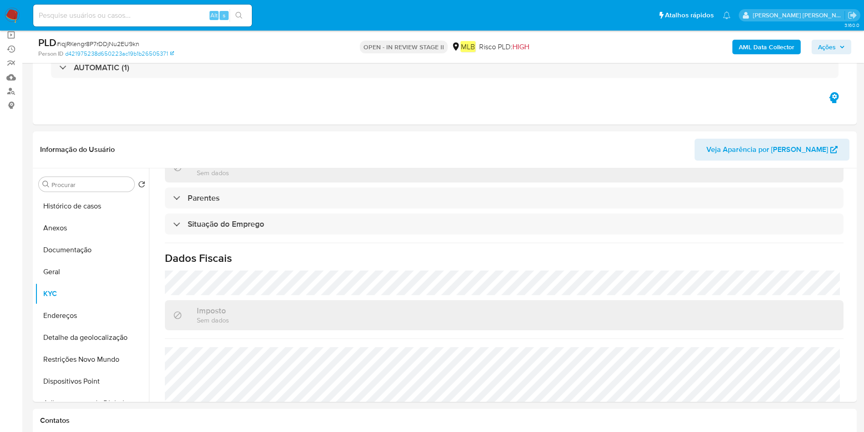
scroll to position [380, 0]
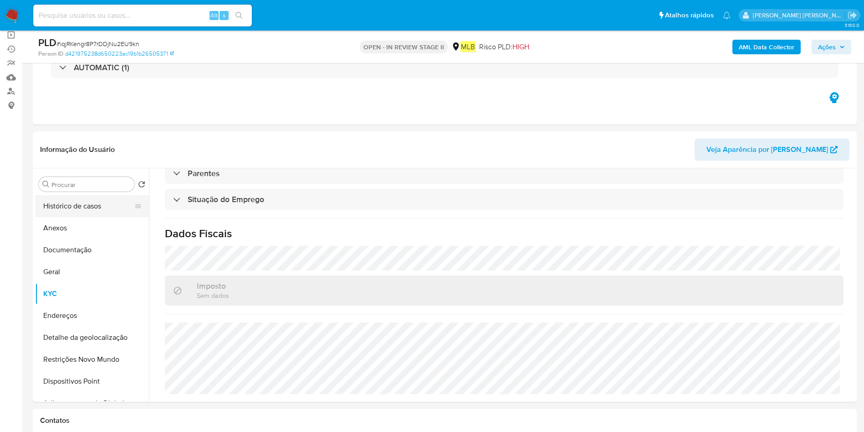
click at [83, 216] on button "Histórico de casos" at bounding box center [88, 206] width 107 height 22
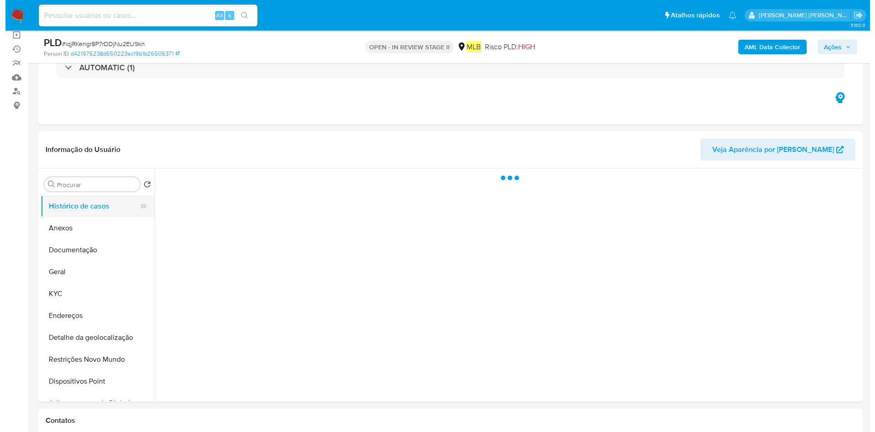
scroll to position [0, 0]
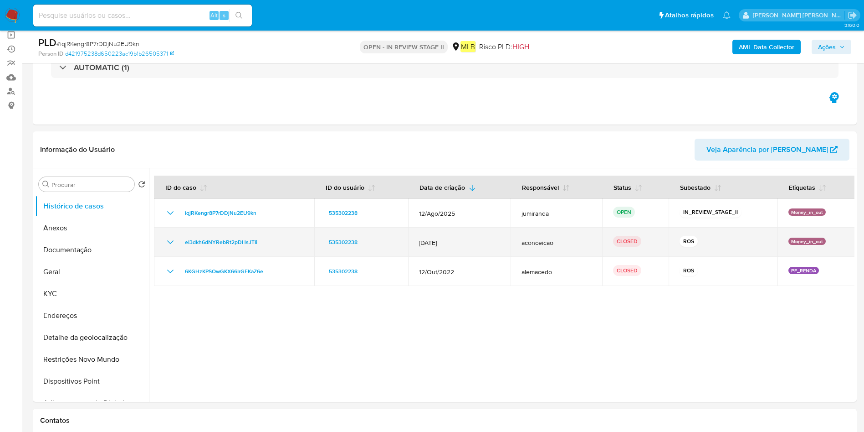
click at [433, 245] on span "12/Jul/2024" at bounding box center [459, 242] width 81 height 8
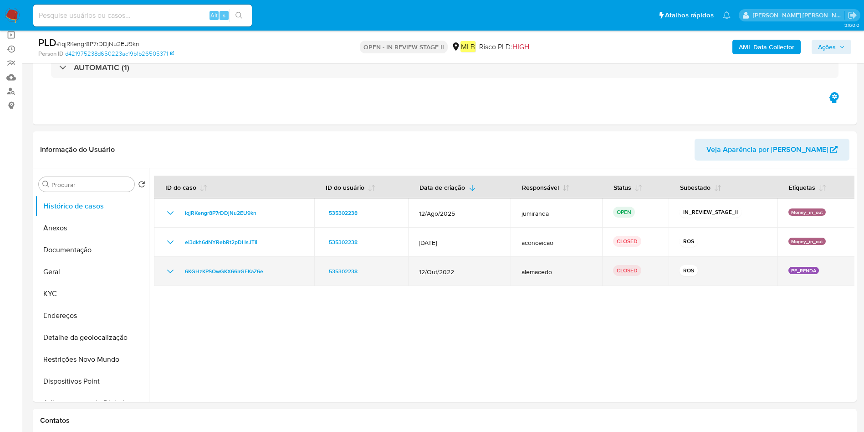
click at [433, 266] on td "12/Out/2022" at bounding box center [459, 271] width 103 height 29
click at [433, 267] on td "12/Out/2022" at bounding box center [459, 271] width 103 height 29
click at [433, 267] on span "12/Out/2022" at bounding box center [459, 271] width 81 height 8
click at [433, 269] on span "12/Out/2022" at bounding box center [459, 271] width 81 height 8
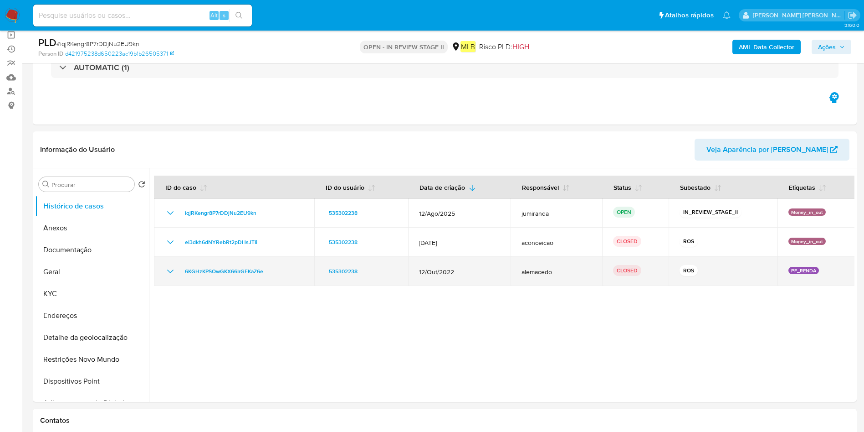
click at [433, 269] on span "12/Out/2022" at bounding box center [459, 271] width 81 height 8
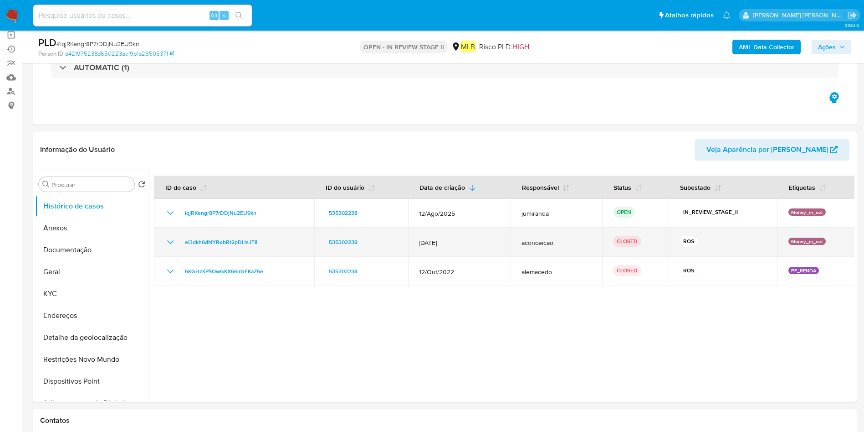
click at [432, 241] on span "12/Jul/2024" at bounding box center [459, 242] width 81 height 8
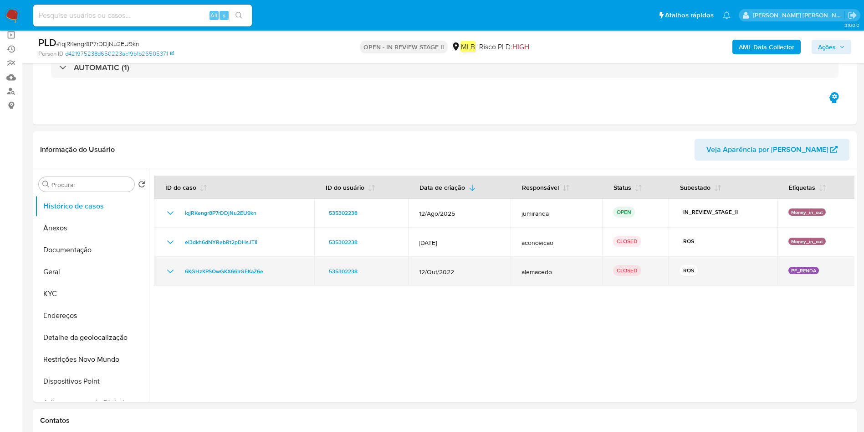
click at [274, 280] on td "6KGHzKPSOwGKX66IrGEKaZ6e" at bounding box center [234, 271] width 160 height 29
click at [274, 281] on td "6KGHzKPSOwGKX66IrGEKaZ6e" at bounding box center [234, 271] width 160 height 29
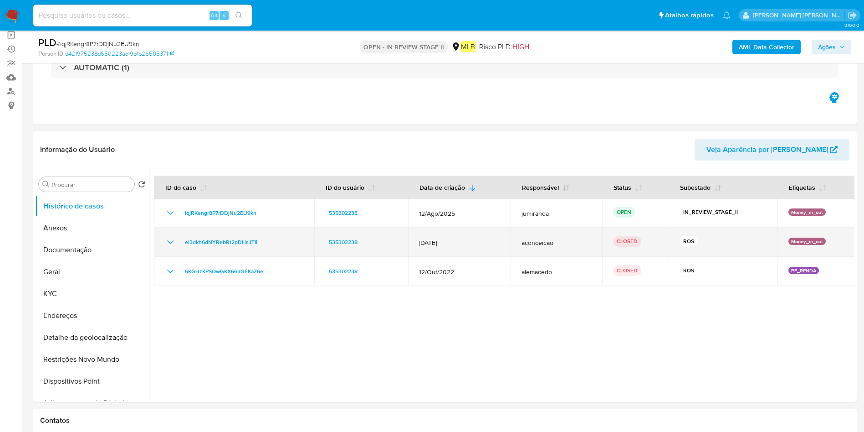
click at [247, 252] on td "eI3dkh6dNYRebRt2pDHsJTIi" at bounding box center [234, 241] width 160 height 29
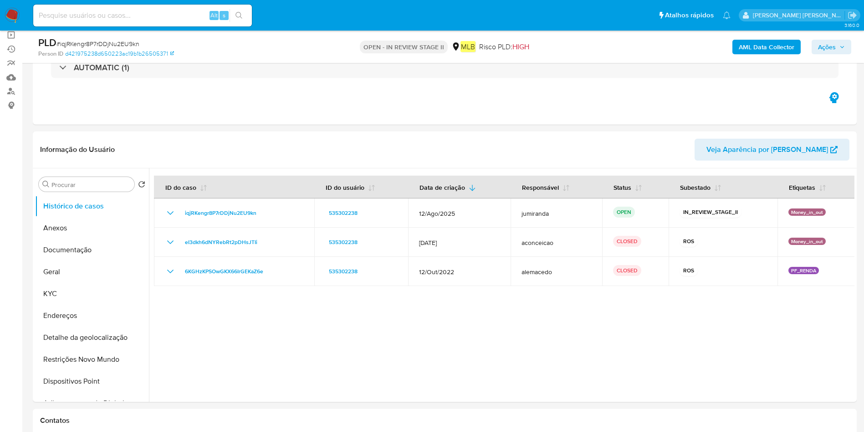
drag, startPoint x: 75, startPoint y: 228, endPoint x: 195, endPoint y: 206, distance: 121.8
click at [75, 228] on button "Anexos" at bounding box center [92, 228] width 114 height 22
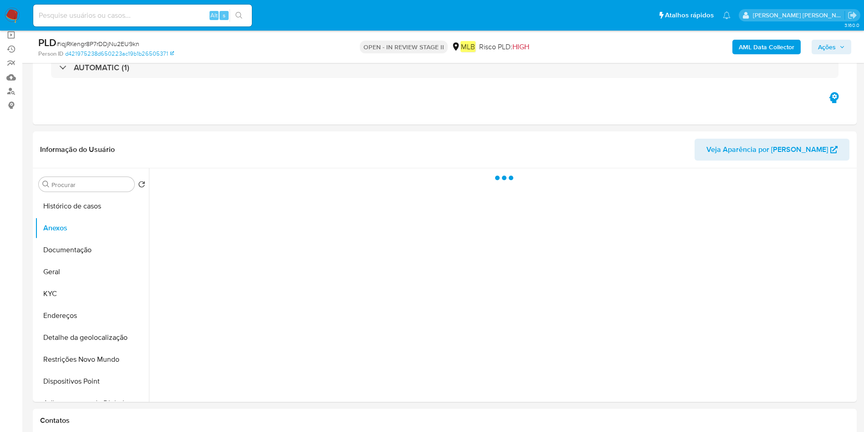
click at [810, 367] on div at bounding box center [502, 284] width 706 height 233
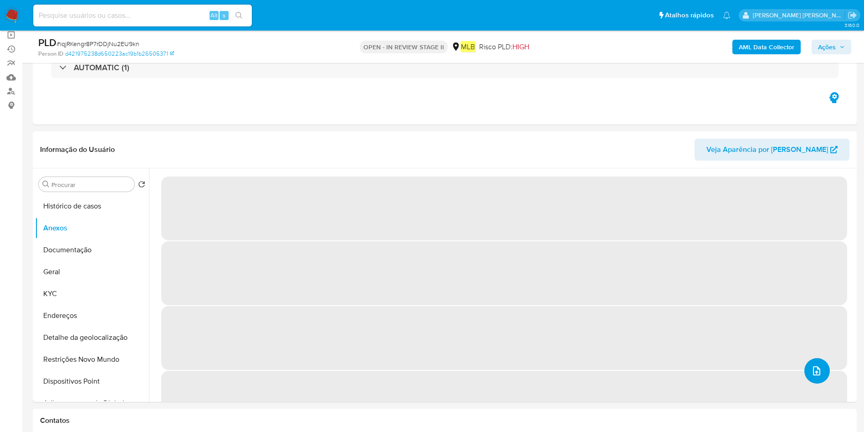
click at [826, 372] on button "upload-file" at bounding box center [818, 371] width 26 height 26
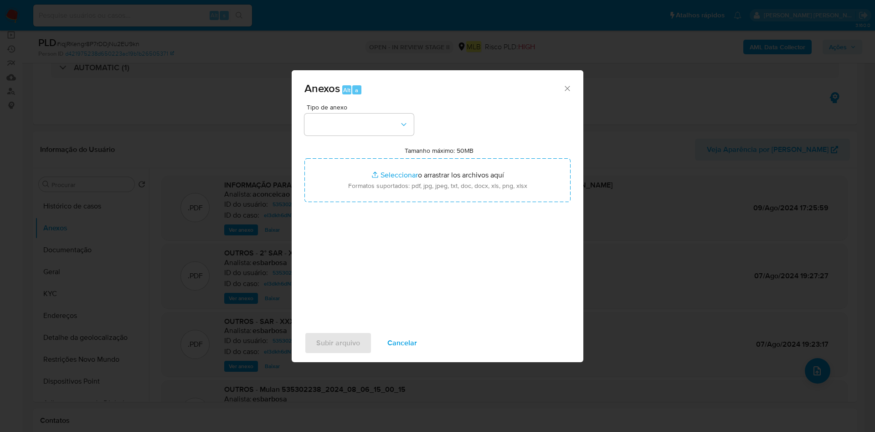
click at [736, 101] on div "Anexos Alt a Tipo de anexo Tamanho máximo: 50MB Seleccionar archivos Selecciona…" at bounding box center [437, 216] width 875 height 432
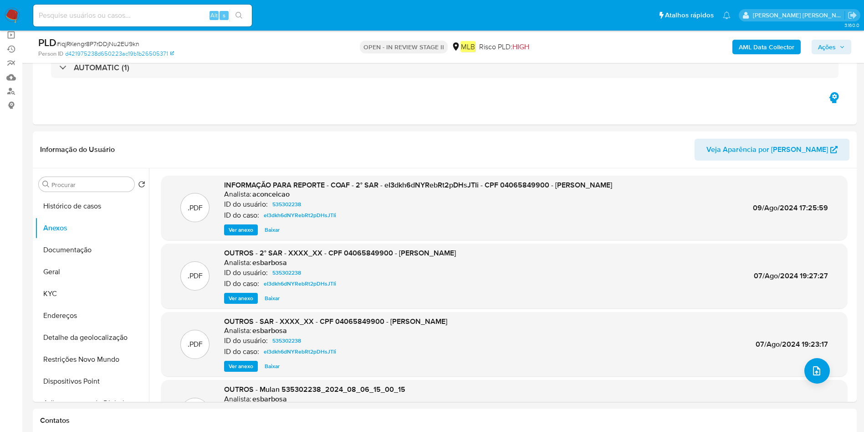
click at [774, 47] on b "AML Data Collector" at bounding box center [767, 47] width 56 height 15
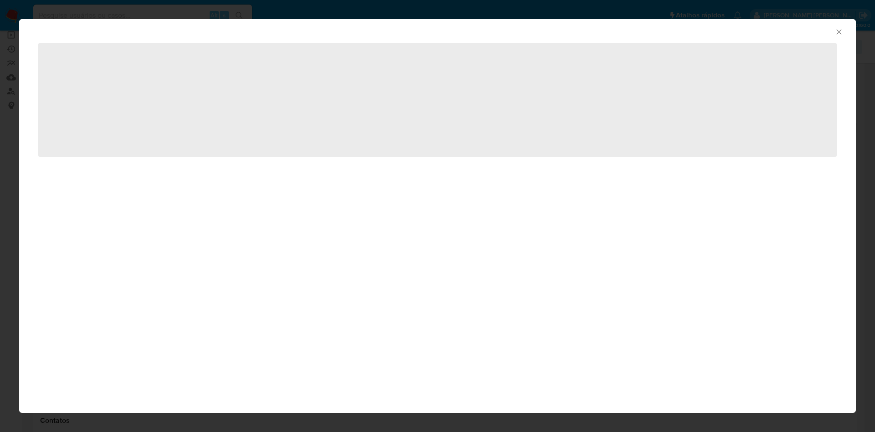
click at [98, 130] on span "‌" at bounding box center [437, 100] width 798 height 114
click at [202, 102] on span "‌" at bounding box center [437, 100] width 798 height 114
click at [76, 125] on span "‌" at bounding box center [437, 100] width 798 height 114
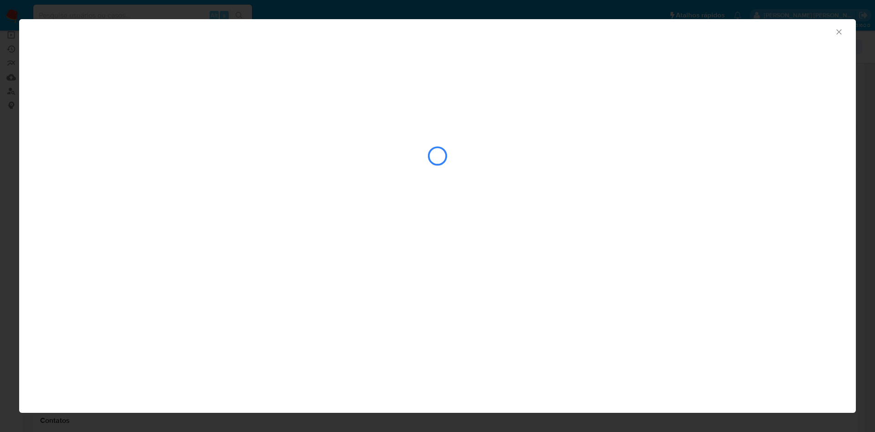
click at [81, 115] on div "closure-recommendation-modal" at bounding box center [437, 155] width 798 height 91
click at [81, 110] on div "closure-recommendation-modal" at bounding box center [437, 155] width 798 height 91
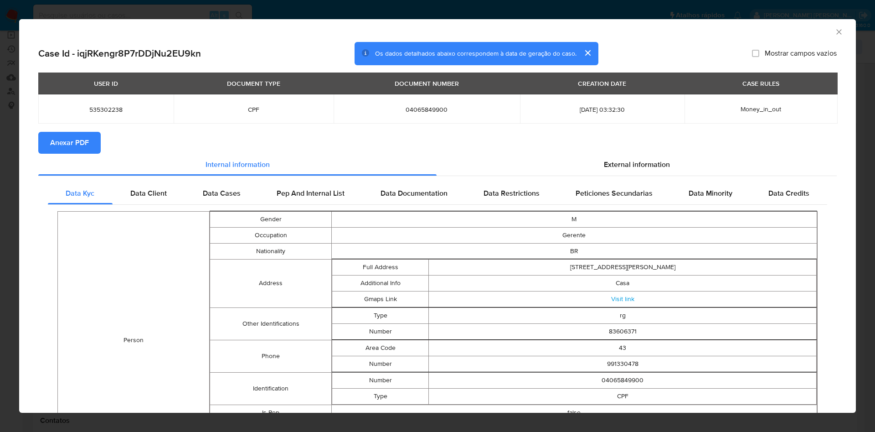
click at [73, 137] on span "Anexar PDF" at bounding box center [69, 143] width 39 height 20
click at [835, 27] on div "AML Data Collector" at bounding box center [437, 30] width 837 height 23
click at [833, 35] on div "AML Data Collector" at bounding box center [437, 30] width 837 height 23
click at [834, 32] on icon "Fechar a janela" at bounding box center [838, 31] width 9 height 9
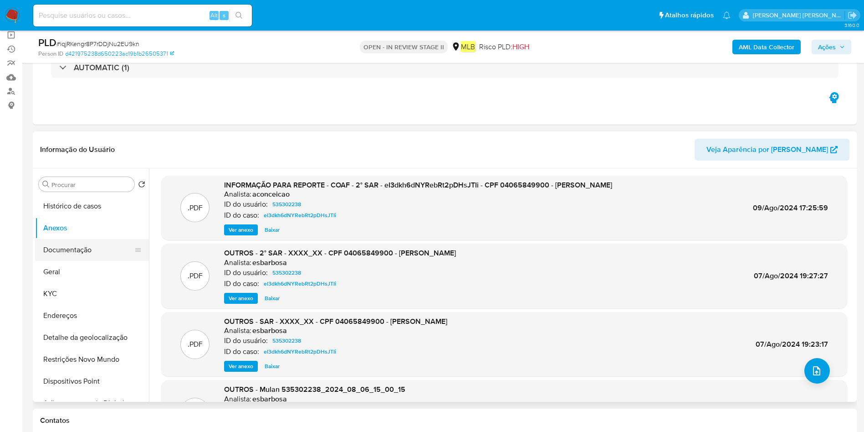
click at [86, 248] on button "Documentação" at bounding box center [88, 250] width 107 height 22
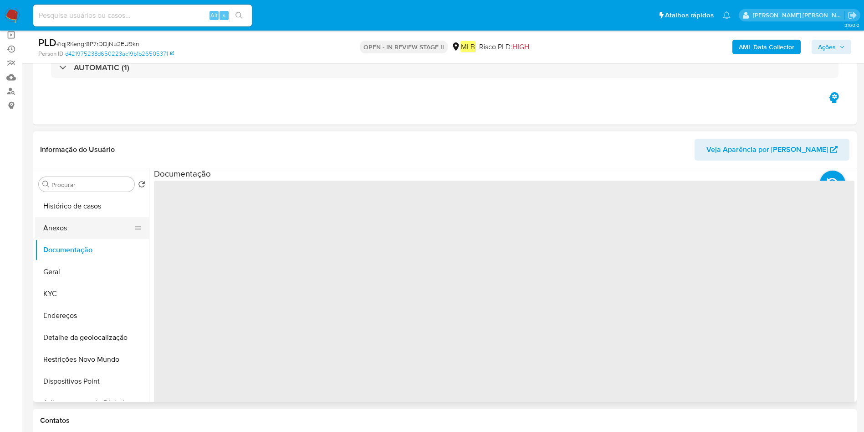
click at [84, 228] on button "Anexos" at bounding box center [88, 228] width 107 height 22
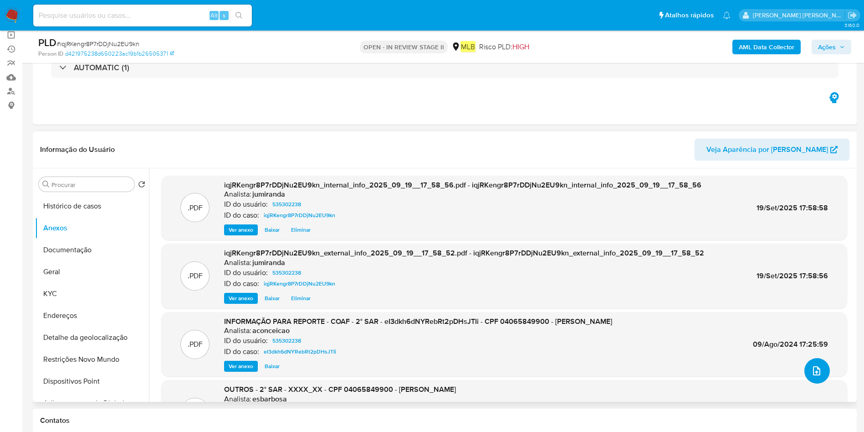
click at [818, 378] on button "upload-file" at bounding box center [818, 371] width 26 height 26
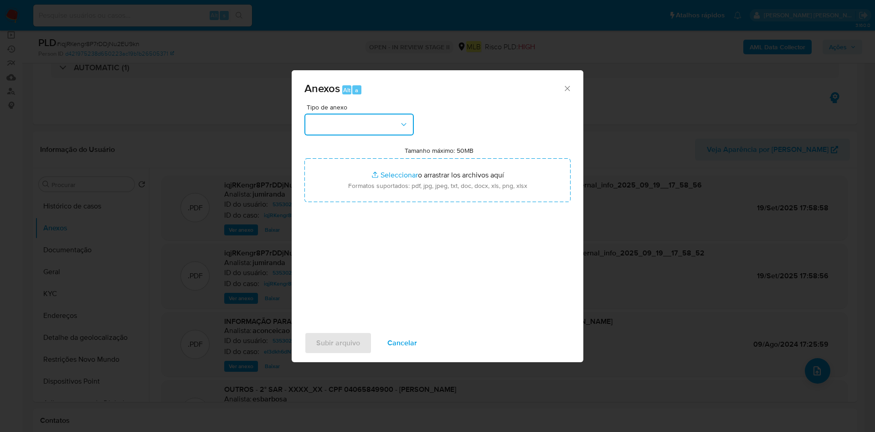
click at [390, 134] on button "button" at bounding box center [358, 124] width 109 height 22
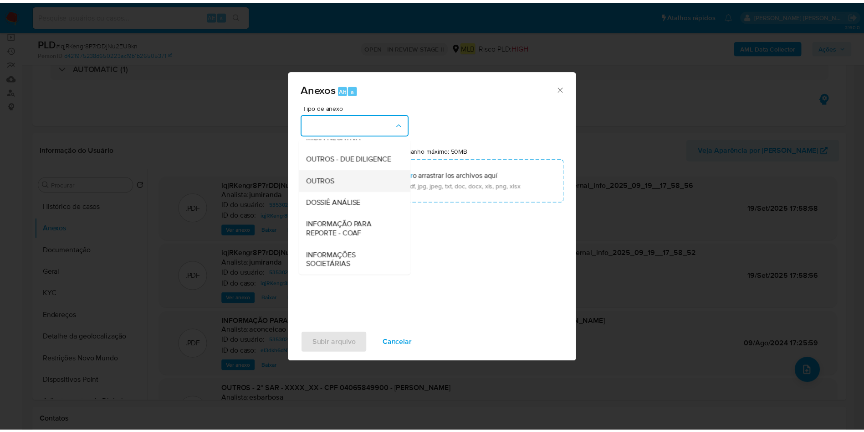
scroll to position [140, 0]
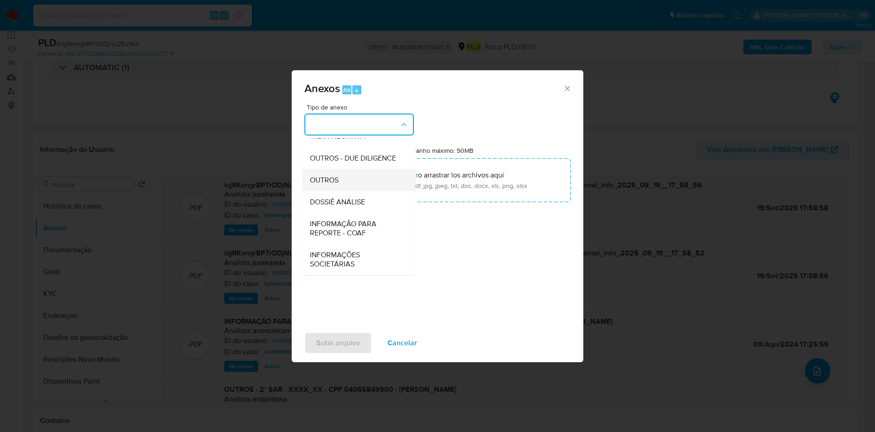
click at [362, 184] on div "OUTROS" at bounding box center [356, 180] width 93 height 22
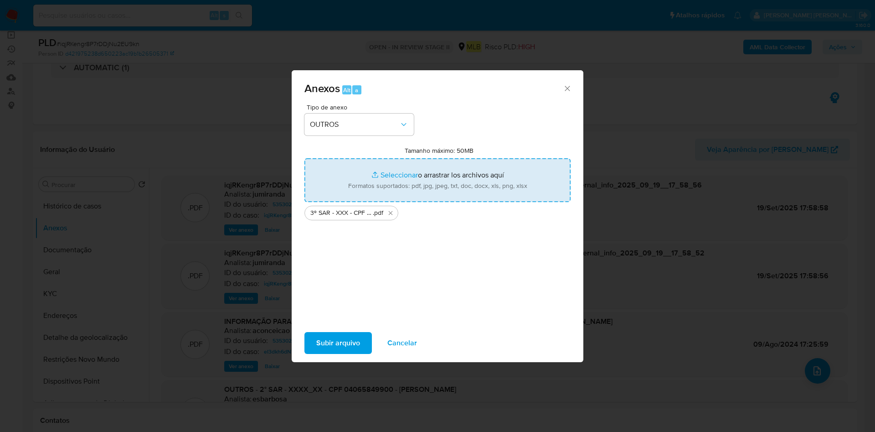
type input "C:\fakepath\Mulan 535302238_2025_09_18_09_05_12.xlsx"
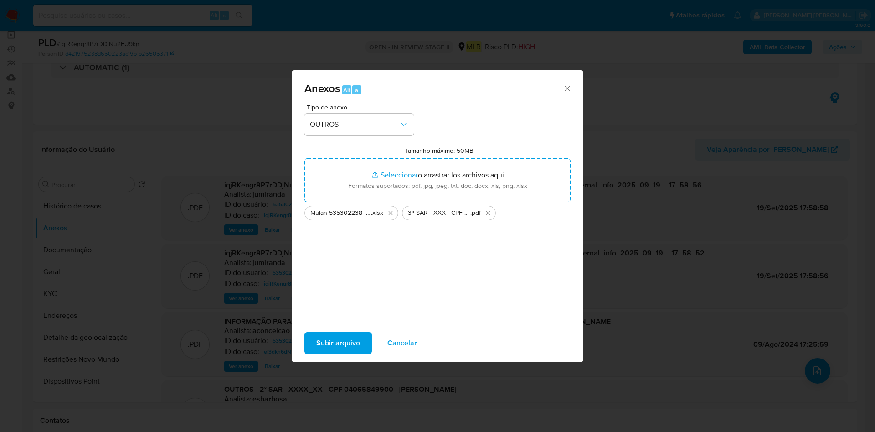
click at [313, 342] on button "Subir arquivo" at bounding box center [337, 343] width 67 height 22
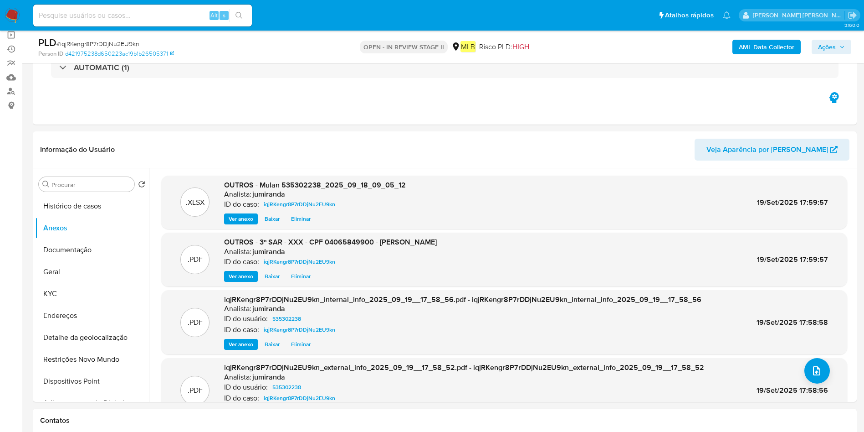
click at [838, 46] on span "Ações" at bounding box center [831, 47] width 27 height 13
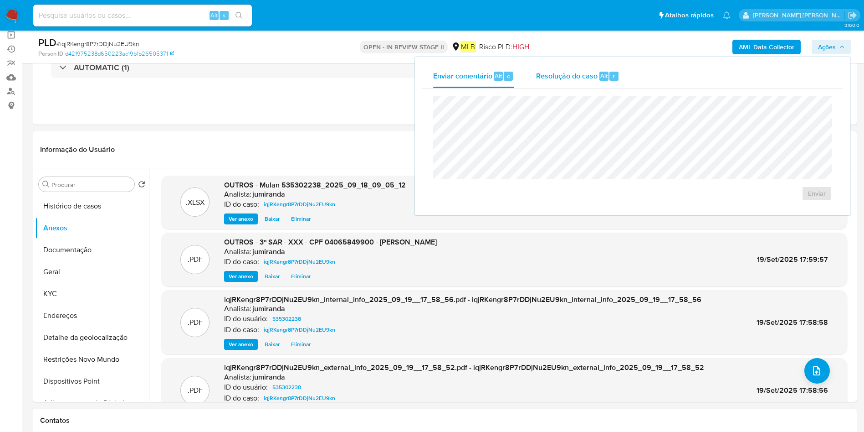
click at [580, 87] on div "Resolução do caso Alt r" at bounding box center [577, 76] width 83 height 24
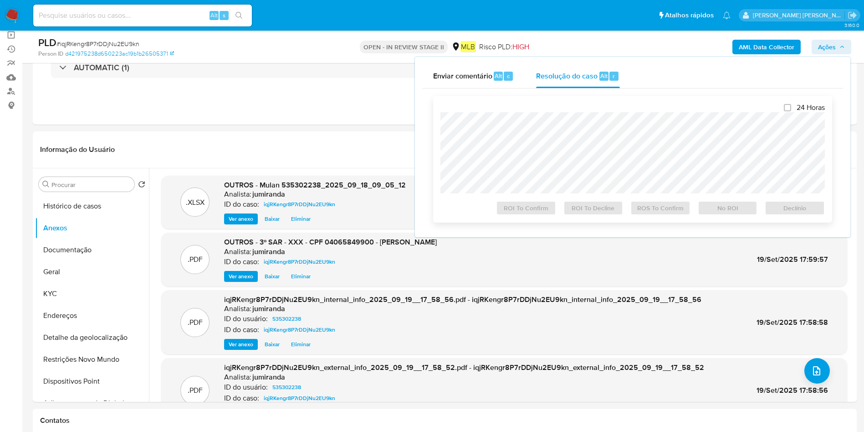
click at [591, 108] on div "24 Horas ROI To Confirm ROI To Decline ROS To Confirm No ROI Declínio" at bounding box center [633, 159] width 385 height 112
click at [669, 211] on span "ROS To Confirm" at bounding box center [660, 207] width 47 height 13
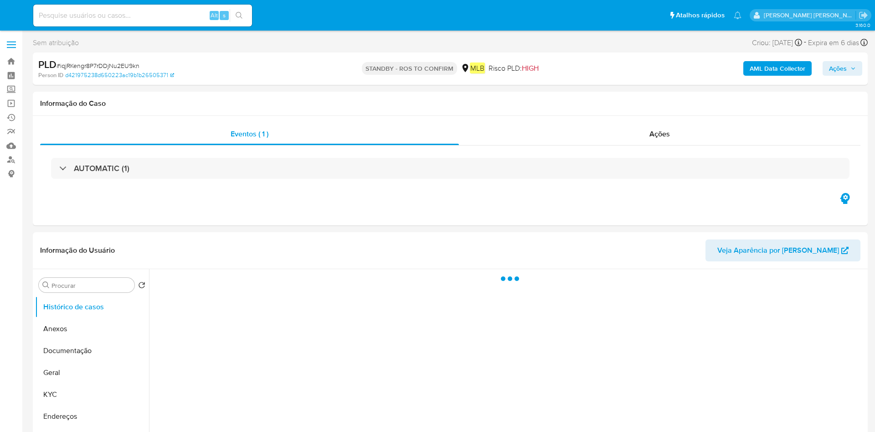
select select "10"
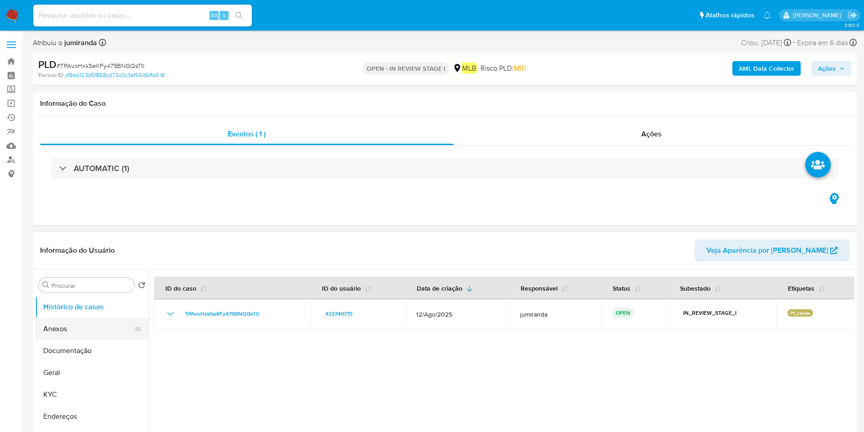
click at [94, 331] on button "Anexos" at bounding box center [88, 329] width 107 height 22
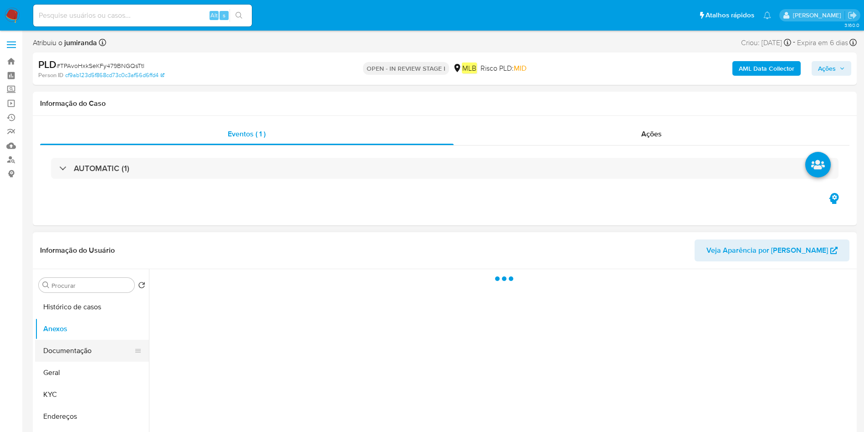
click at [92, 345] on button "Documentação" at bounding box center [88, 350] width 107 height 22
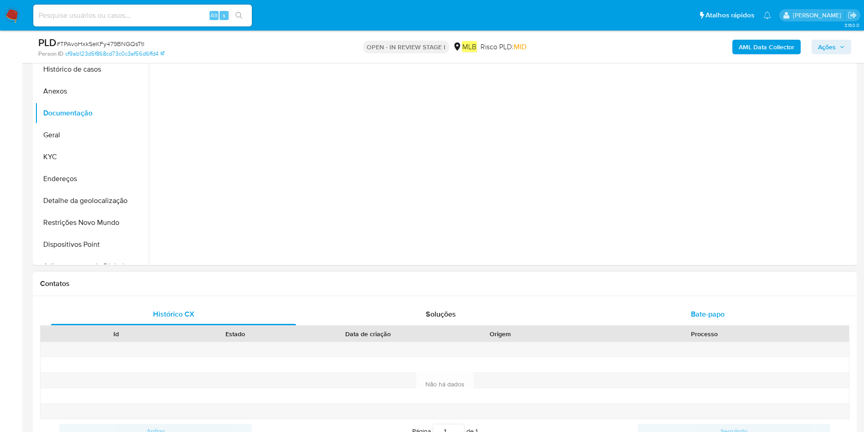
drag, startPoint x: 702, startPoint y: 309, endPoint x: 682, endPoint y: 319, distance: 22.6
click at [702, 311] on span "Bate-papo" at bounding box center [708, 313] width 34 height 10
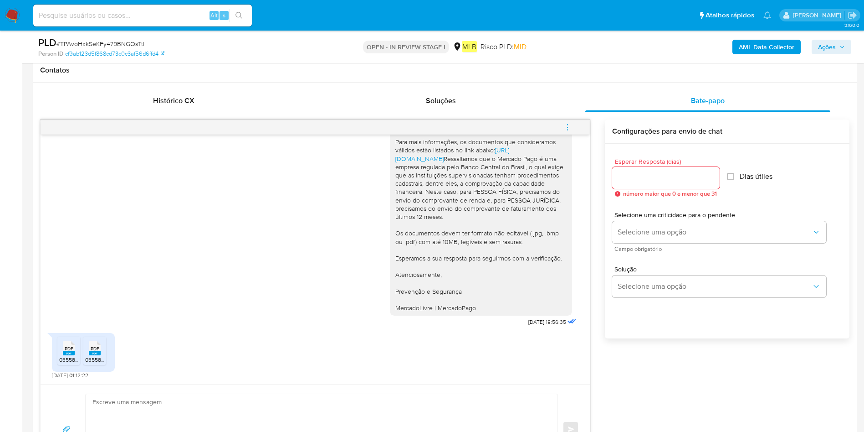
scroll to position [478, 0]
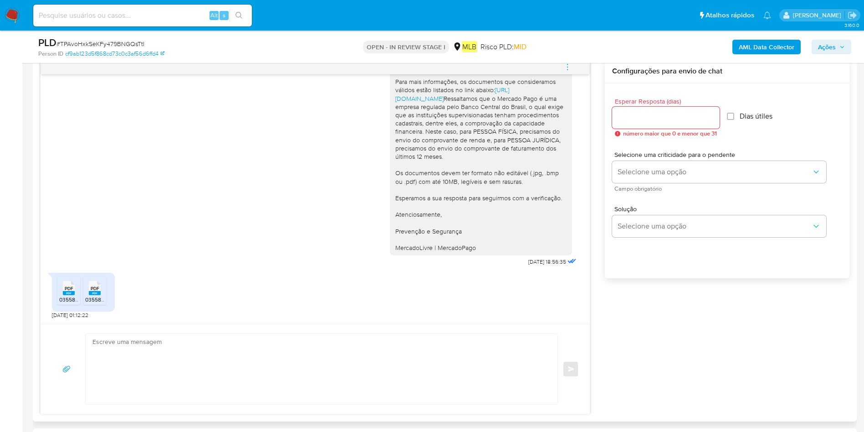
click at [70, 300] on span "03558876229-IRPF-2025-2024-retif-imagem-recibo.pdf MATHEUS.pdf" at bounding box center [144, 299] width 171 height 8
click at [92, 290] on span "PDF" at bounding box center [95, 288] width 9 height 6
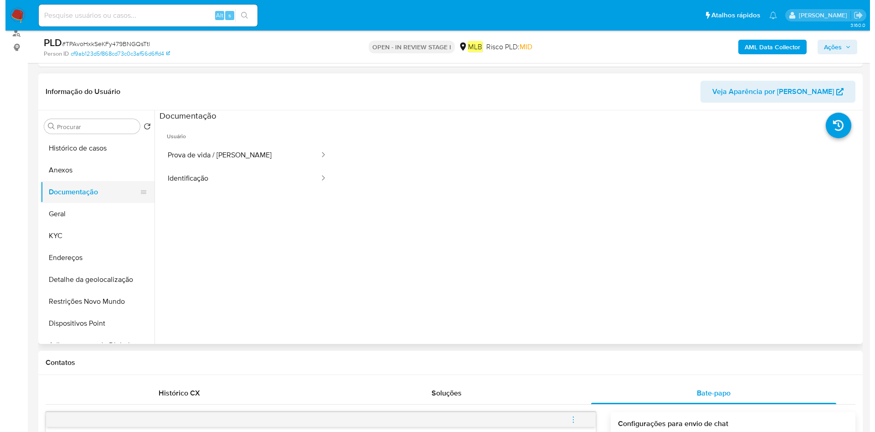
scroll to position [68, 0]
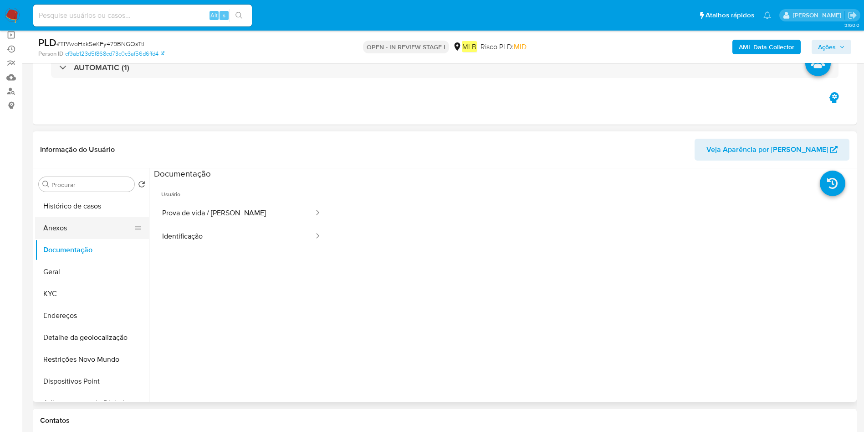
click at [67, 226] on button "Anexos" at bounding box center [88, 228] width 107 height 22
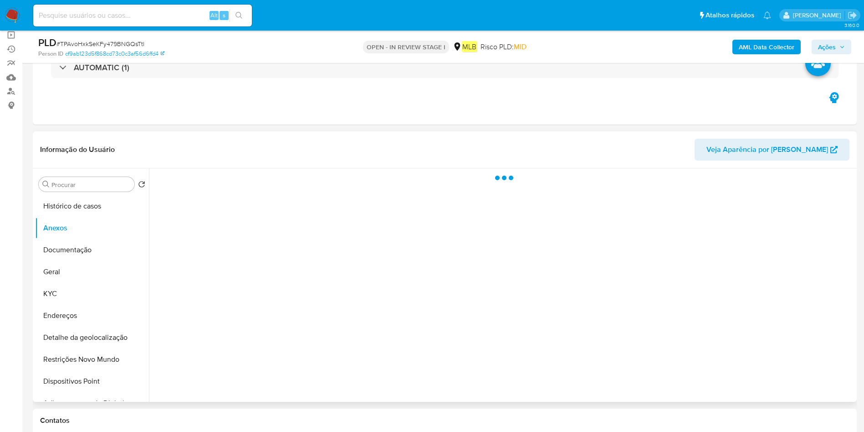
click at [823, 365] on div at bounding box center [502, 284] width 706 height 233
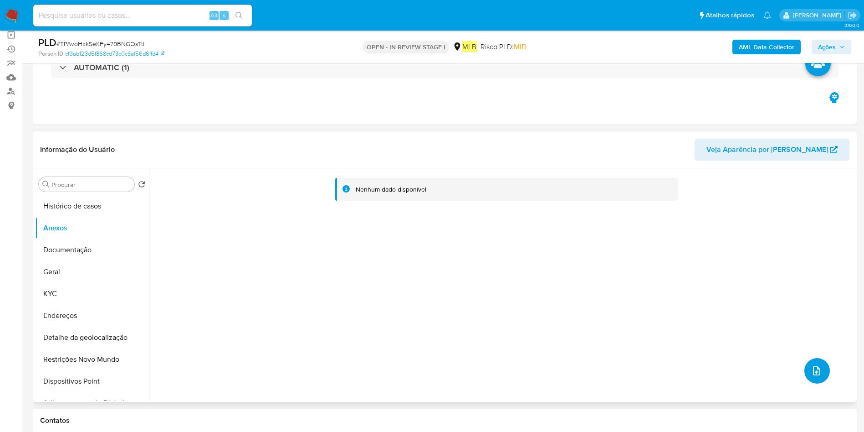
click at [806, 364] on button "upload-file" at bounding box center [818, 371] width 26 height 26
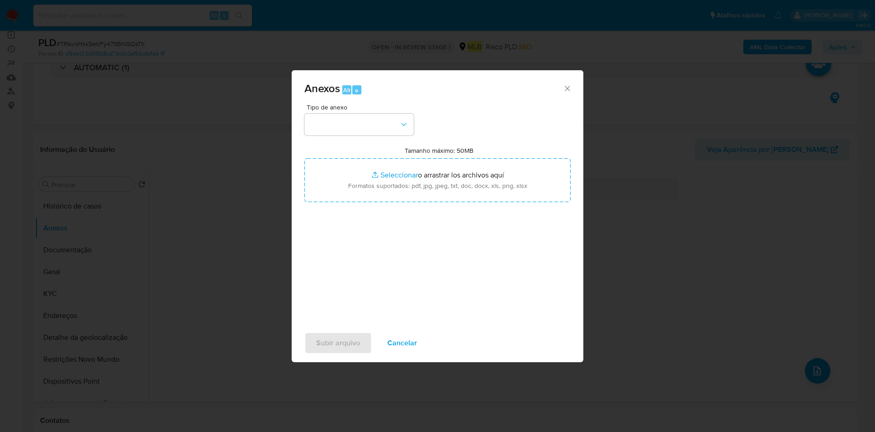
click at [318, 139] on div "Tipo de anexo Tamanho máximo: 50MB Seleccionar archivos Seleccionar o arrastrar…" at bounding box center [437, 211] width 266 height 215
drag, startPoint x: 322, startPoint y: 129, endPoint x: 324, endPoint y: 134, distance: 5.7
click at [322, 130] on button "button" at bounding box center [358, 124] width 109 height 22
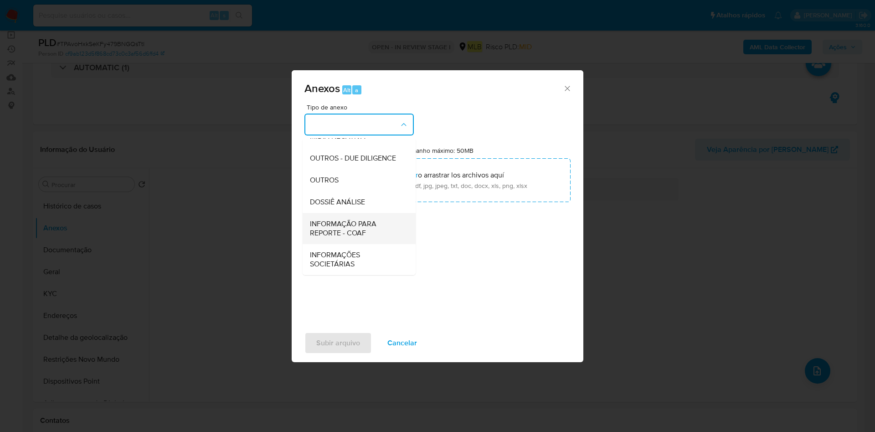
scroll to position [140, 0]
click at [308, 226] on li "INFORMAÇÃO PARA REPORTE - COAF" at bounding box center [359, 228] width 113 height 31
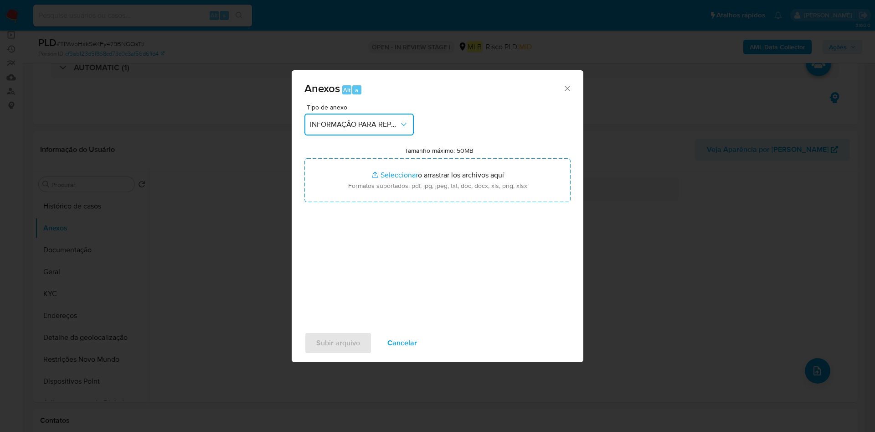
click at [367, 120] on span "INFORMAÇÃO PARA REPORTE - COAF" at bounding box center [354, 124] width 89 height 9
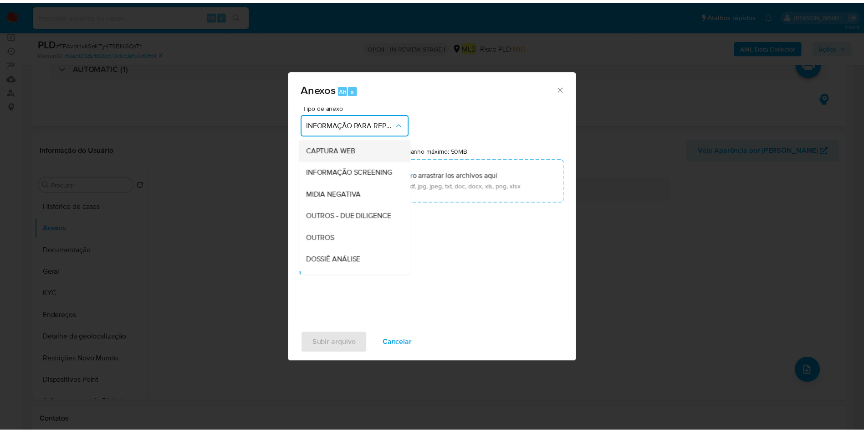
scroll to position [137, 0]
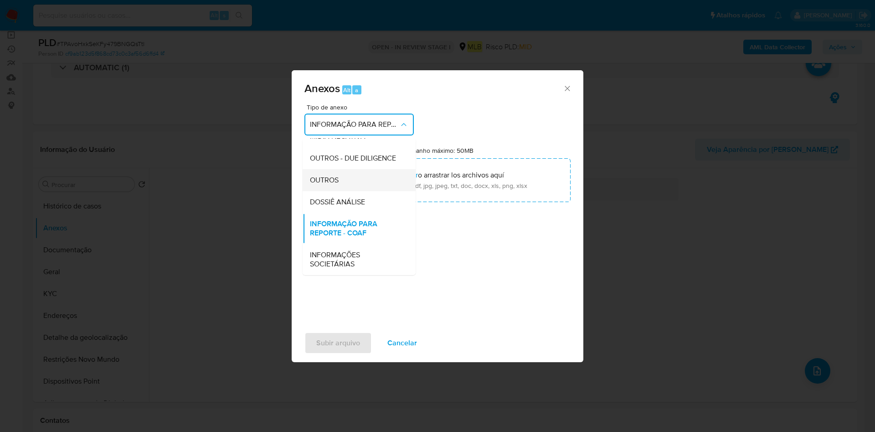
click at [343, 180] on div "OUTROS" at bounding box center [356, 180] width 93 height 22
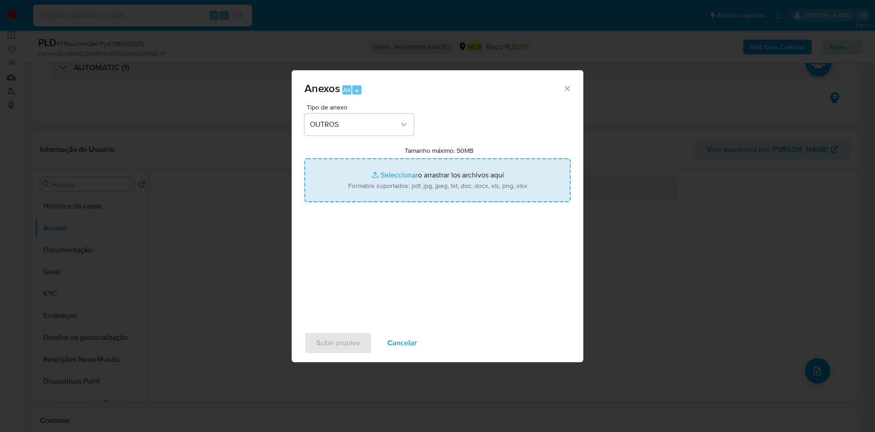
click at [415, 185] on input "Tamanho máximo: 50MB Seleccionar archivos" at bounding box center [437, 180] width 266 height 44
type input "C:\fakepath\Comprovante de rendimentos.pdf"
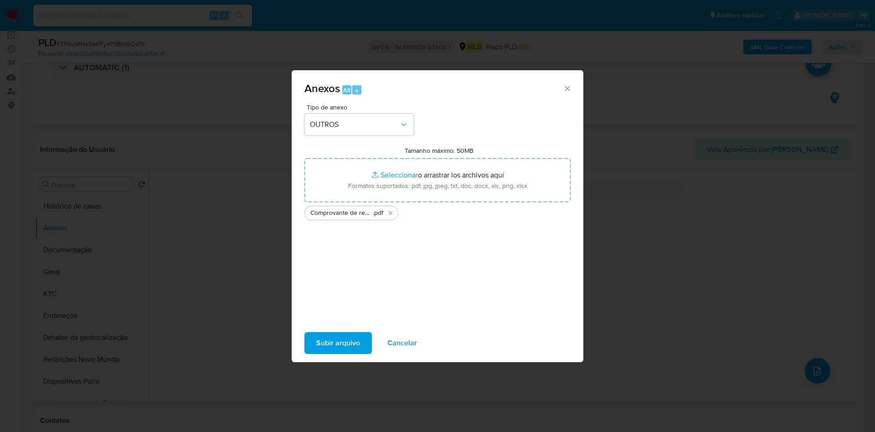
click at [341, 334] on span "Subir arquivo" at bounding box center [338, 343] width 44 height 20
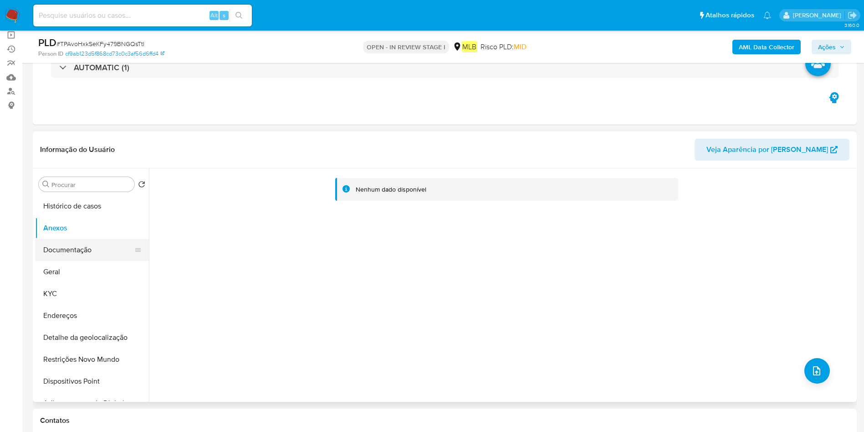
click at [82, 251] on button "Documentação" at bounding box center [88, 250] width 107 height 22
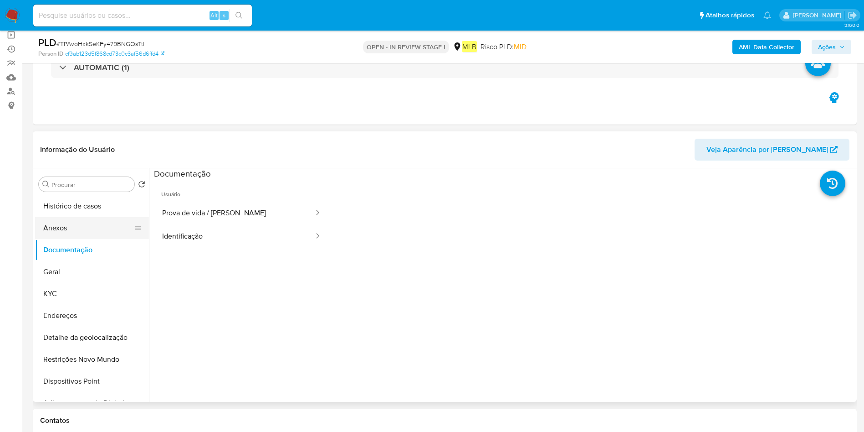
click at [87, 225] on button "Anexos" at bounding box center [88, 228] width 107 height 22
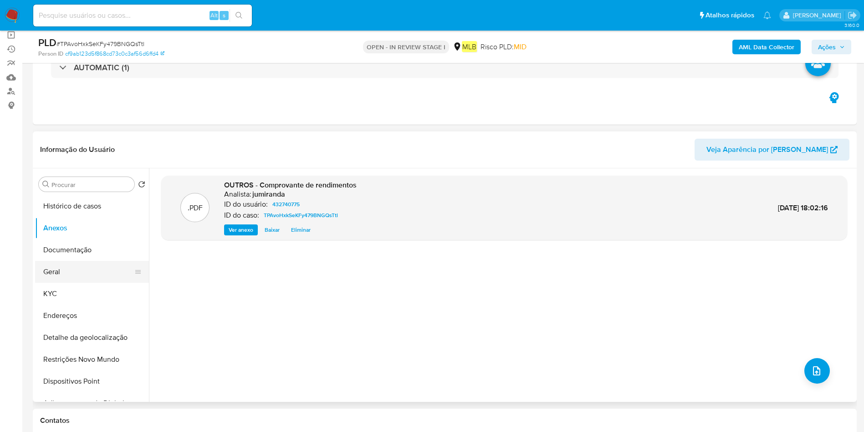
click at [65, 268] on button "Geral" at bounding box center [88, 272] width 107 height 22
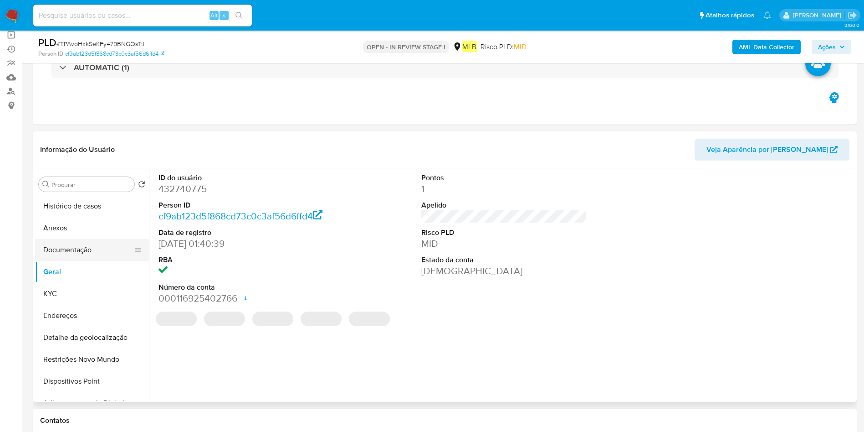
click at [83, 252] on button "Documentação" at bounding box center [88, 250] width 107 height 22
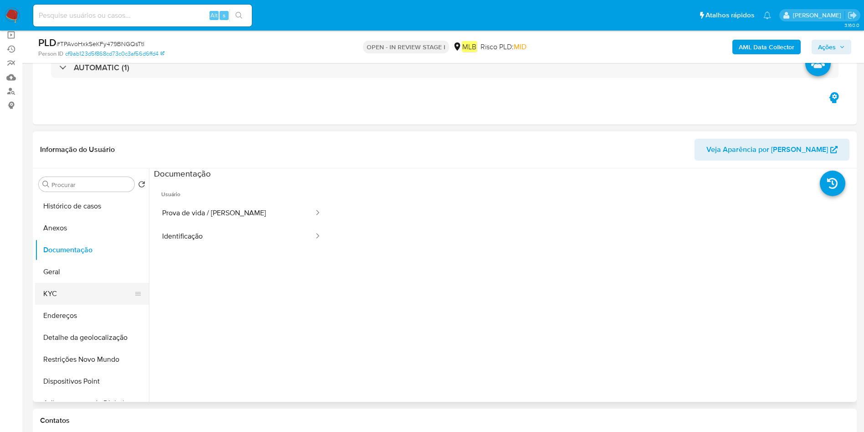
click at [80, 291] on button "KYC" at bounding box center [88, 294] width 107 height 22
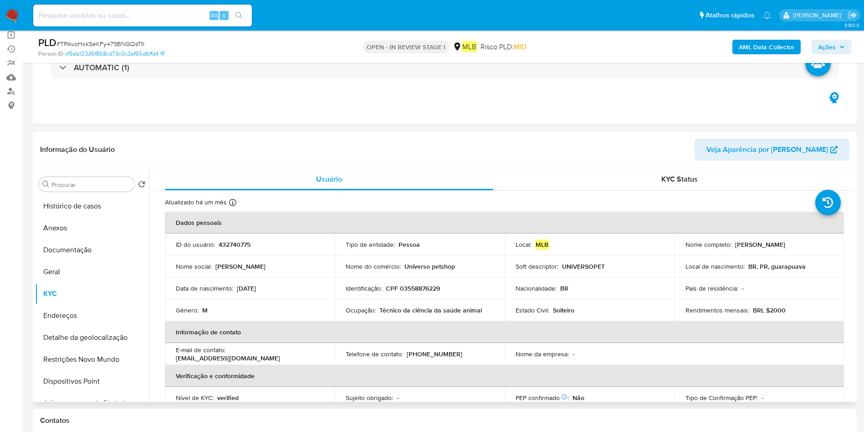
click at [439, 303] on td "Ocupação : Técnico da ciência da saúde animal" at bounding box center [420, 310] width 170 height 22
click at [437, 314] on td "Ocupação : Técnico da ciência da saúde animal" at bounding box center [420, 310] width 170 height 22
click at [437, 310] on p "Técnico da ciência da saúde animal" at bounding box center [431, 310] width 103 height 8
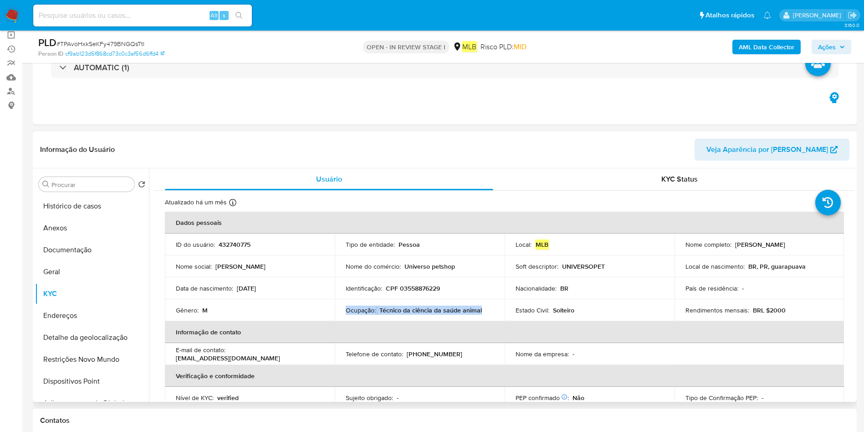
click at [437, 310] on p "Técnico da ciência da saúde animal" at bounding box center [431, 310] width 103 height 8
copy div "Ocupação : Técnico da ciência da saúde animal"
click at [84, 267] on button "Geral" at bounding box center [88, 272] width 107 height 22
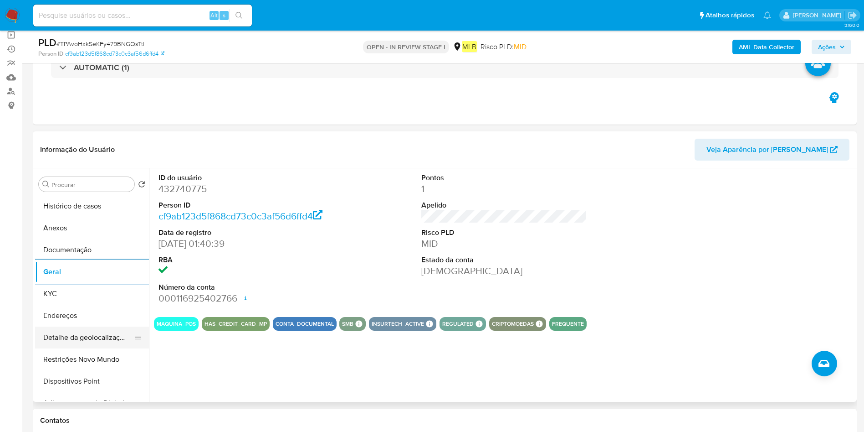
click at [97, 340] on button "Detalhe da geolocalização" at bounding box center [88, 337] width 107 height 22
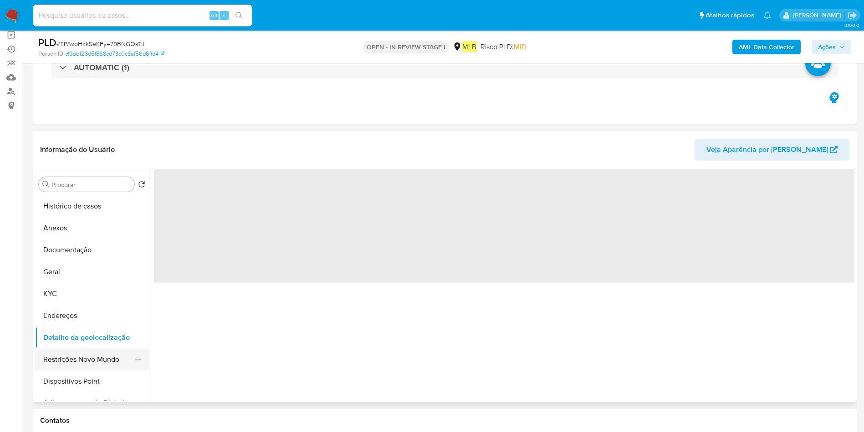
click at [94, 358] on button "Restrições Novo Mundo" at bounding box center [88, 359] width 107 height 22
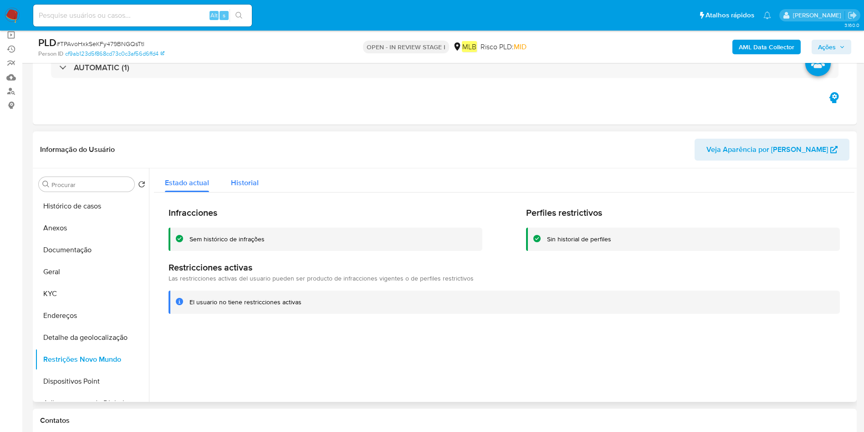
click at [256, 178] on span "Historial" at bounding box center [245, 182] width 28 height 10
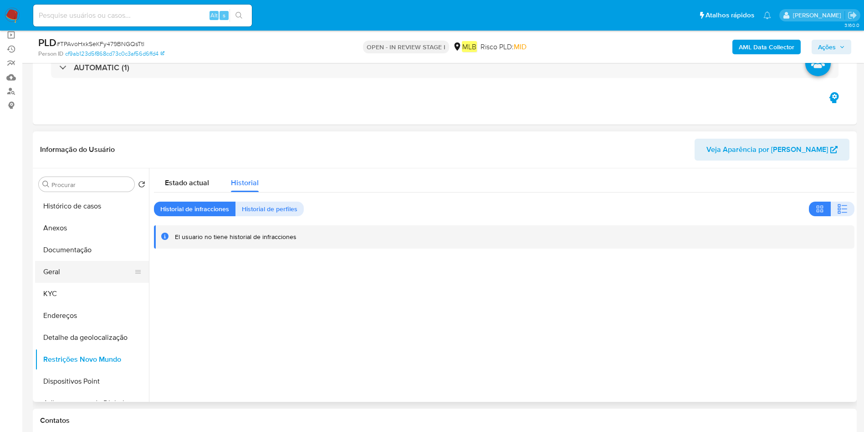
click at [53, 272] on button "Geral" at bounding box center [88, 272] width 107 height 22
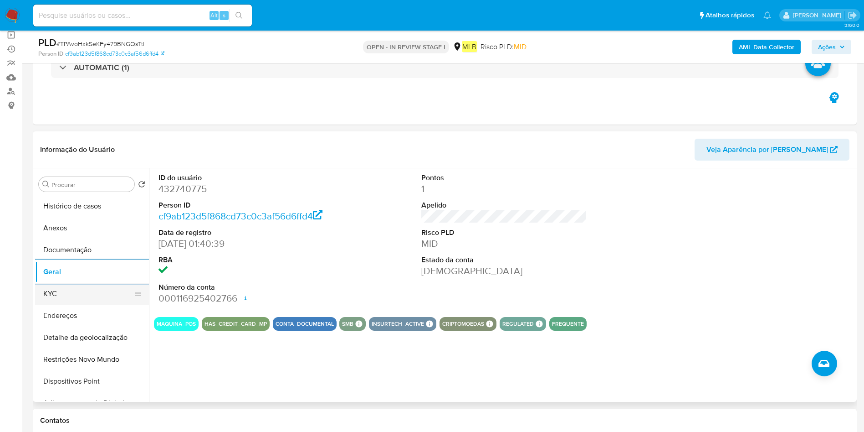
drag, startPoint x: 57, startPoint y: 298, endPoint x: 142, endPoint y: 303, distance: 84.9
click at [58, 298] on button "KYC" at bounding box center [88, 294] width 107 height 22
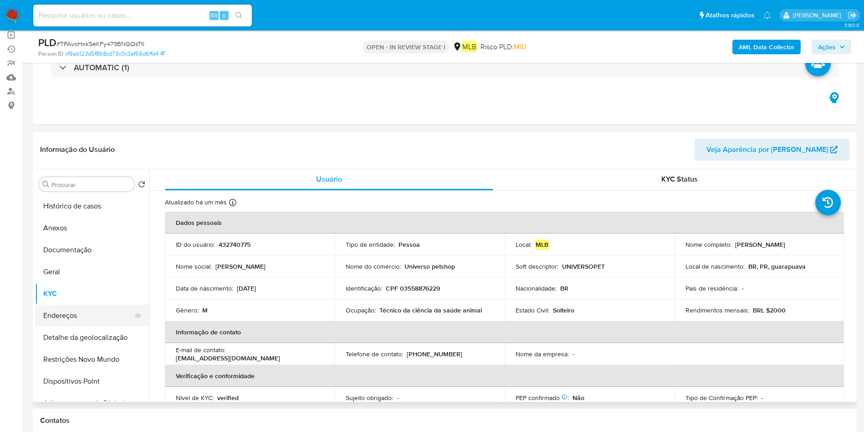
click at [55, 320] on button "Endereços" at bounding box center [88, 315] width 107 height 22
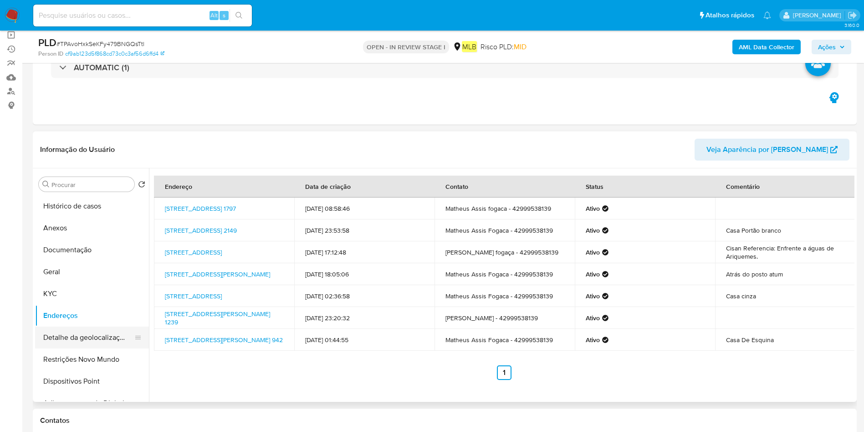
click at [67, 337] on button "Detalhe da geolocalização" at bounding box center [88, 337] width 107 height 22
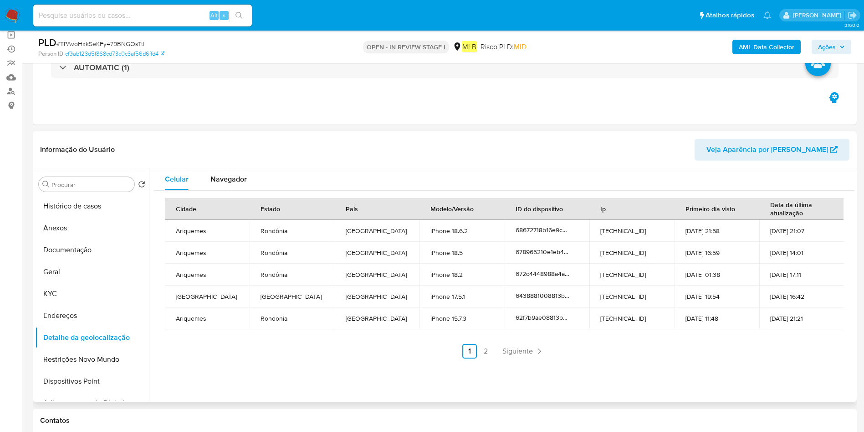
drag, startPoint x: 53, startPoint y: 357, endPoint x: 424, endPoint y: 357, distance: 370.9
click at [53, 357] on button "Restrições Novo Mundo" at bounding box center [92, 359] width 114 height 22
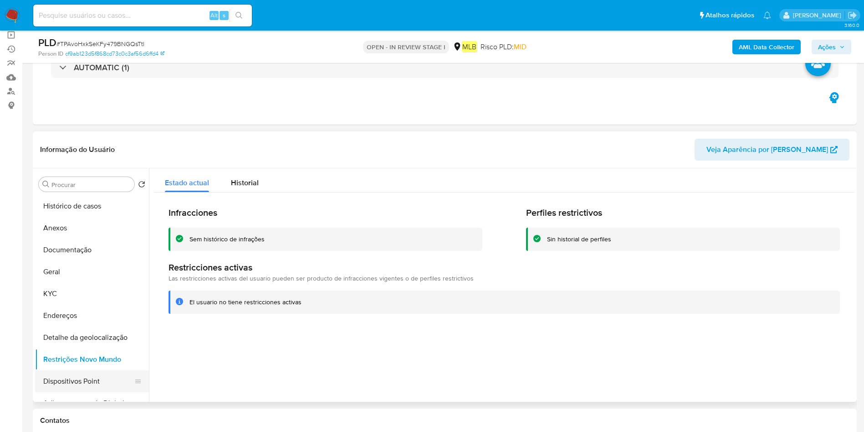
click at [81, 372] on button "Dispositivos Point" at bounding box center [88, 381] width 107 height 22
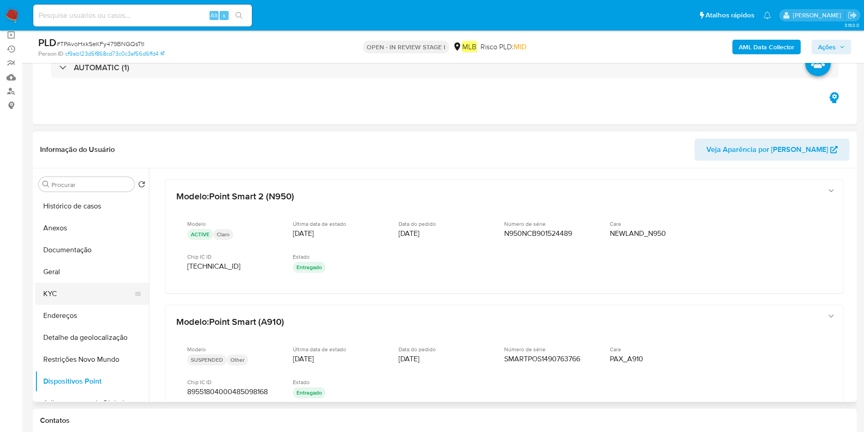
click at [59, 287] on button "KYC" at bounding box center [88, 294] width 107 height 22
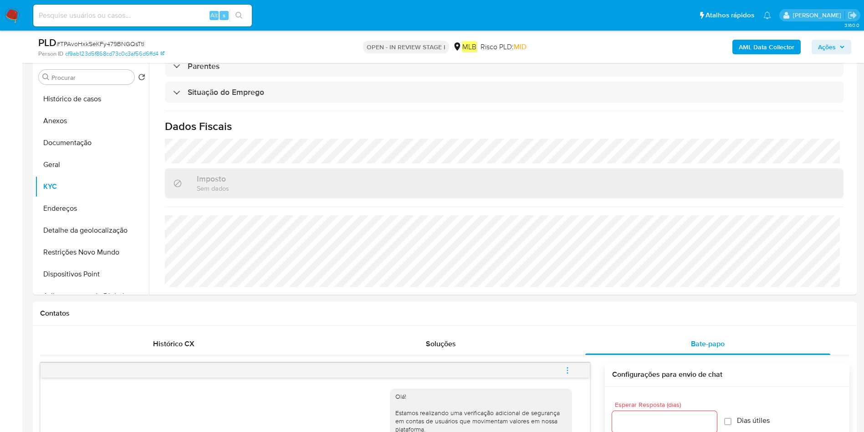
scroll to position [205, 0]
